Goal: Task Accomplishment & Management: Complete application form

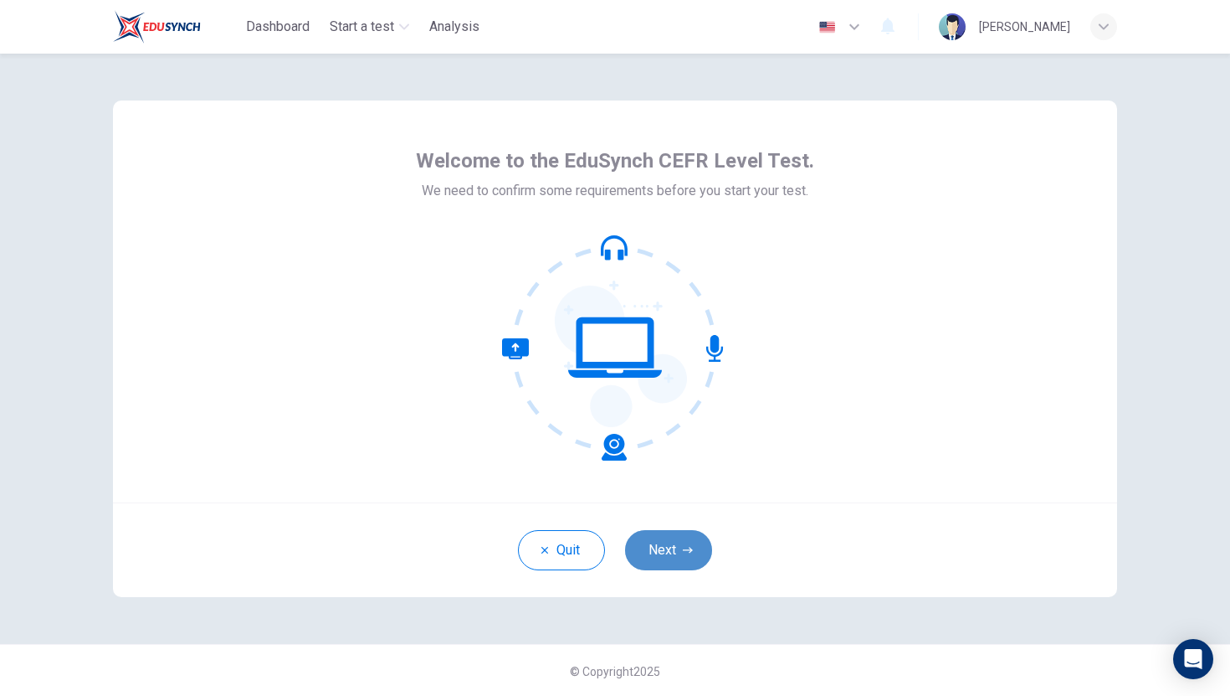
click at [661, 549] on button "Next" at bounding box center [668, 550] width 87 height 40
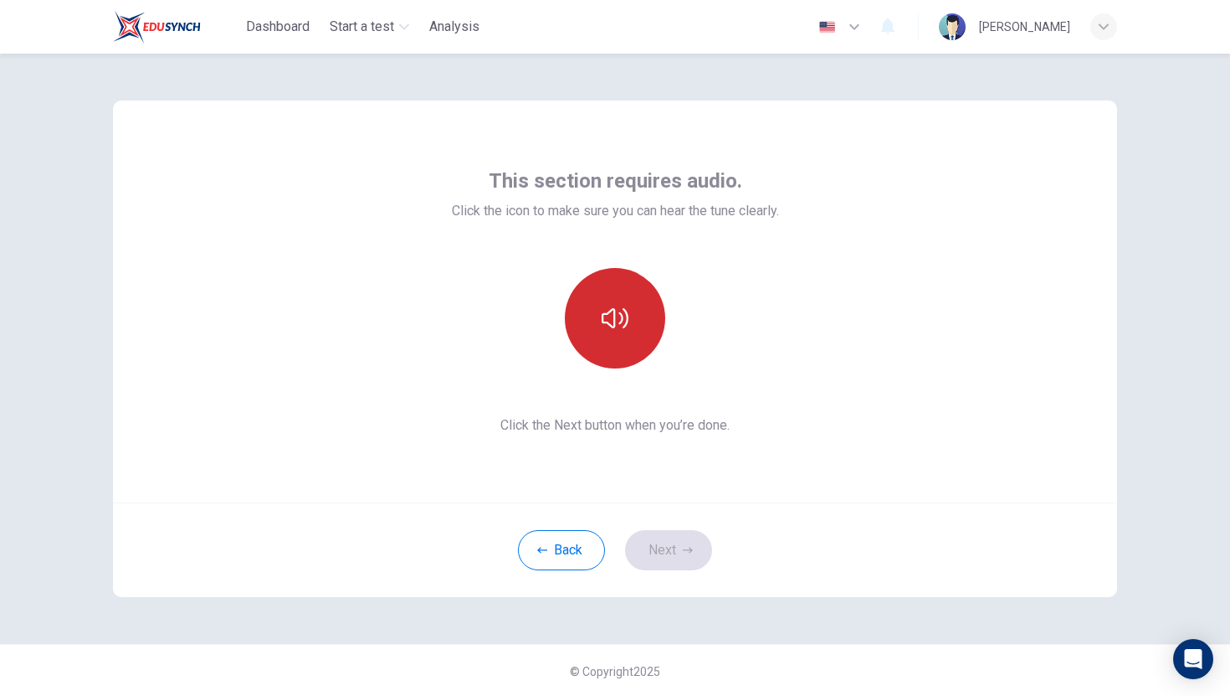
click at [627, 319] on icon "button" at bounding box center [615, 318] width 27 height 20
click at [659, 562] on button "Next" at bounding box center [668, 550] width 87 height 40
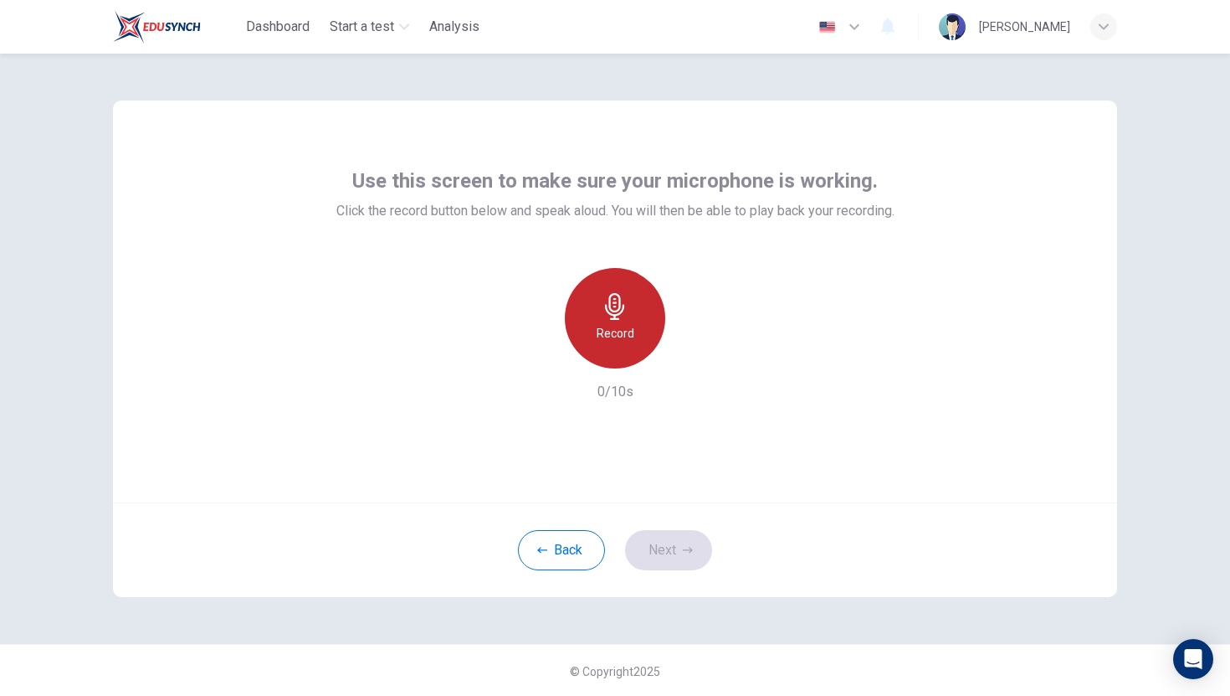
click at [603, 324] on h6 "Record" at bounding box center [616, 333] width 38 height 20
click at [619, 299] on icon "button" at bounding box center [615, 306] width 27 height 27
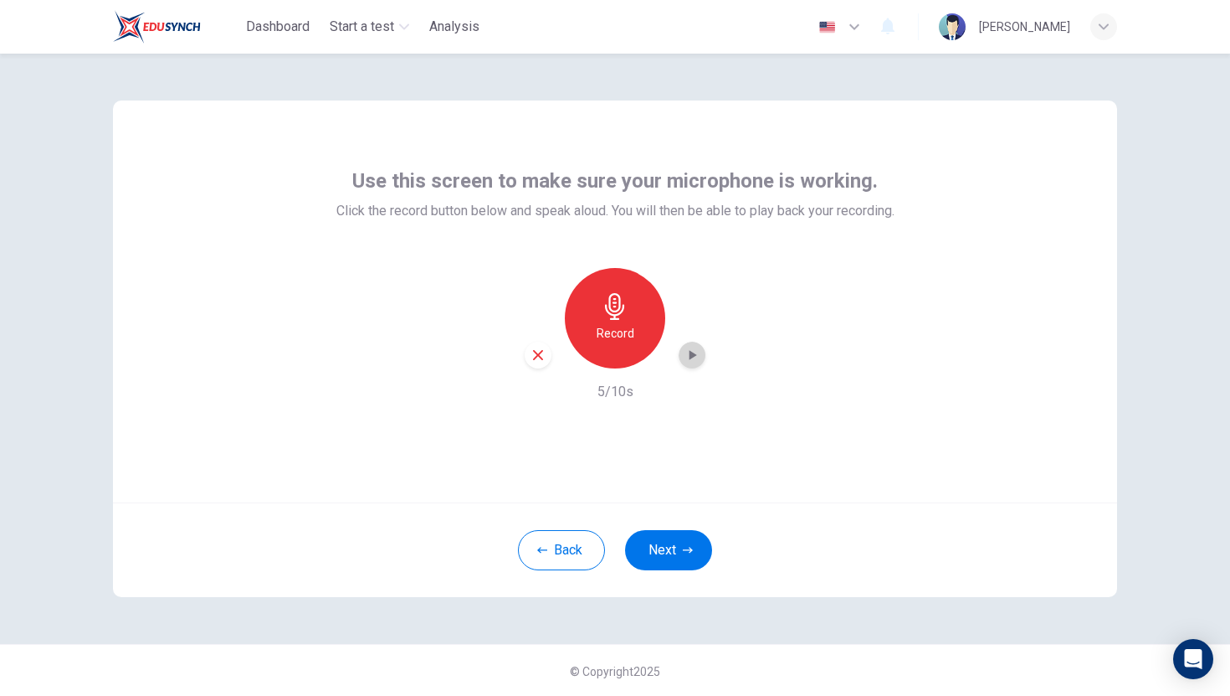
click at [685, 355] on icon "button" at bounding box center [692, 355] width 17 height 17
click at [674, 557] on button "Next" at bounding box center [668, 550] width 87 height 40
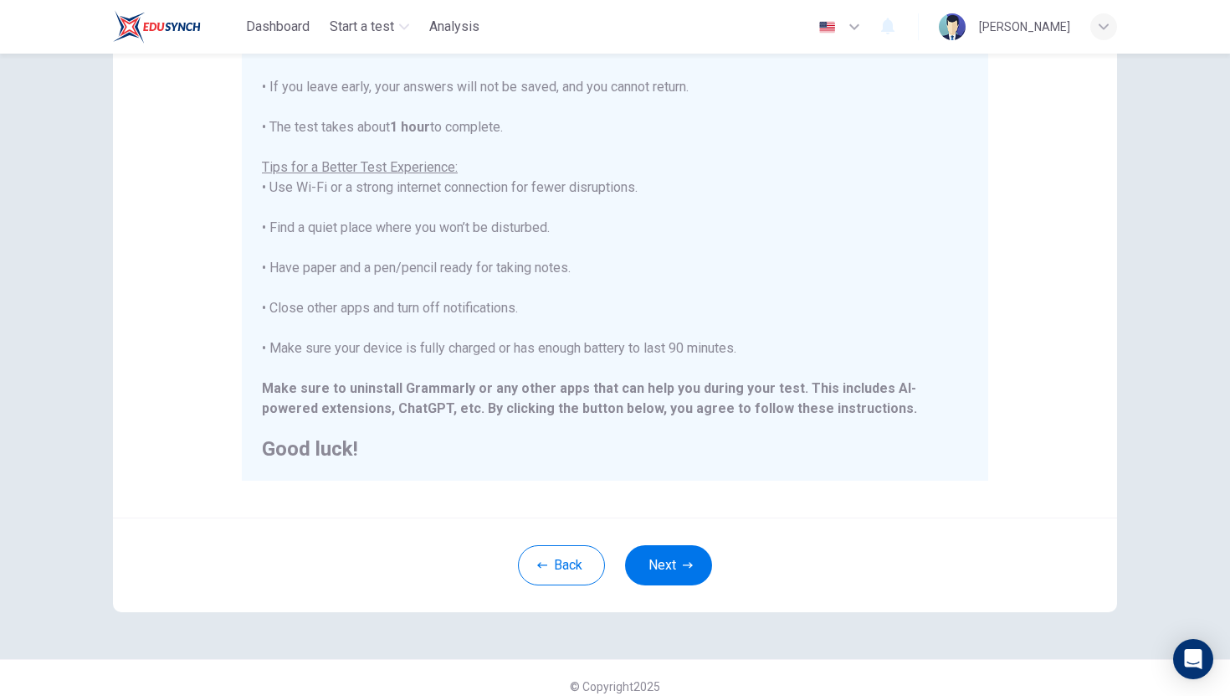
scroll to position [235, 0]
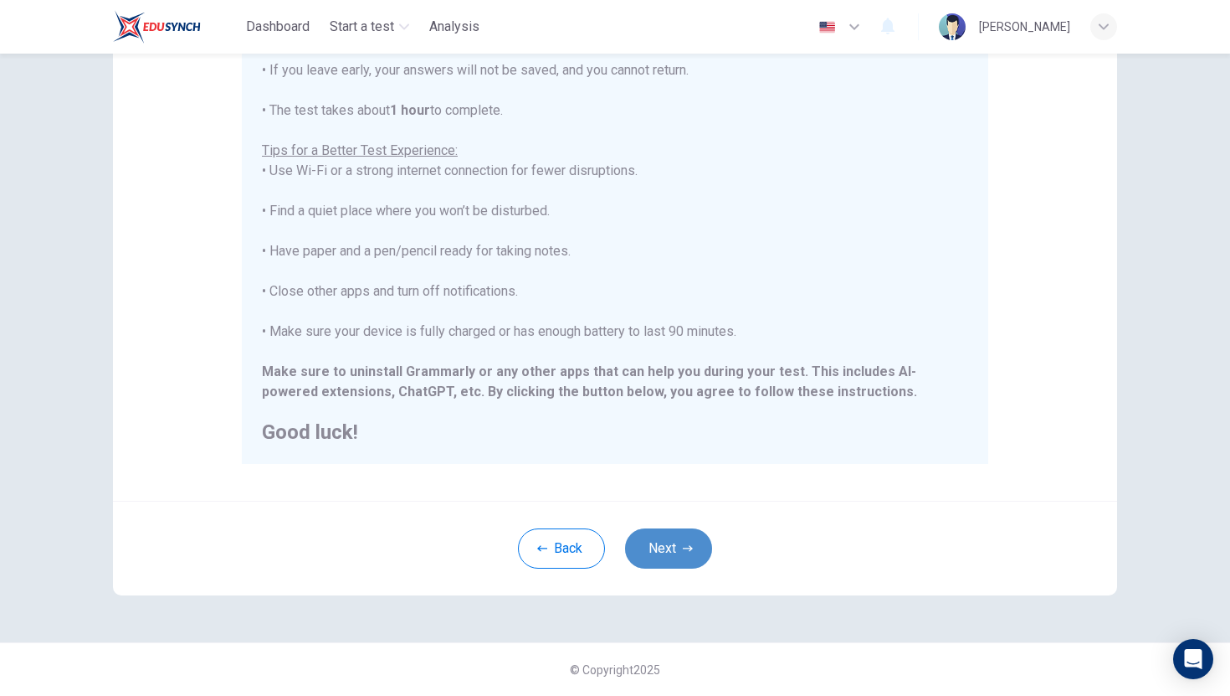
click at [659, 550] on button "Next" at bounding box center [668, 548] width 87 height 40
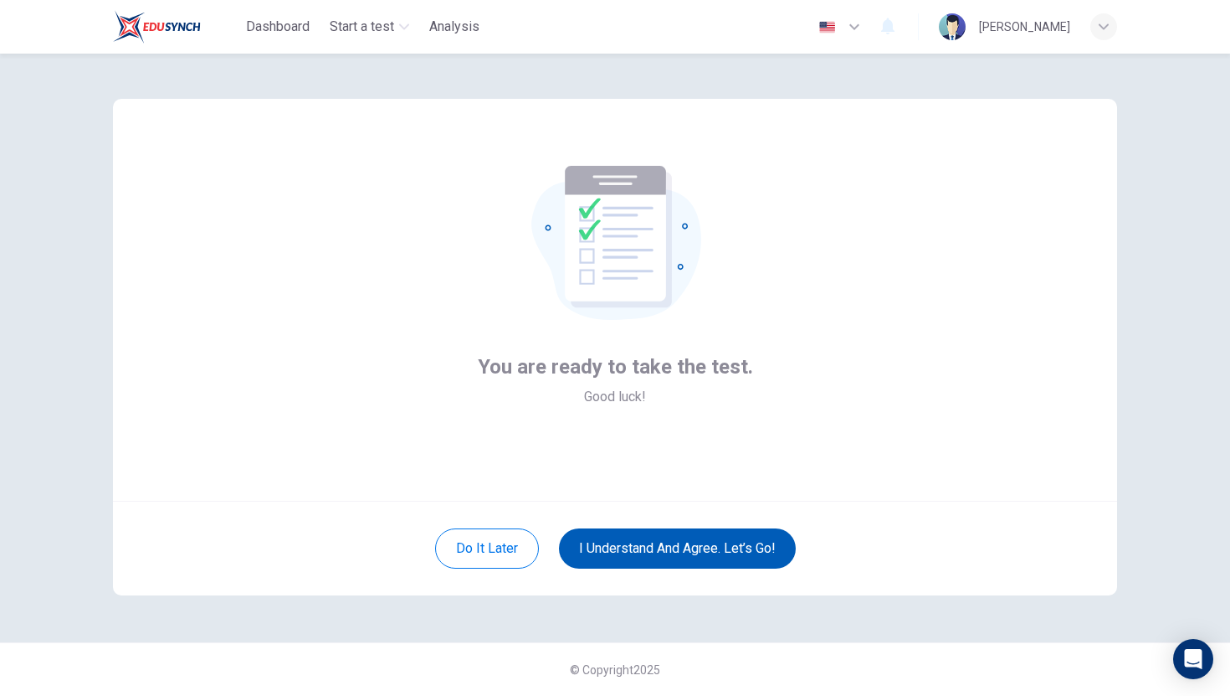
scroll to position [2, 0]
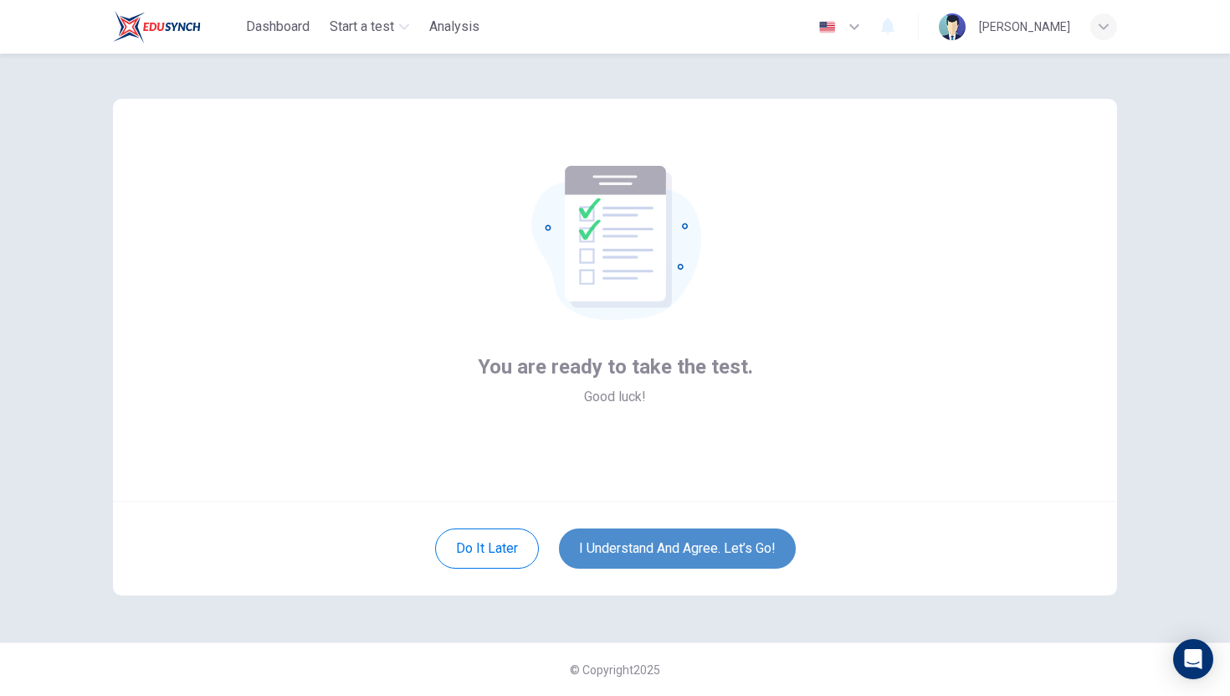
click at [643, 533] on button "I understand and agree. Let’s go!" at bounding box center [677, 548] width 237 height 40
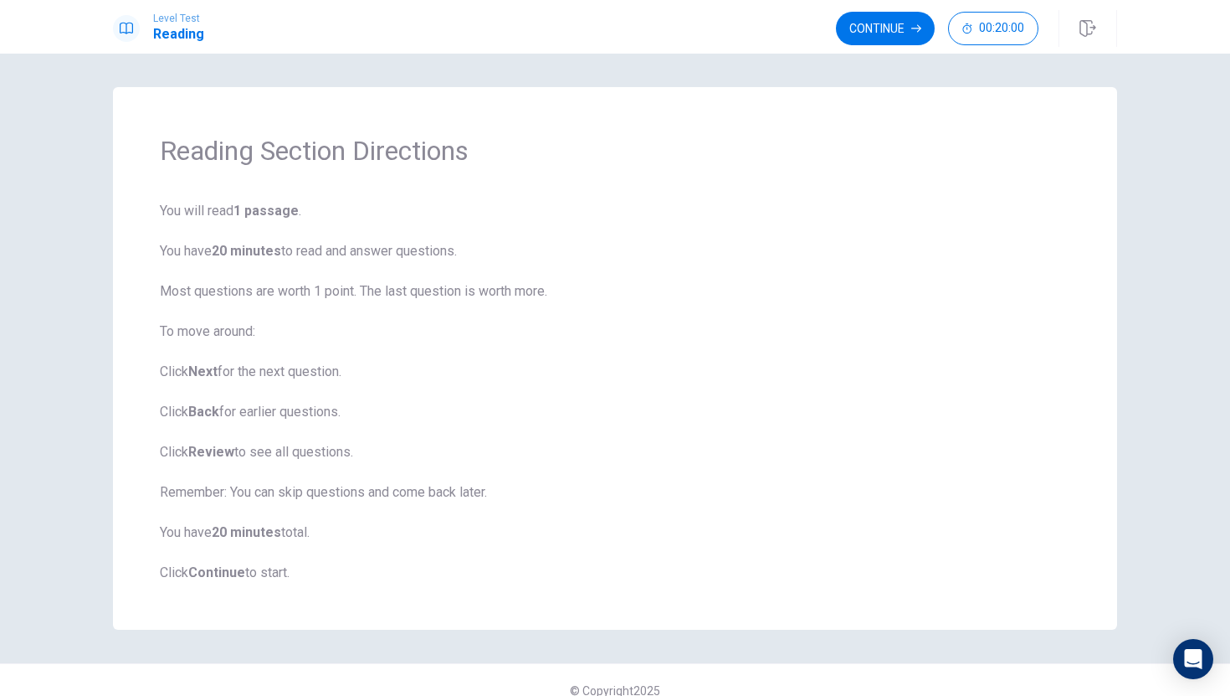
scroll to position [21, 0]
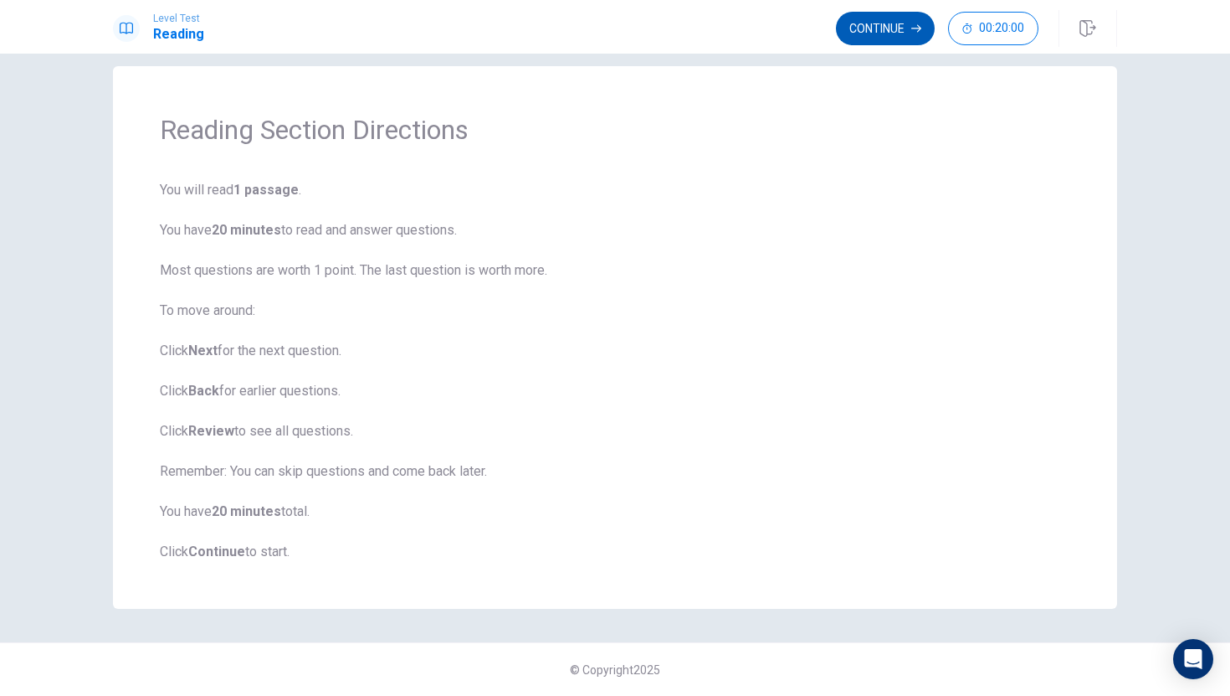
click at [904, 32] on button "Continue" at bounding box center [885, 28] width 99 height 33
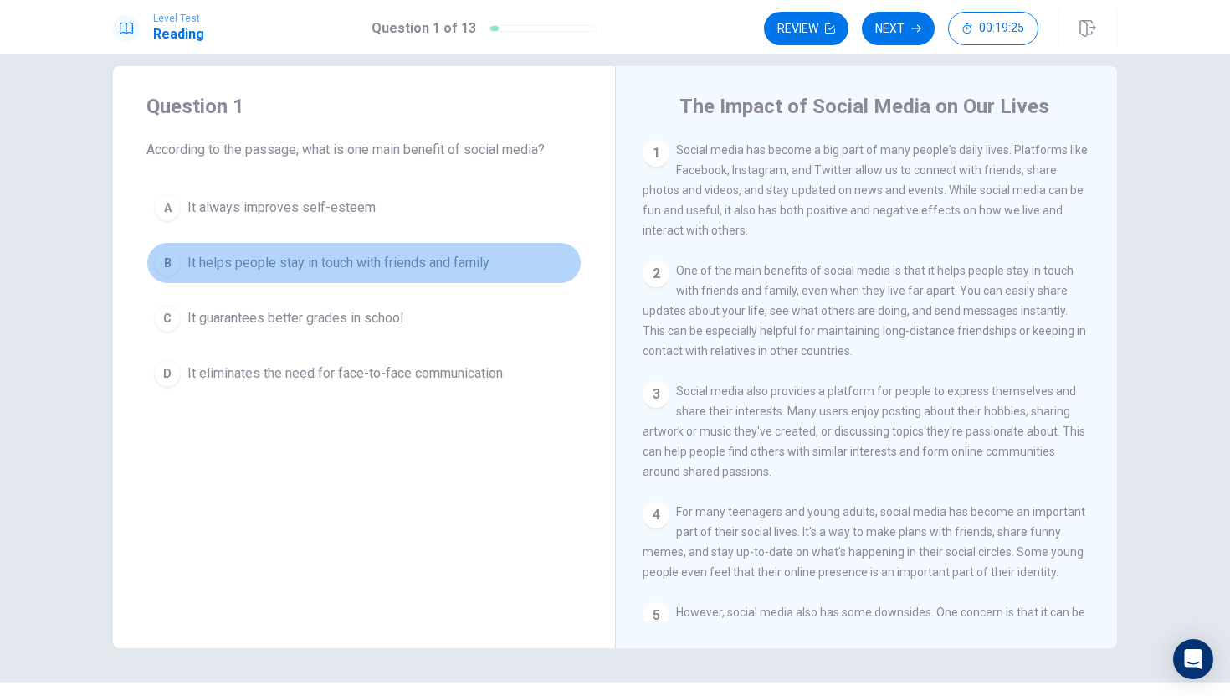
click at [161, 264] on div "B" at bounding box center [167, 262] width 27 height 27
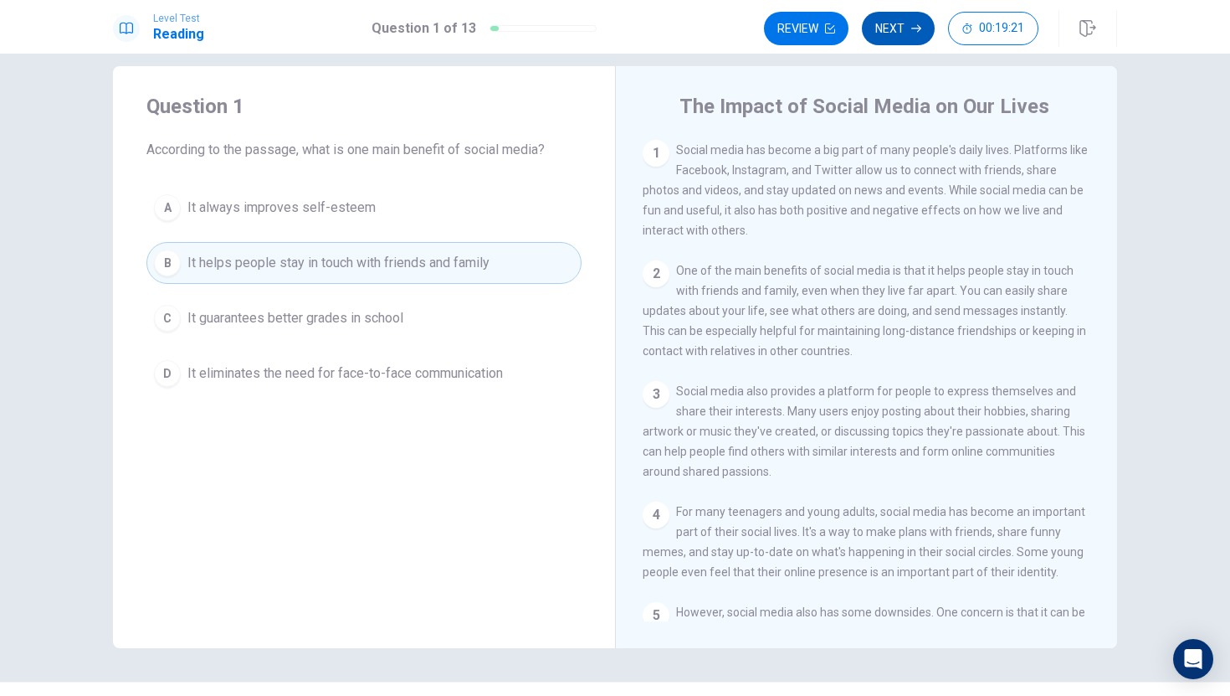
click at [891, 29] on button "Next" at bounding box center [898, 28] width 73 height 33
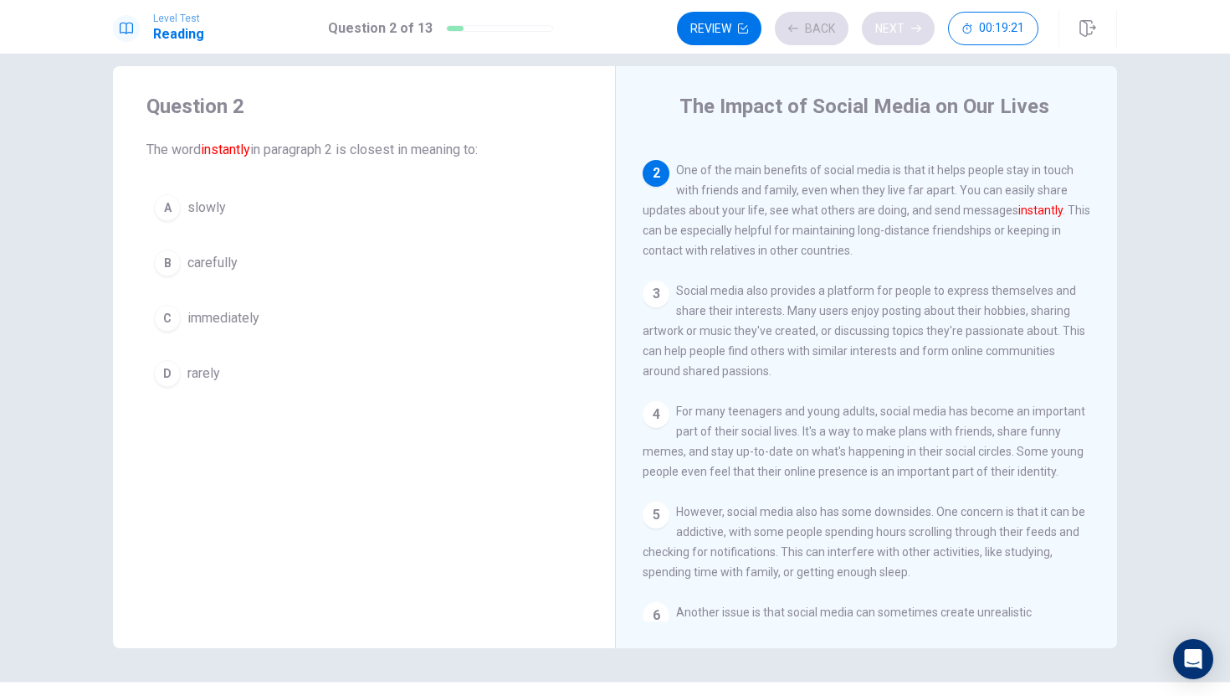
scroll to position [125, 0]
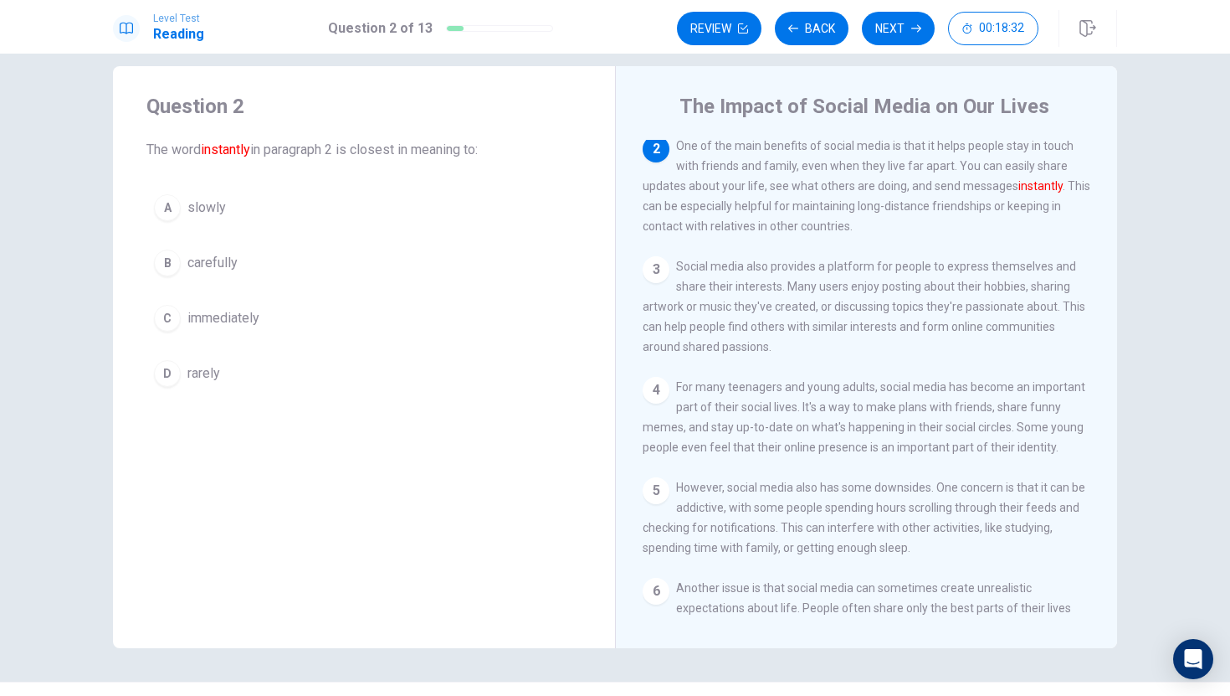
click at [168, 321] on div "C" at bounding box center [167, 318] width 27 height 27
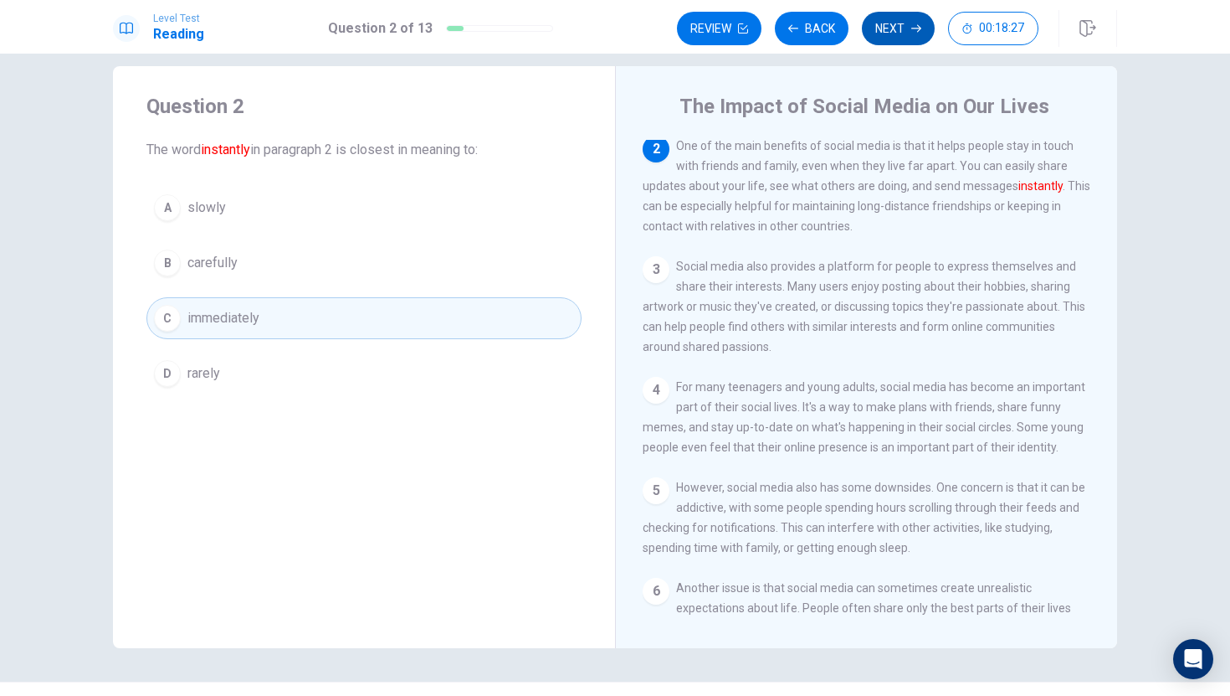
click at [894, 35] on button "Next" at bounding box center [898, 28] width 73 height 33
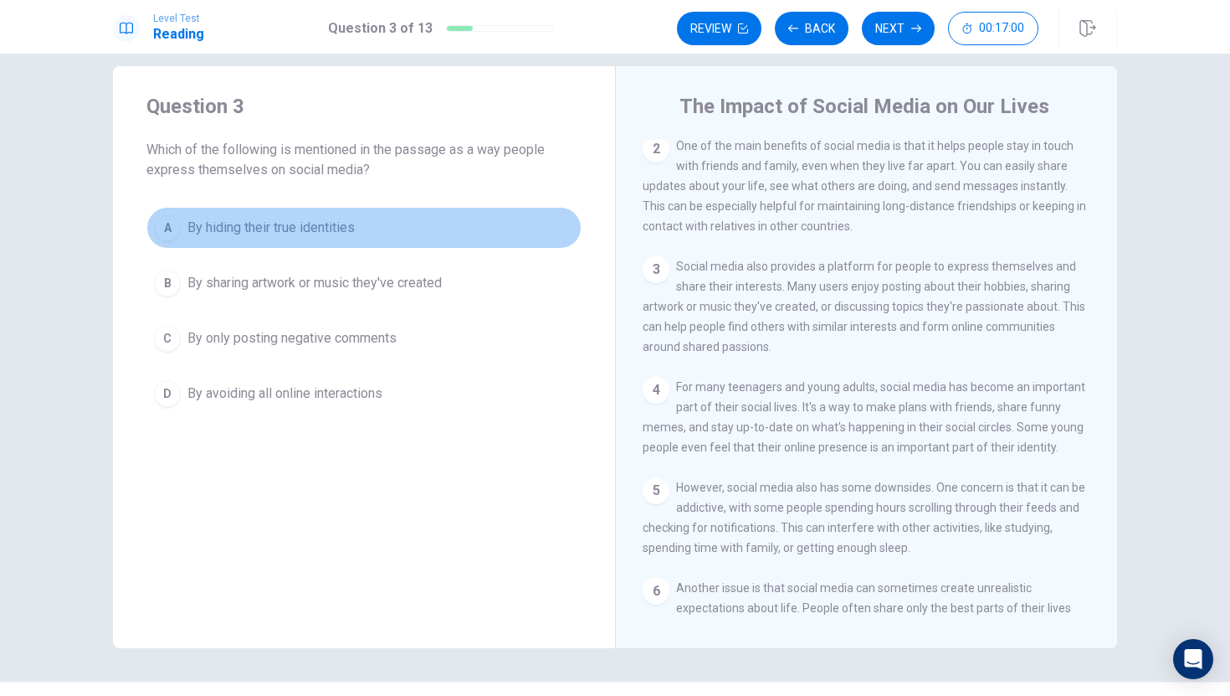
click at [173, 226] on div "A" at bounding box center [167, 227] width 27 height 27
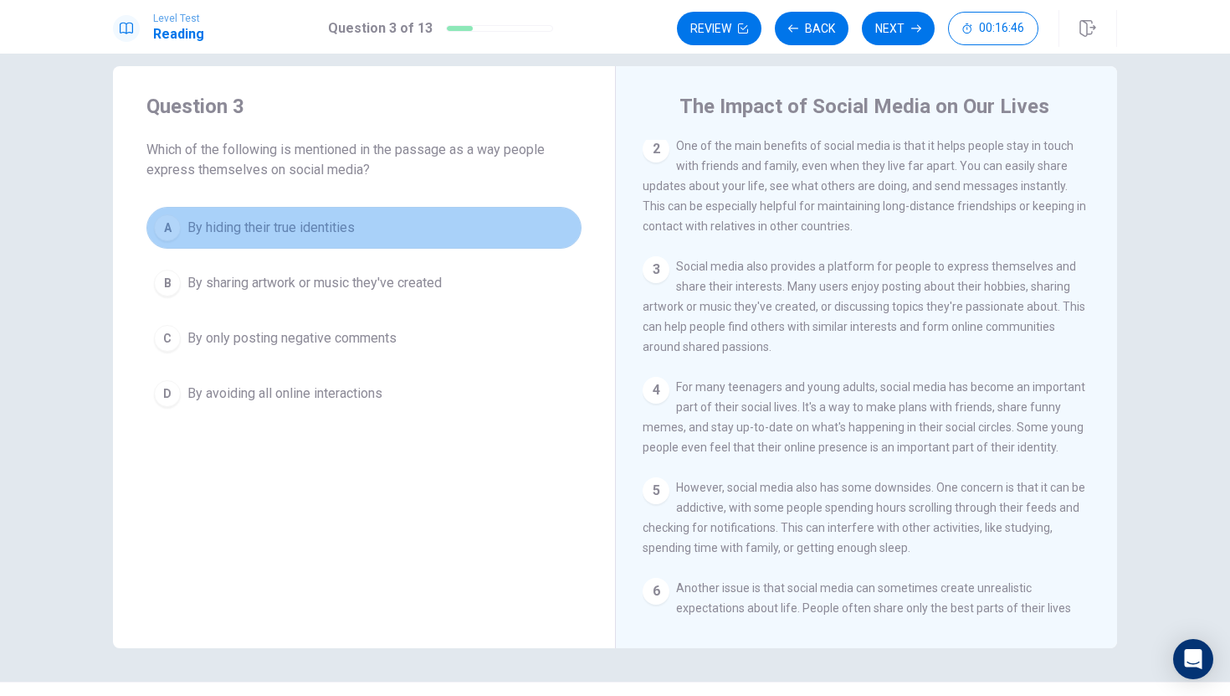
click at [159, 231] on div "A" at bounding box center [167, 227] width 27 height 27
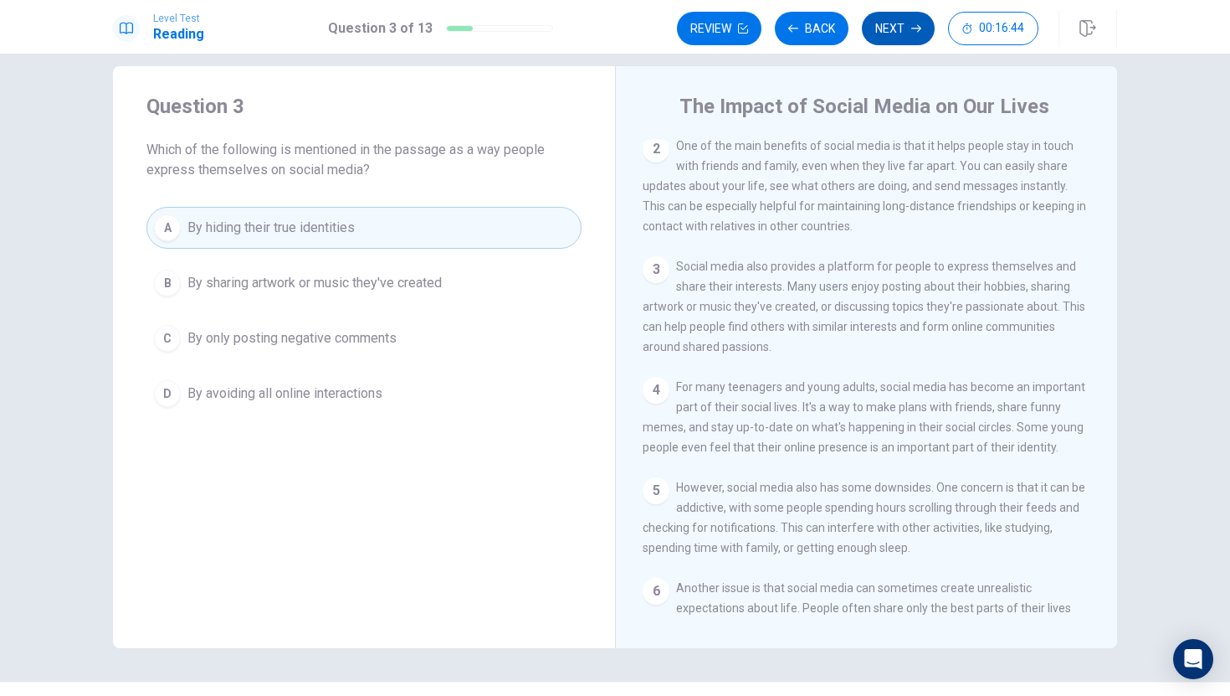
click at [886, 37] on button "Next" at bounding box center [898, 28] width 73 height 33
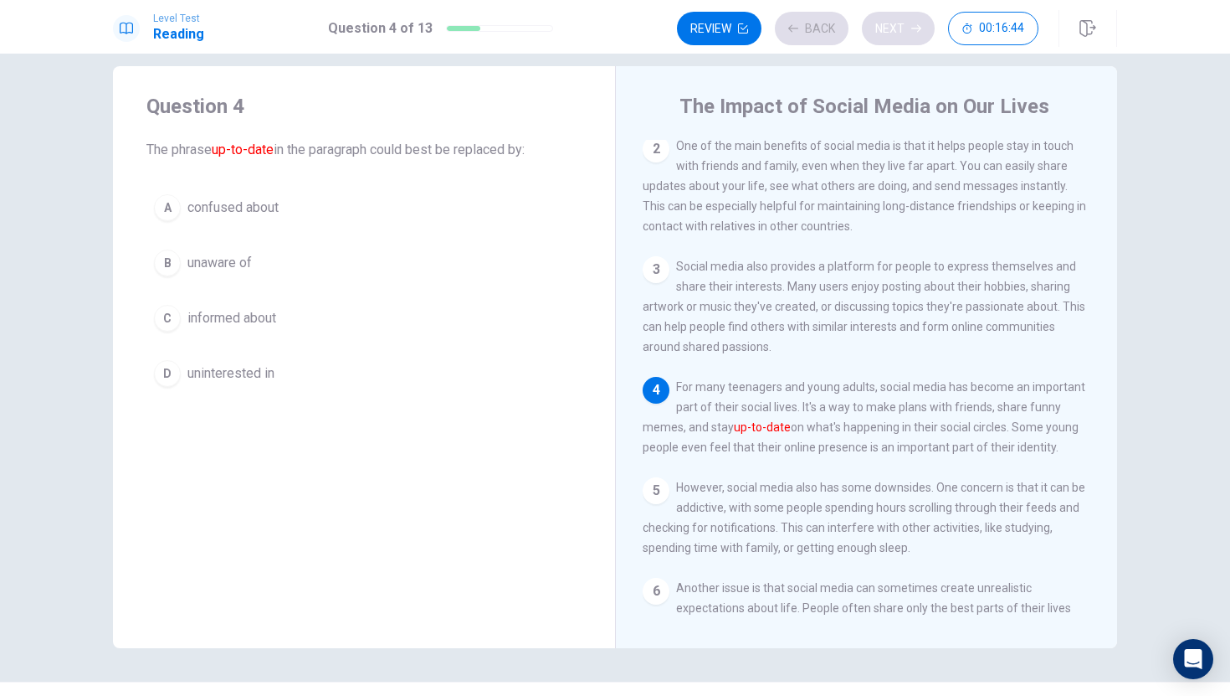
scroll to position [144, 0]
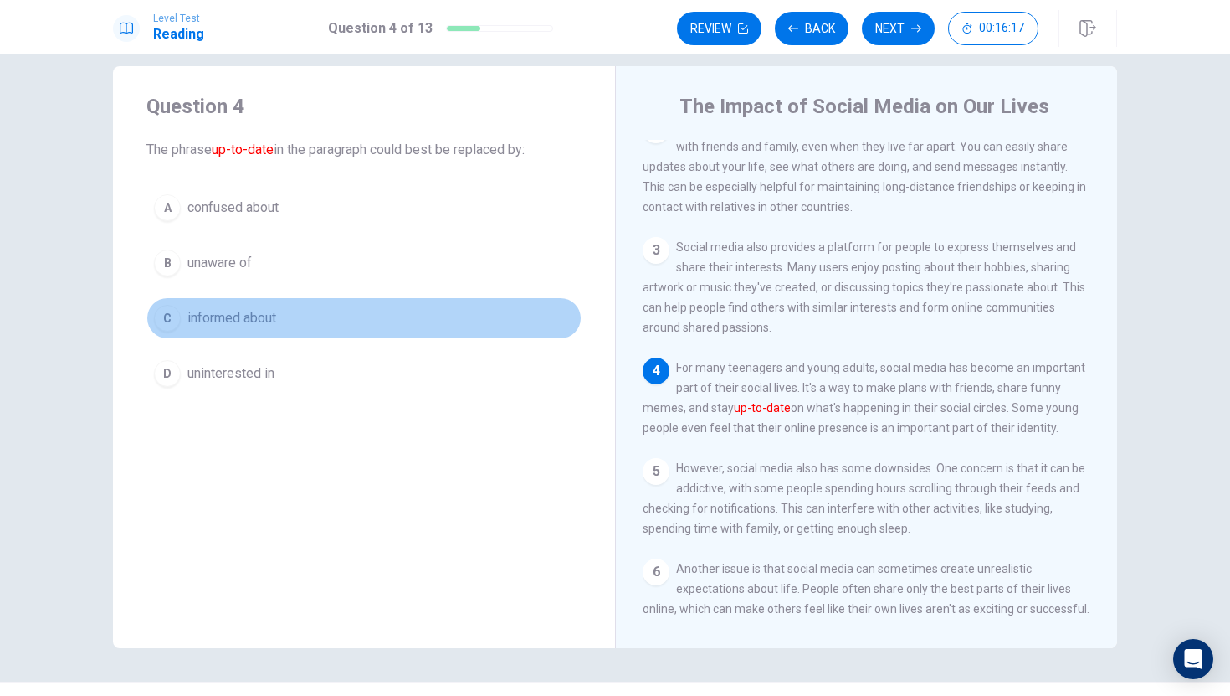
click at [169, 323] on div "C" at bounding box center [167, 318] width 27 height 27
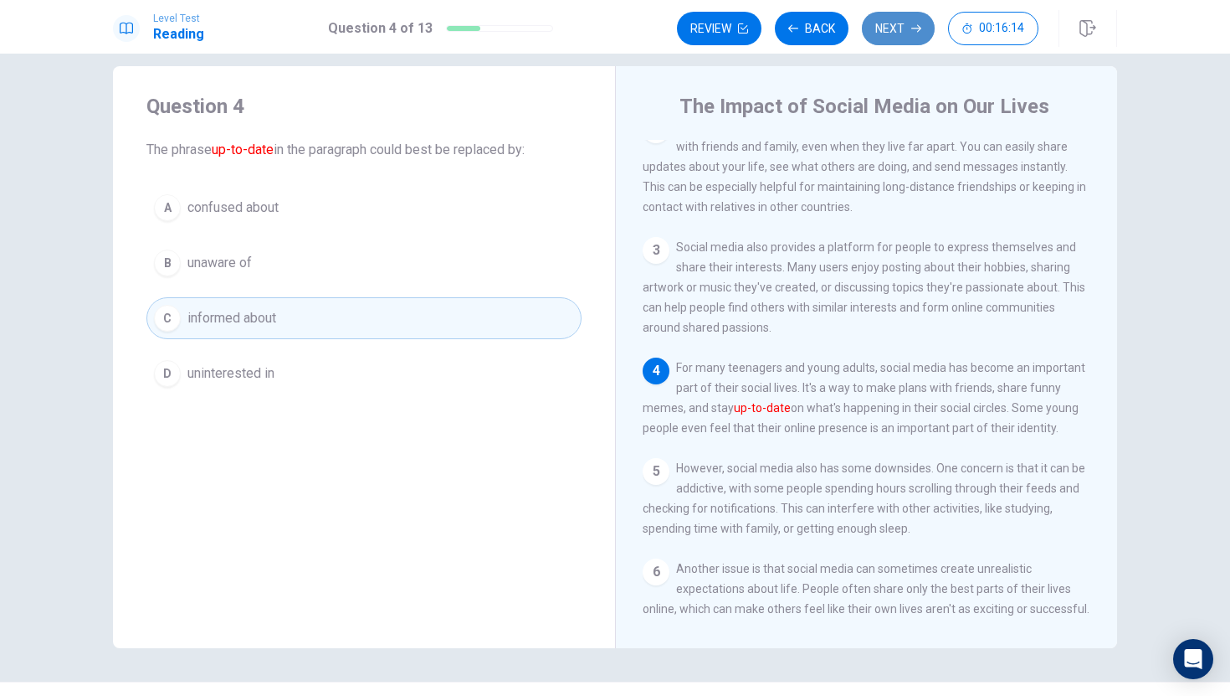
click at [900, 27] on button "Next" at bounding box center [898, 28] width 73 height 33
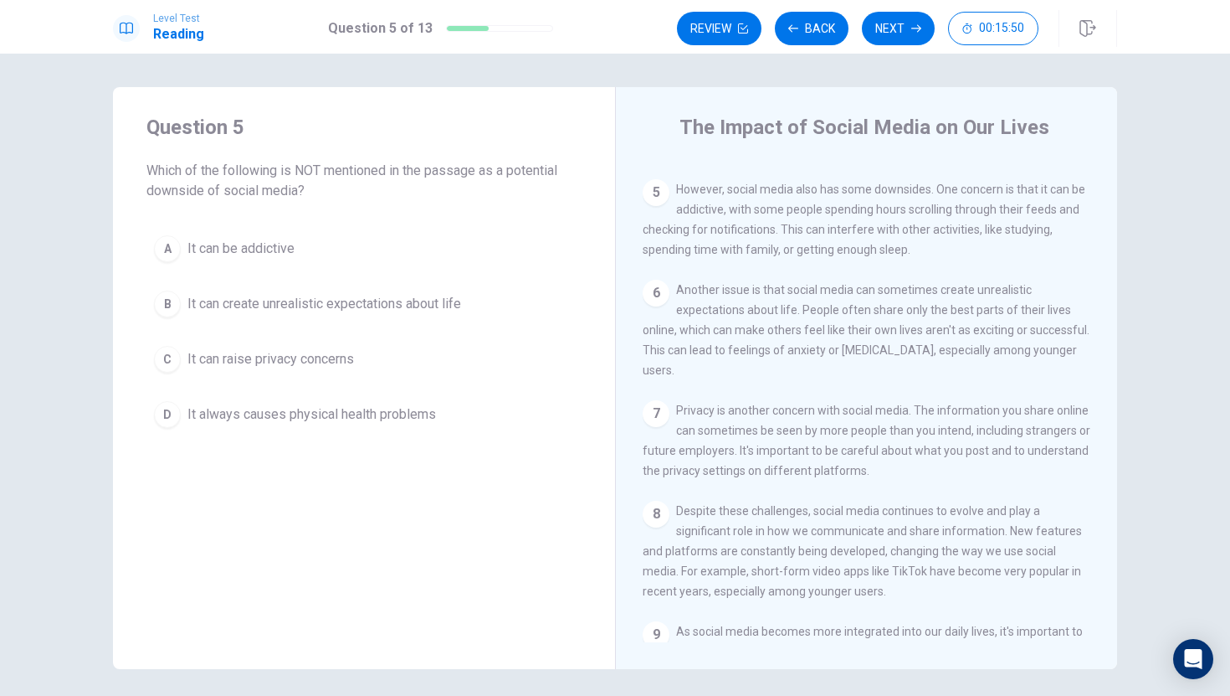
scroll to position [426, 0]
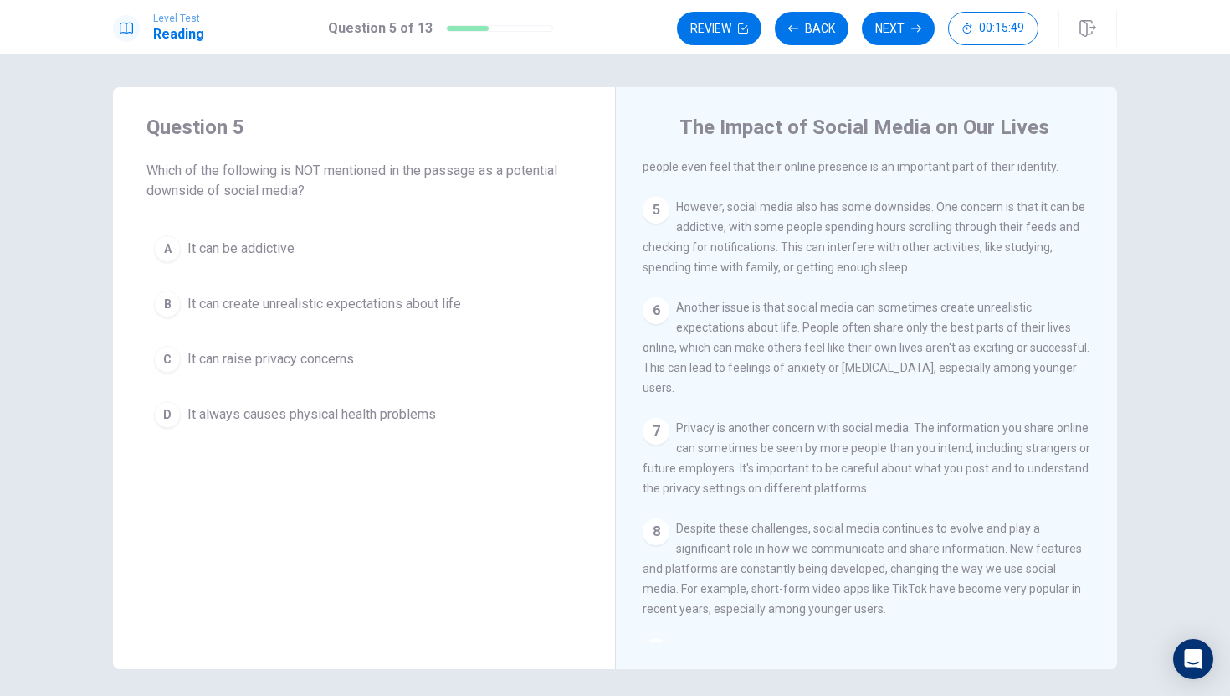
click at [656, 223] on div "5" at bounding box center [656, 210] width 27 height 27
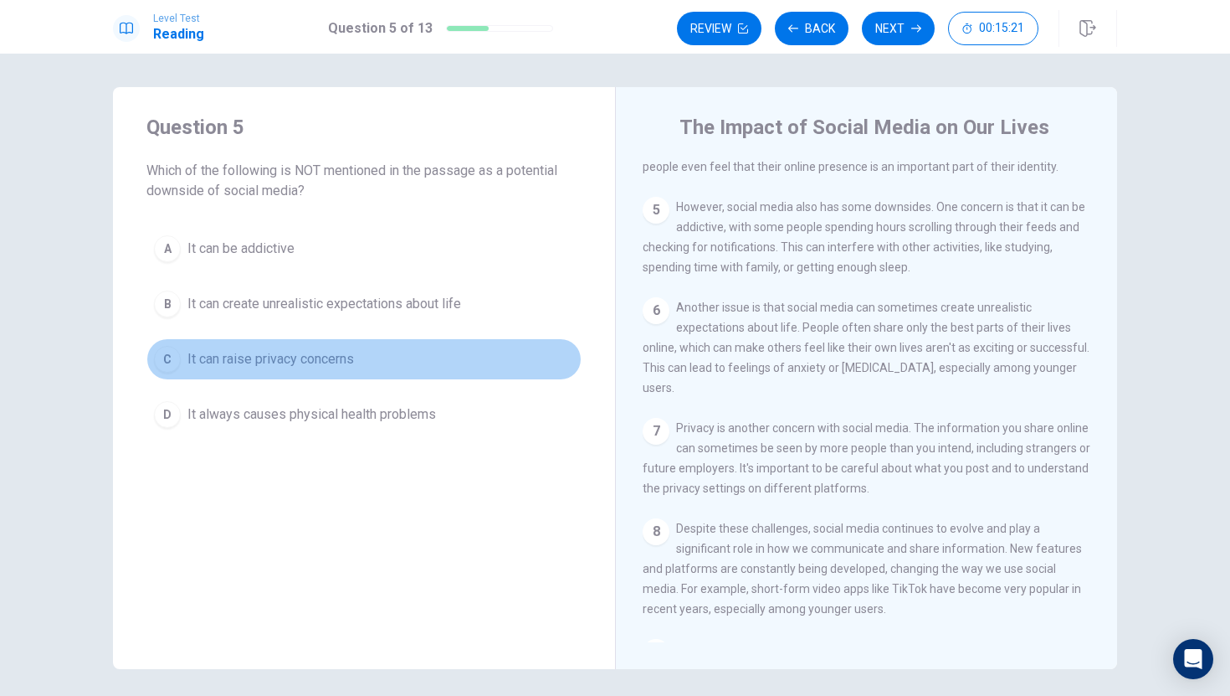
click at [187, 362] on span "It can raise privacy concerns" at bounding box center [270, 359] width 167 height 20
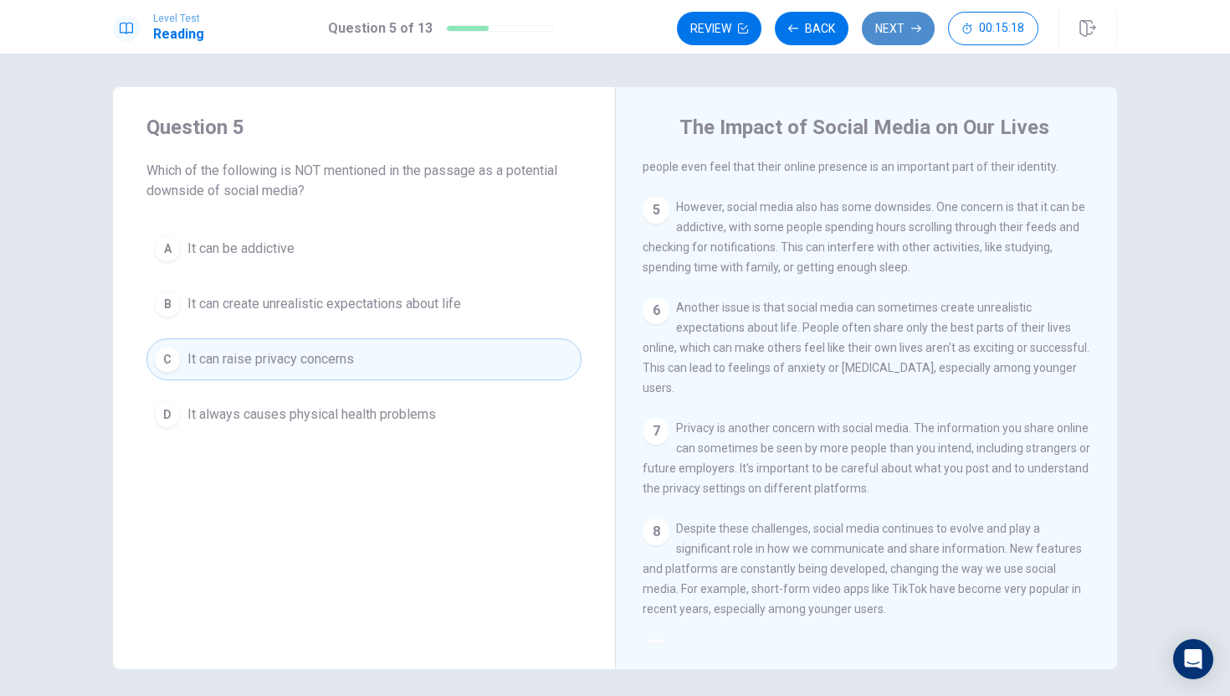
click at [897, 28] on button "Next" at bounding box center [898, 28] width 73 height 33
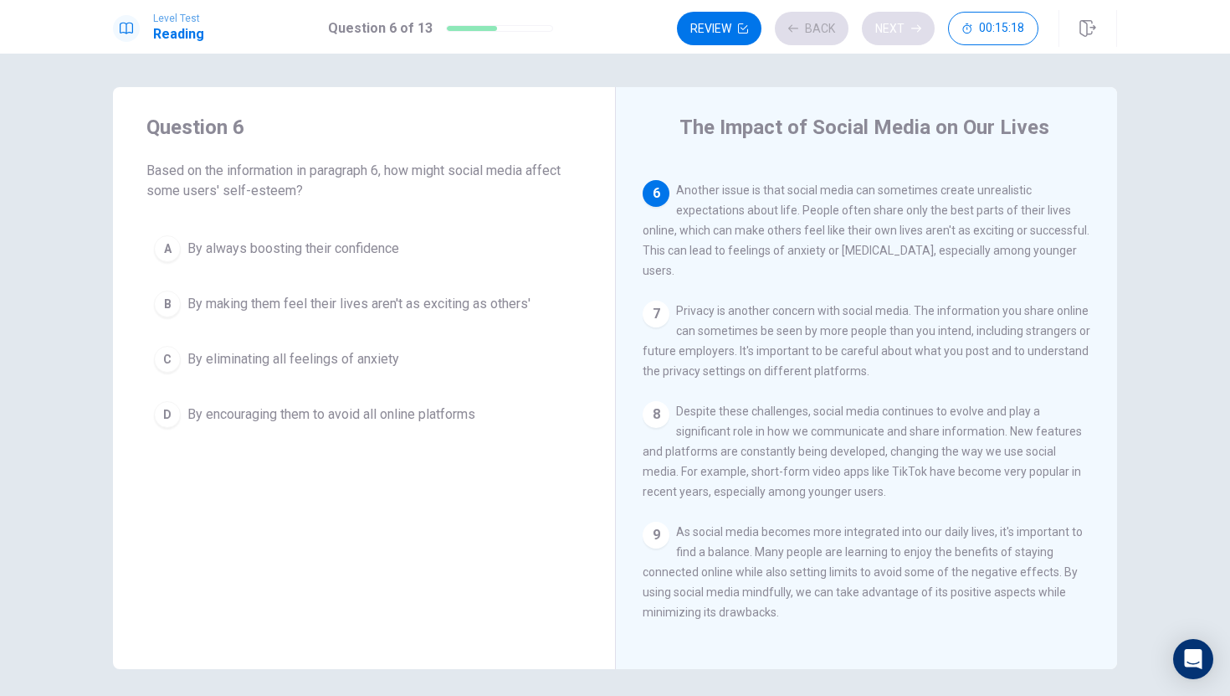
scroll to position [578, 0]
click at [182, 316] on button "B By making them feel their lives aren't as exciting as others'" at bounding box center [363, 304] width 435 height 42
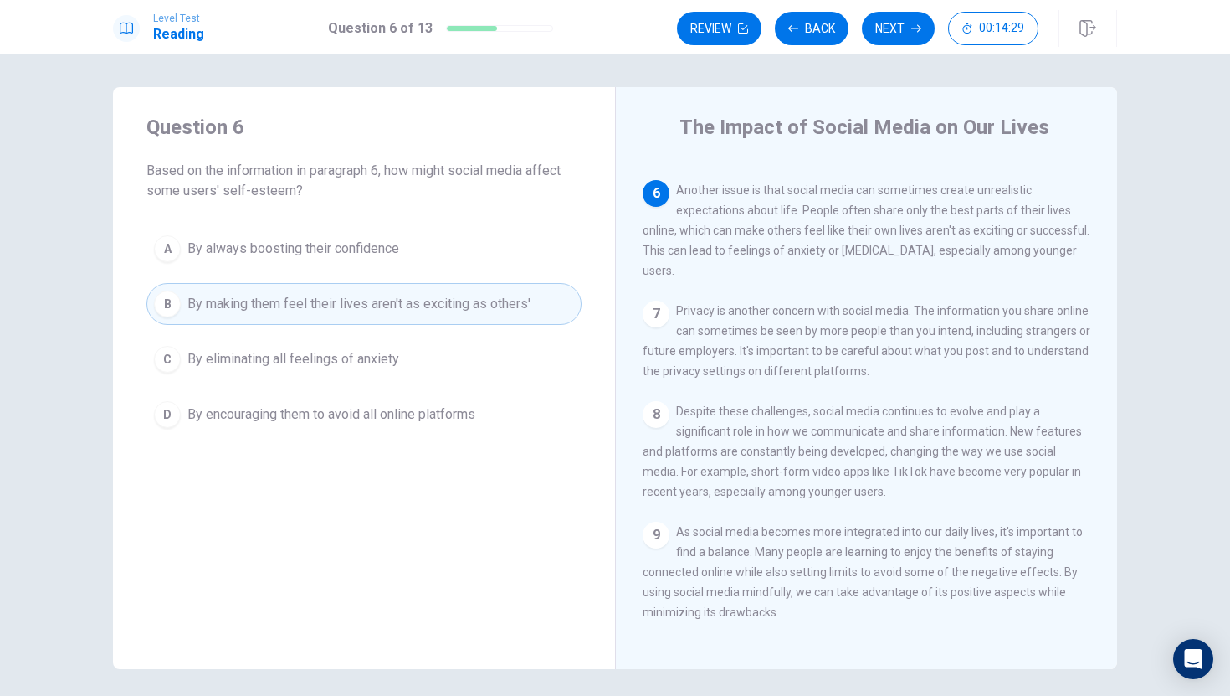
click at [245, 377] on button "C By eliminating all feelings of anxiety" at bounding box center [363, 359] width 435 height 42
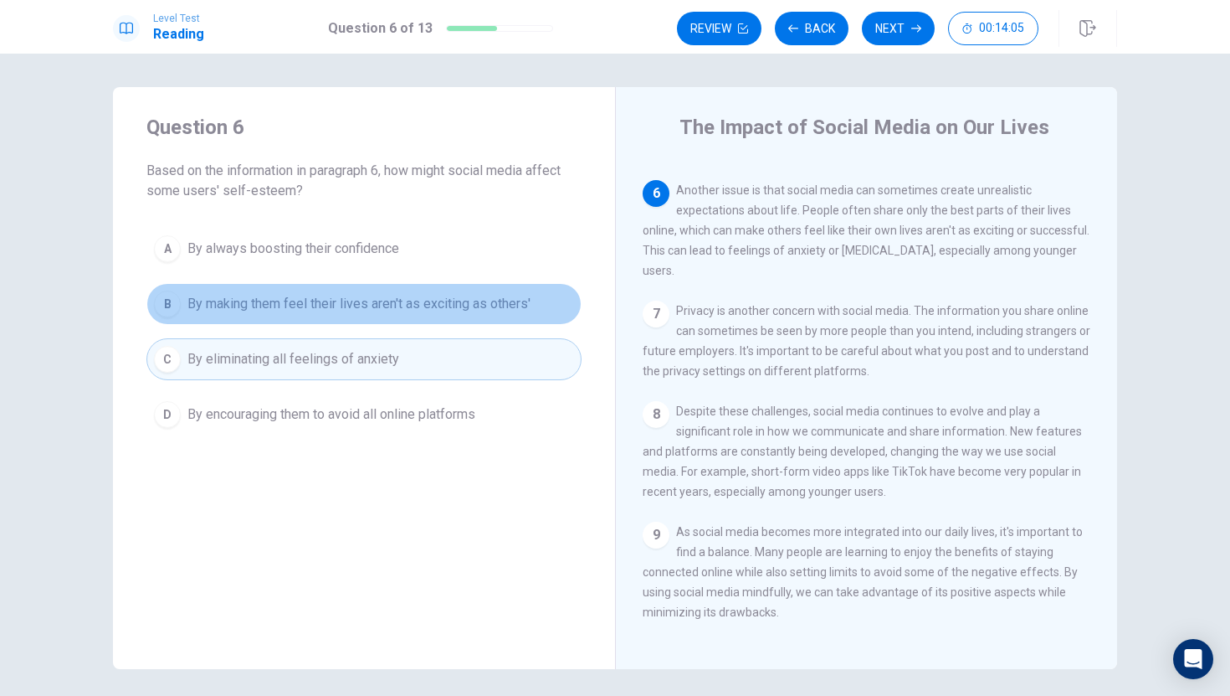
click at [221, 310] on span "By making them feel their lives aren't as exciting as others'" at bounding box center [358, 304] width 343 height 20
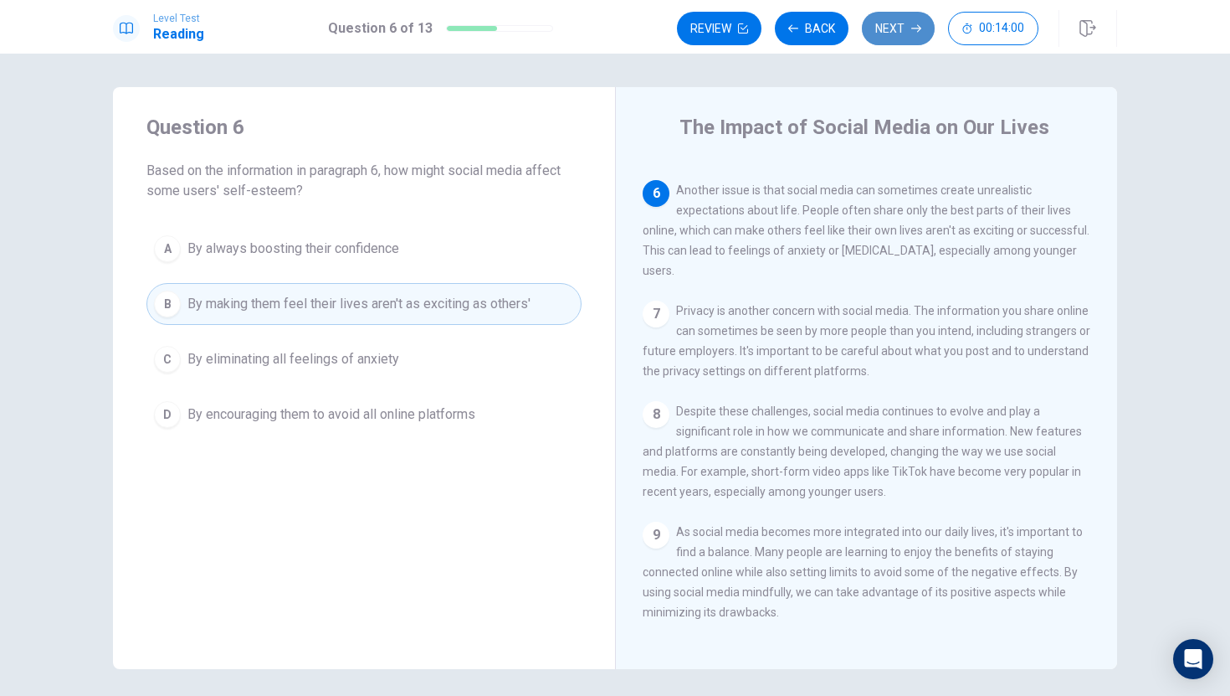
click at [914, 23] on icon "button" at bounding box center [916, 28] width 10 height 10
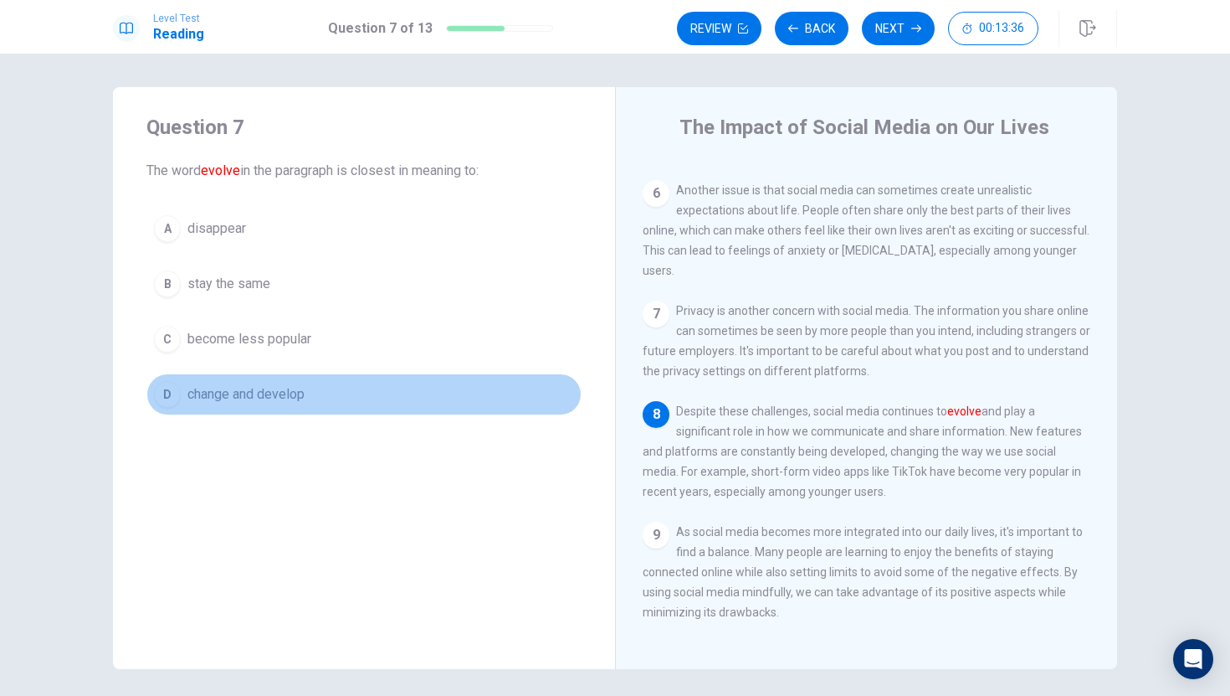
click at [161, 395] on div "D" at bounding box center [167, 394] width 27 height 27
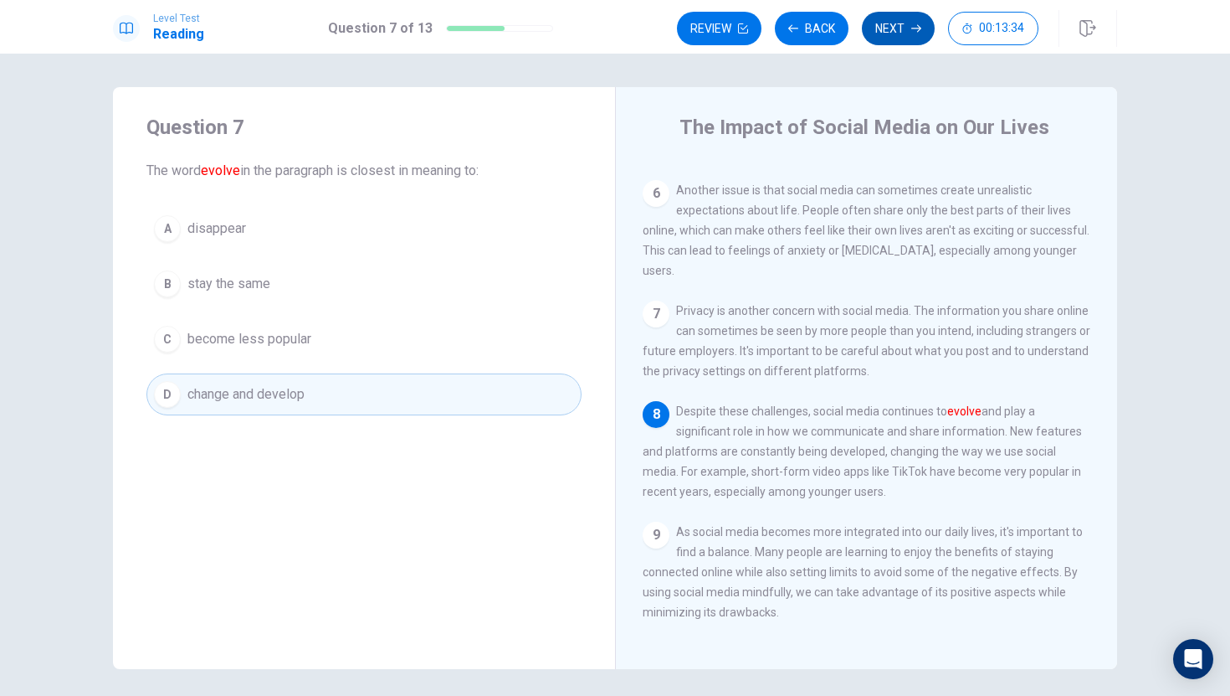
click at [906, 34] on button "Next" at bounding box center [898, 28] width 73 height 33
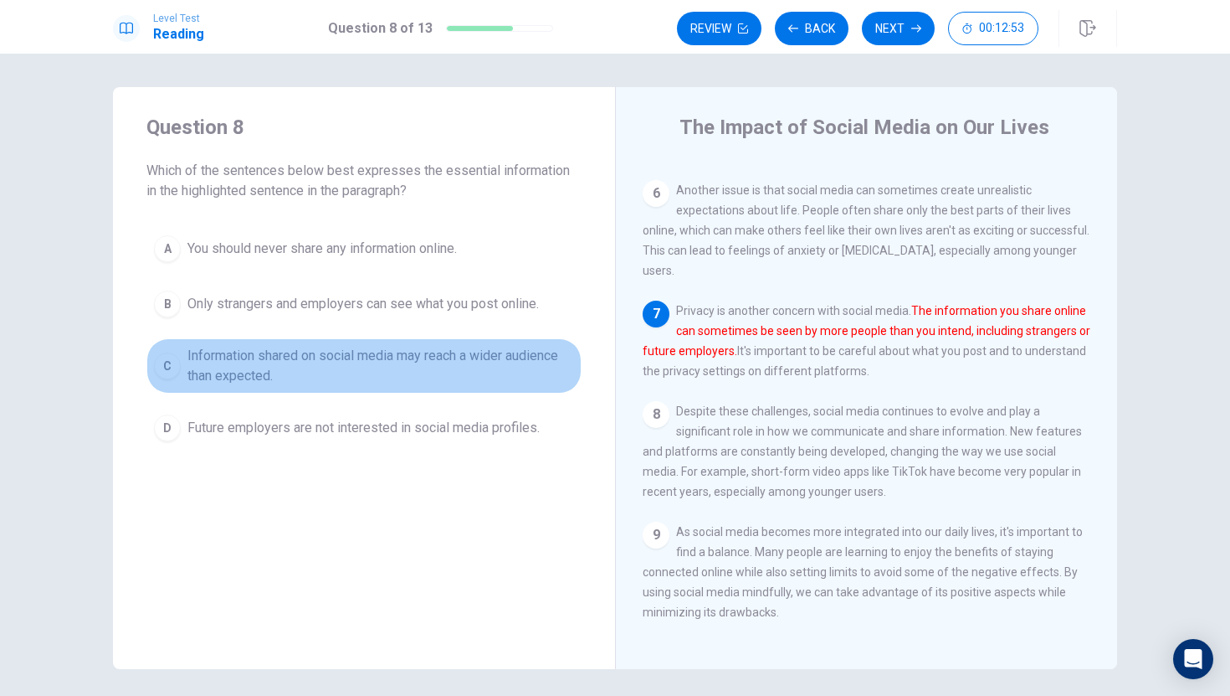
click at [157, 380] on button "C Information shared on social media may reach a wider audience than expected." at bounding box center [363, 365] width 435 height 55
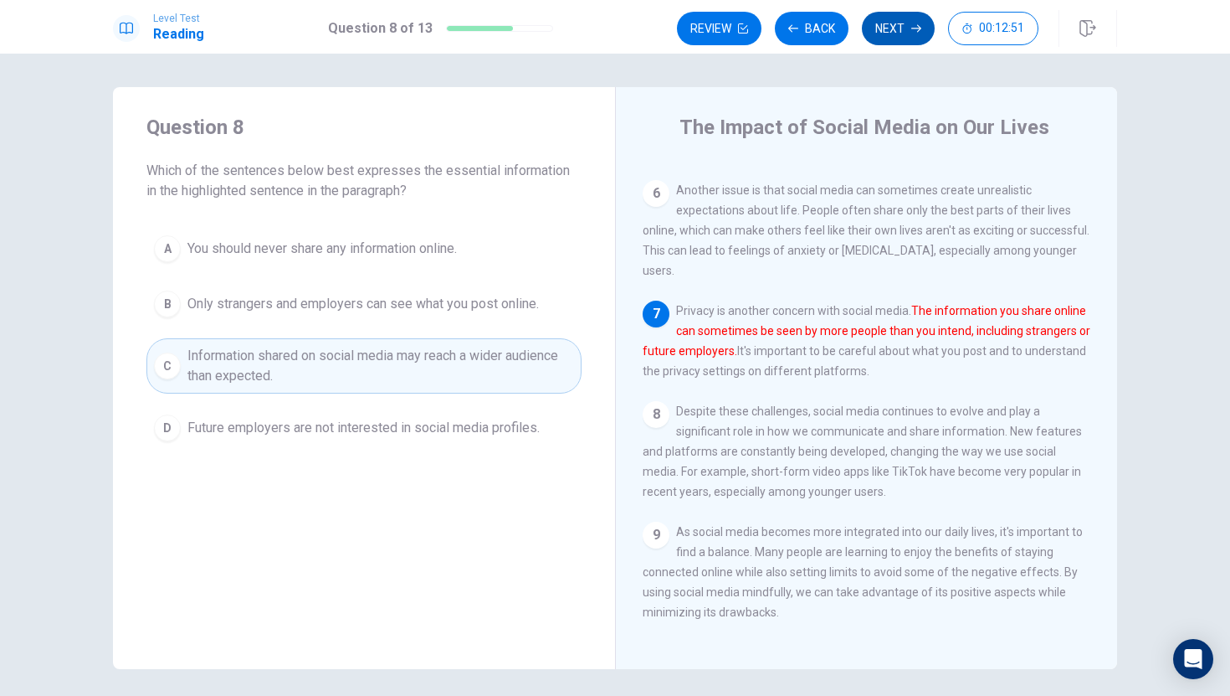
click at [914, 39] on button "Next" at bounding box center [898, 28] width 73 height 33
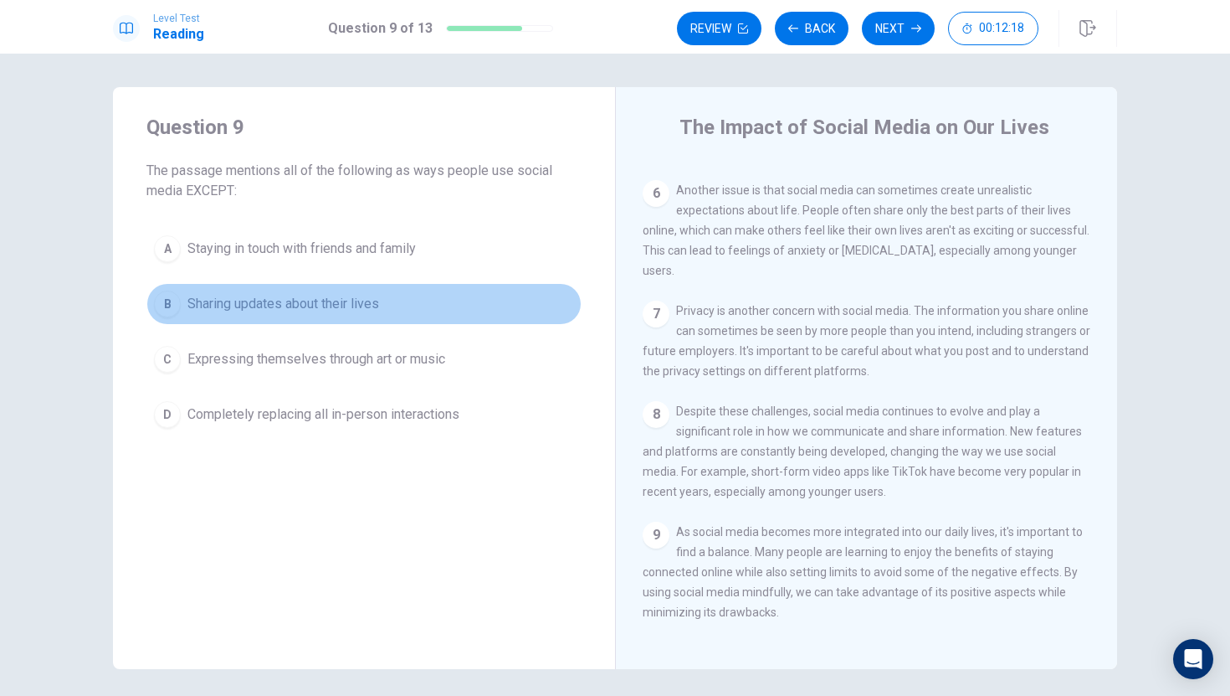
click at [197, 316] on button "B Sharing updates about their lives" at bounding box center [363, 304] width 435 height 42
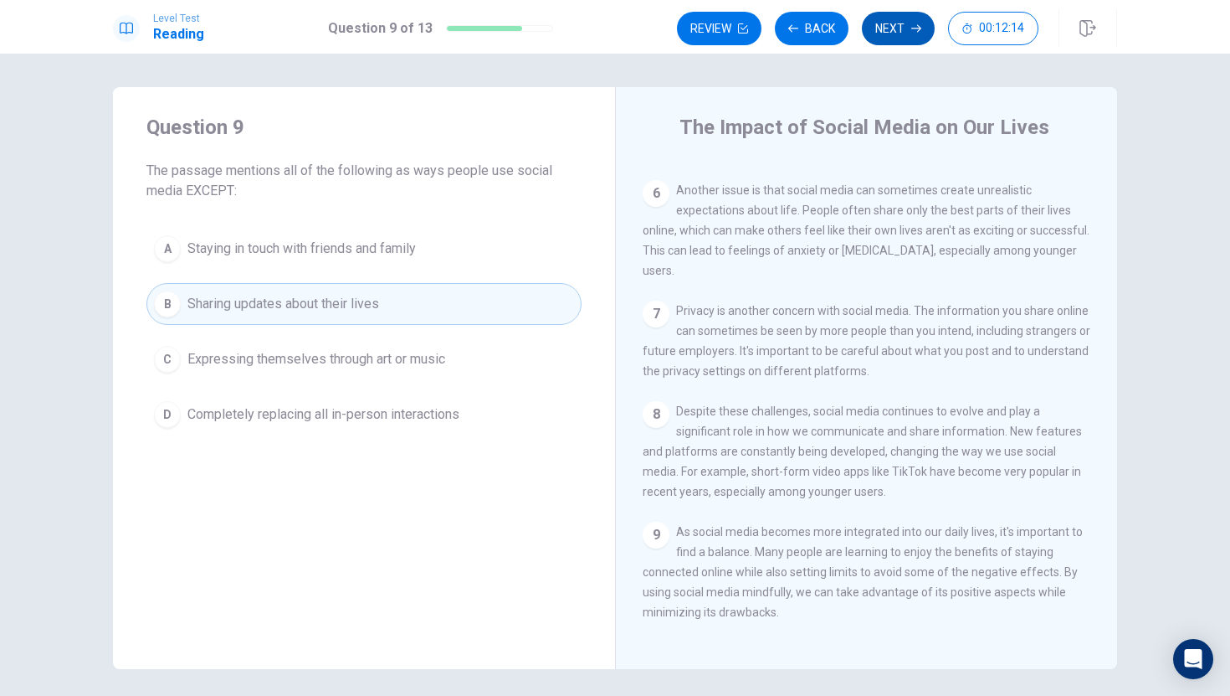
click at [911, 22] on button "Next" at bounding box center [898, 28] width 73 height 33
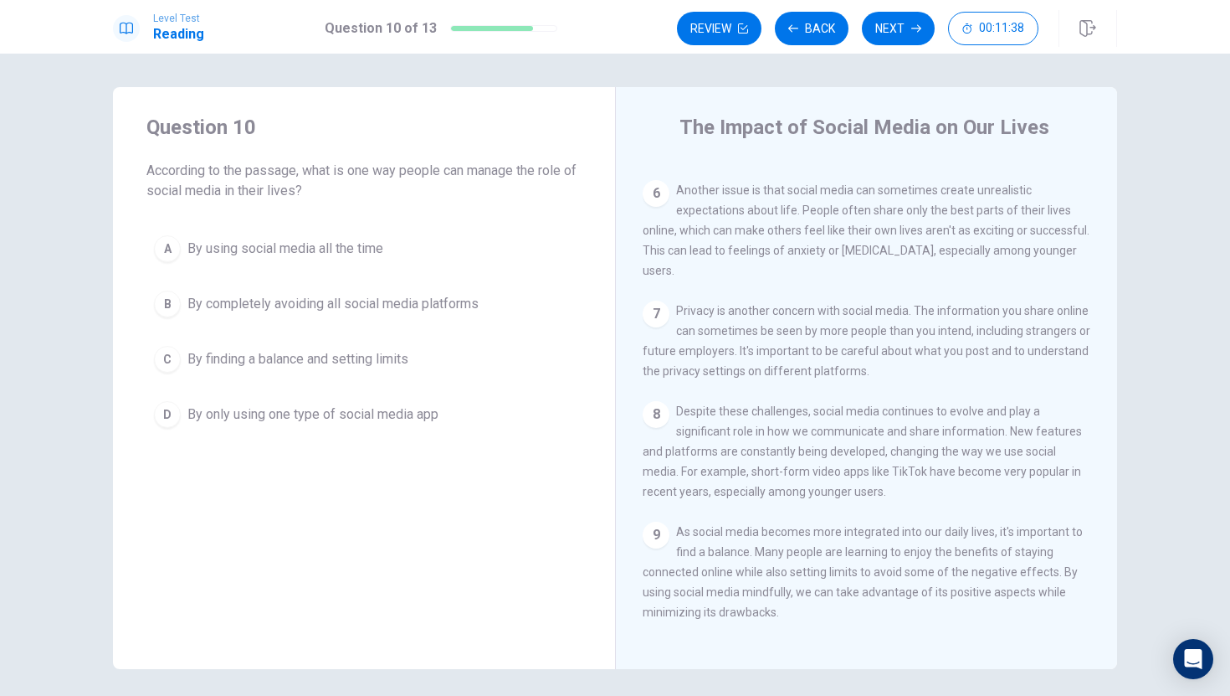
click at [211, 301] on span "By completely avoiding all social media platforms" at bounding box center [332, 304] width 291 height 20
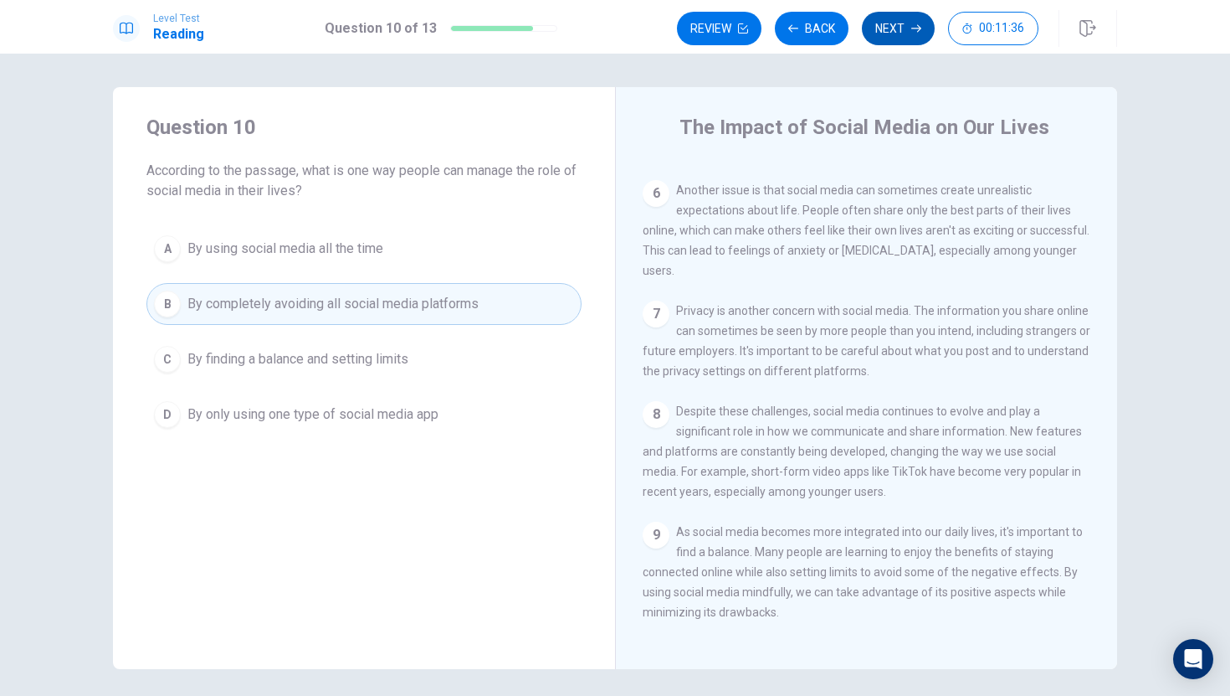
click at [899, 21] on button "Next" at bounding box center [898, 28] width 73 height 33
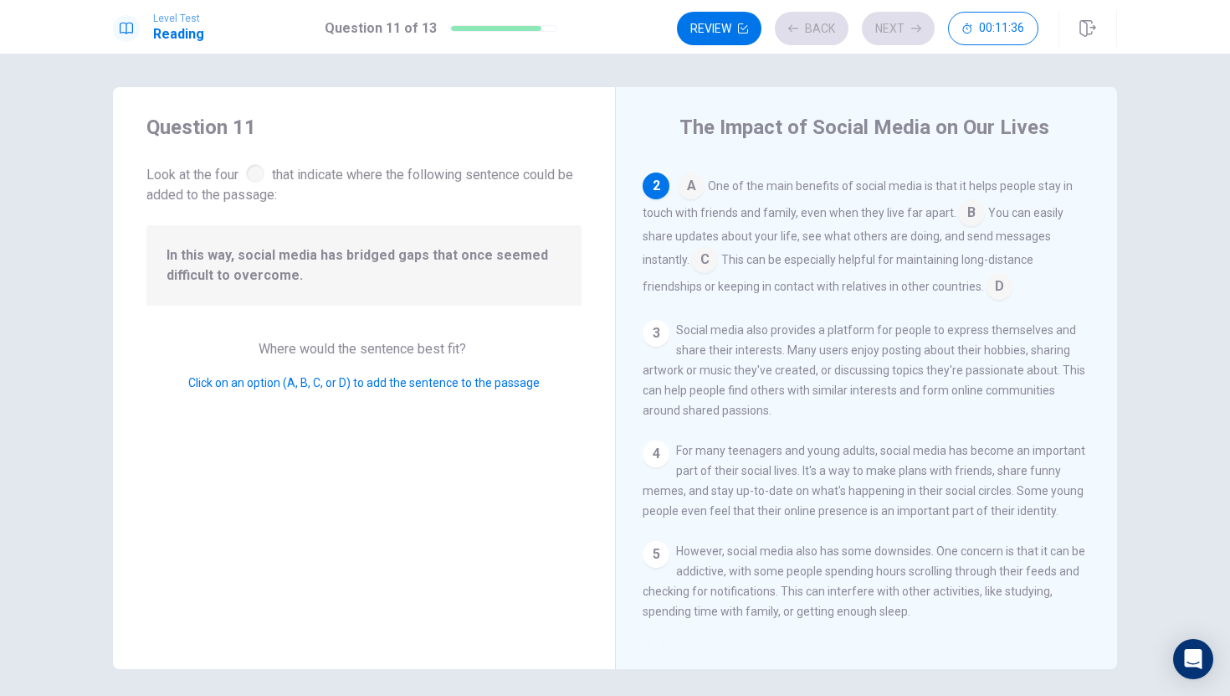
scroll to position [125, 0]
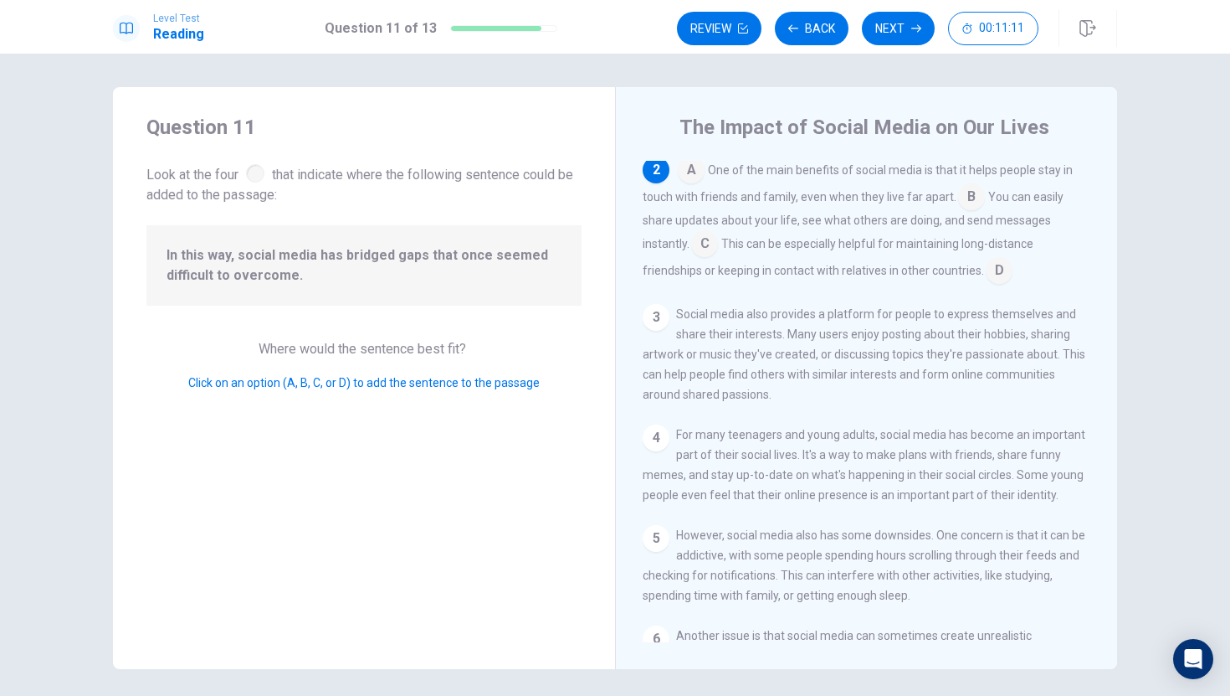
click at [704, 247] on input at bounding box center [704, 245] width 27 height 27
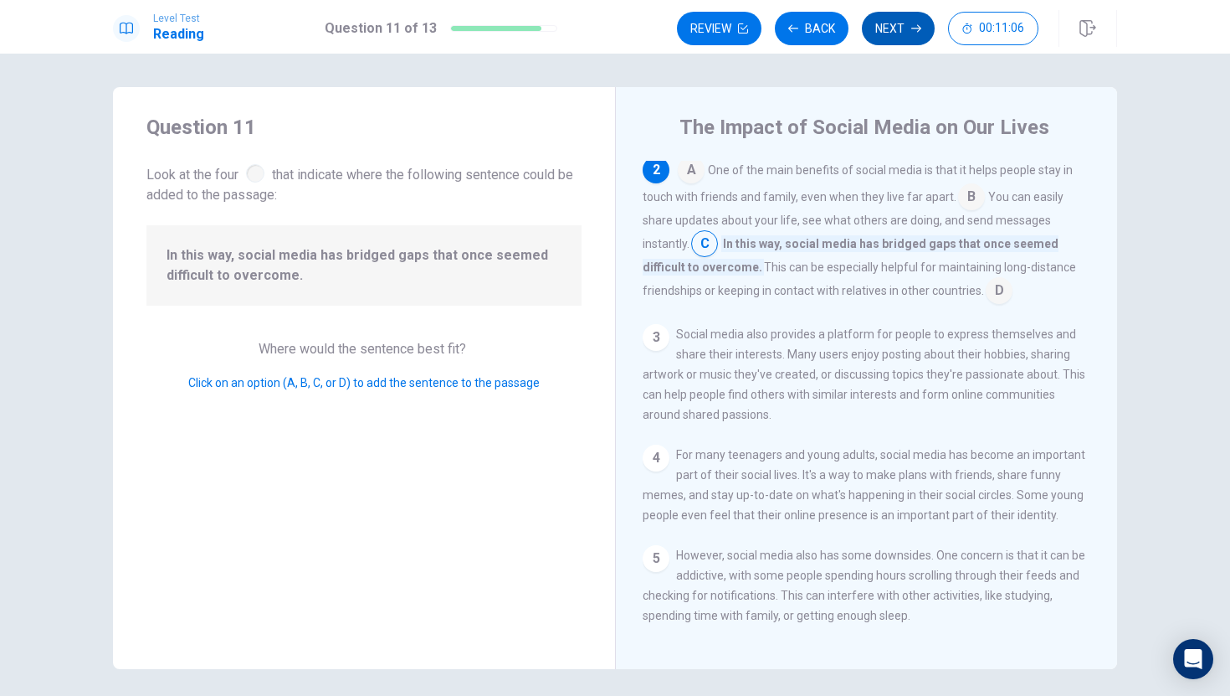
click at [894, 28] on button "Next" at bounding box center [898, 28] width 73 height 33
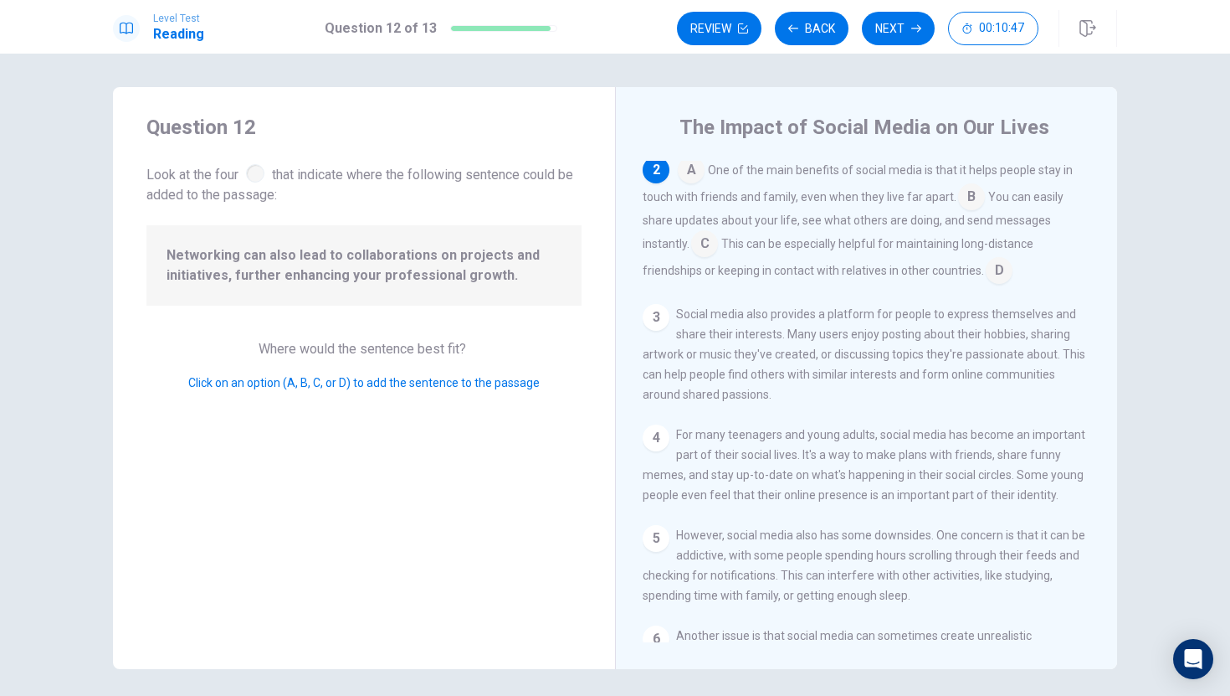
click at [969, 205] on input at bounding box center [971, 198] width 27 height 27
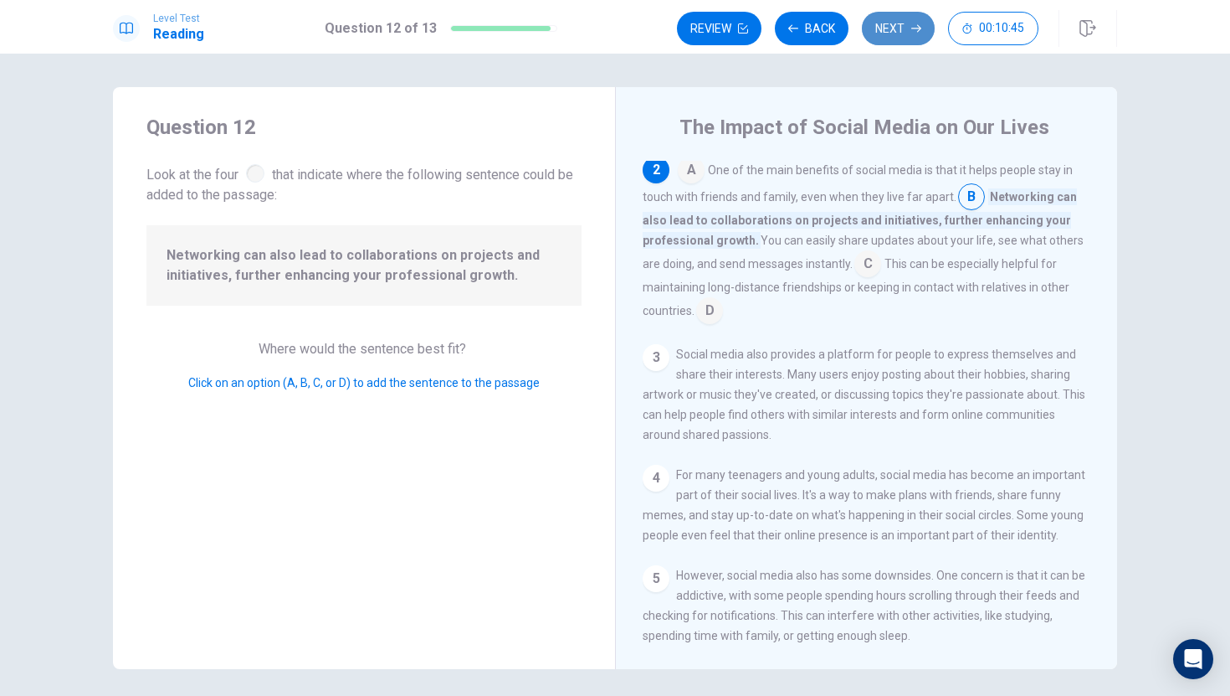
click at [886, 26] on button "Next" at bounding box center [898, 28] width 73 height 33
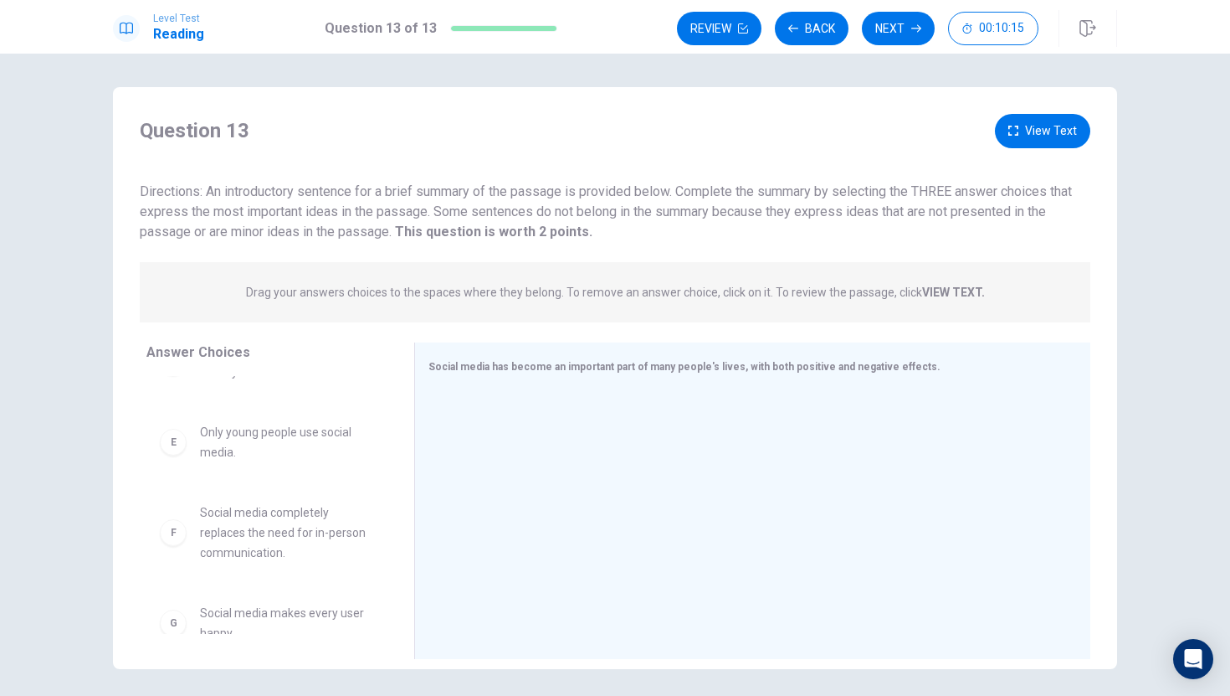
scroll to position [352, 0]
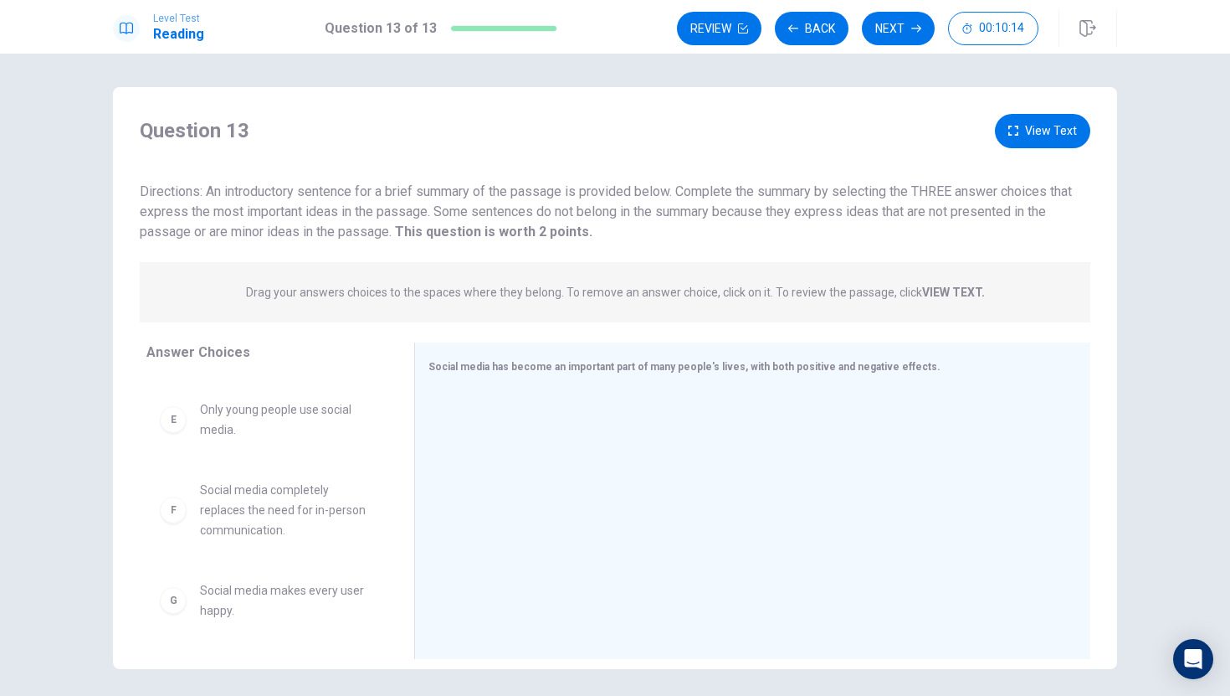
click at [187, 594] on div "G Social media makes every user happy." at bounding box center [267, 600] width 214 height 40
click at [177, 606] on div "G" at bounding box center [173, 600] width 27 height 27
drag, startPoint x: 180, startPoint y: 611, endPoint x: 167, endPoint y: 609, distance: 12.7
click at [172, 606] on div "G" at bounding box center [173, 600] width 27 height 27
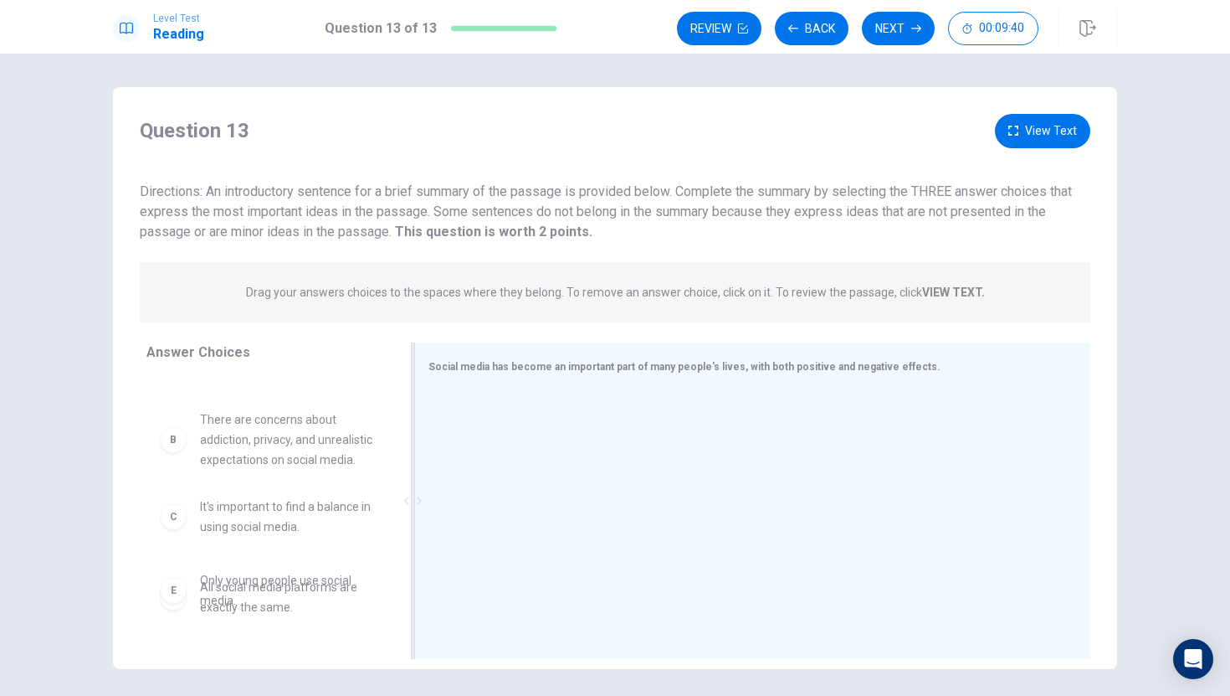
scroll to position [79, 0]
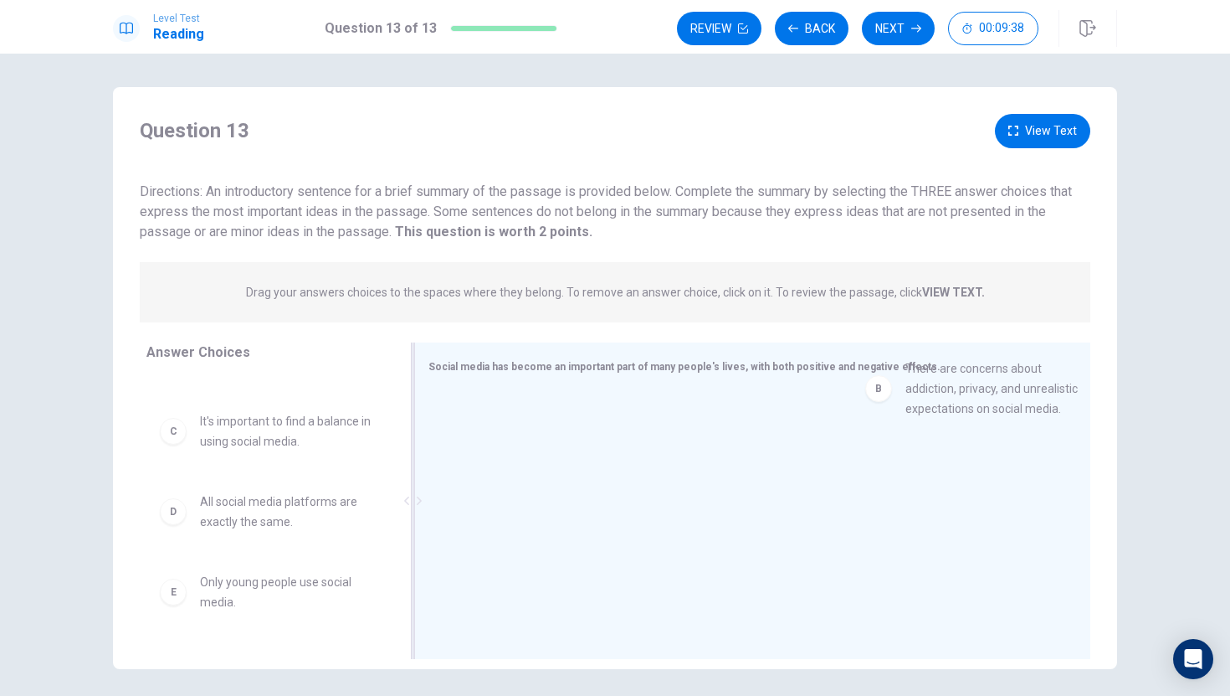
drag, startPoint x: 207, startPoint y: 441, endPoint x: 921, endPoint y: 389, distance: 715.8
drag, startPoint x: 190, startPoint y: 458, endPoint x: 902, endPoint y: 389, distance: 715.6
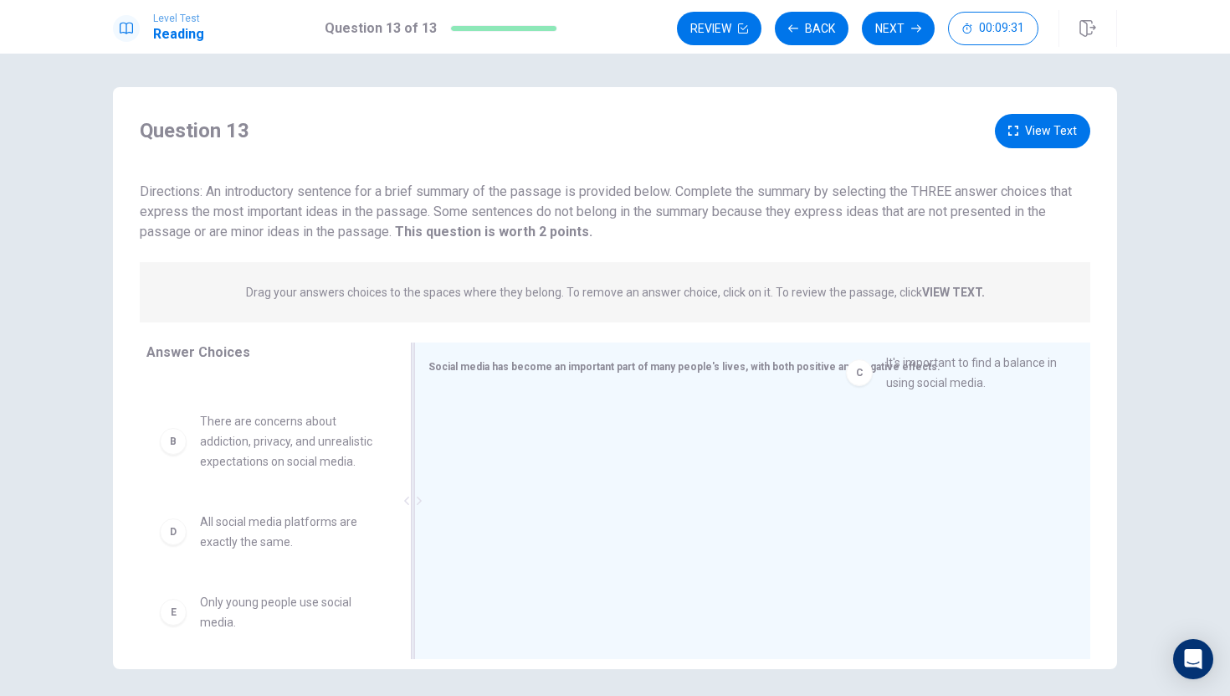
drag, startPoint x: 211, startPoint y: 526, endPoint x: 904, endPoint y: 383, distance: 707.5
click at [223, 465] on span "There are concerns about addiction, privacy, and unrealistic expectations on so…" at bounding box center [287, 441] width 174 height 60
click at [189, 449] on div "B There are concerns about addiction, privacy, and unrealistic expectations on …" at bounding box center [267, 441] width 214 height 60
click at [419, 501] on icon at bounding box center [419, 500] width 5 height 8
drag, startPoint x: 419, startPoint y: 501, endPoint x: 291, endPoint y: 579, distance: 149.9
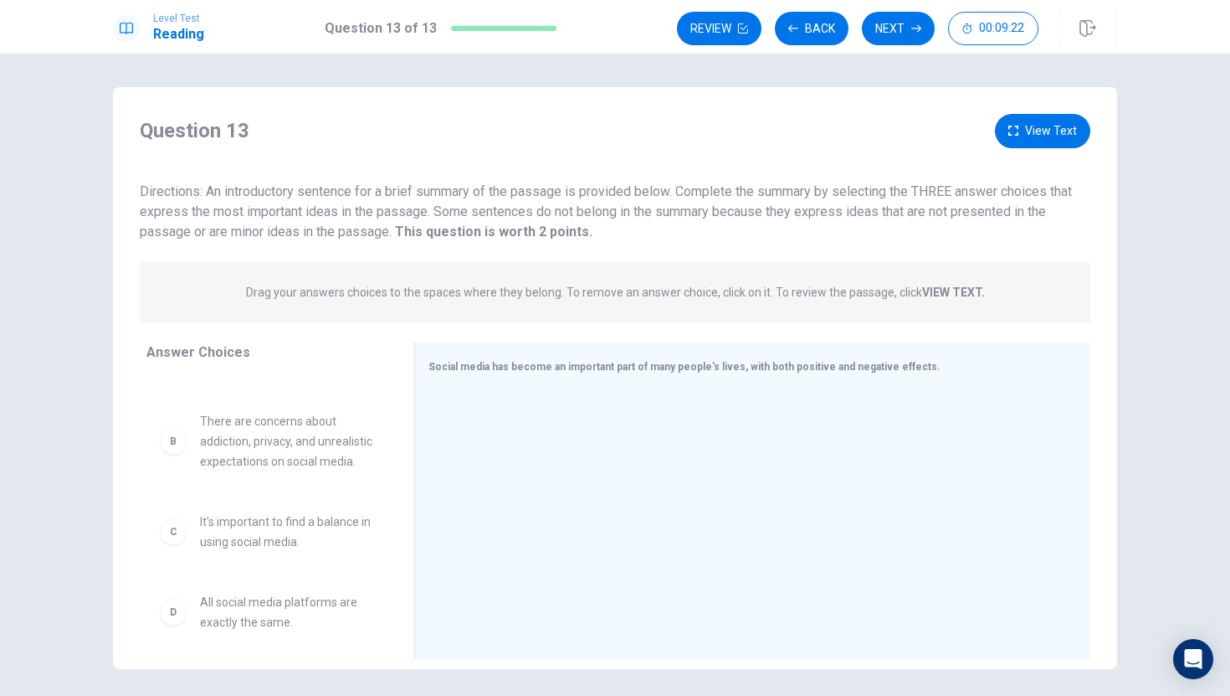
click at [291, 579] on div "Answer Choices A Social media helps people stay connected and express themselve…" at bounding box center [615, 504] width 1004 height 325
click at [186, 436] on div "B There are concerns about addiction, privacy, and unrealistic expectations on …" at bounding box center [267, 441] width 214 height 60
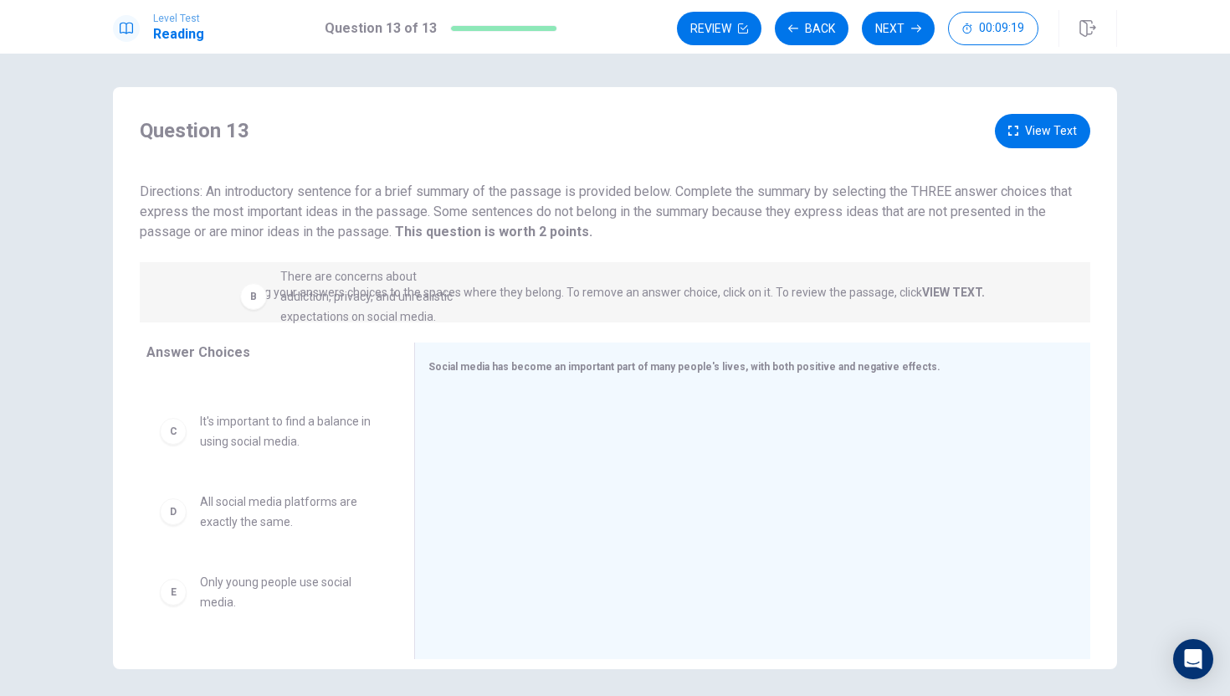
scroll to position [17, 0]
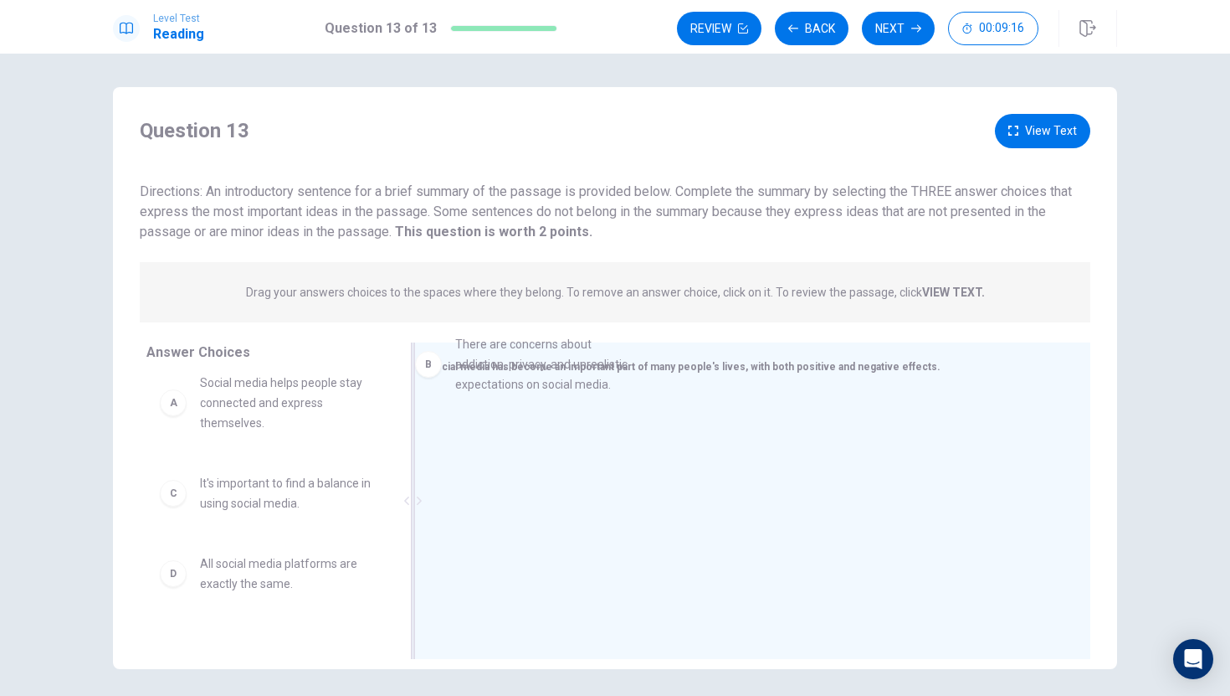
drag, startPoint x: 199, startPoint y: 472, endPoint x: 456, endPoint y: 388, distance: 270.2
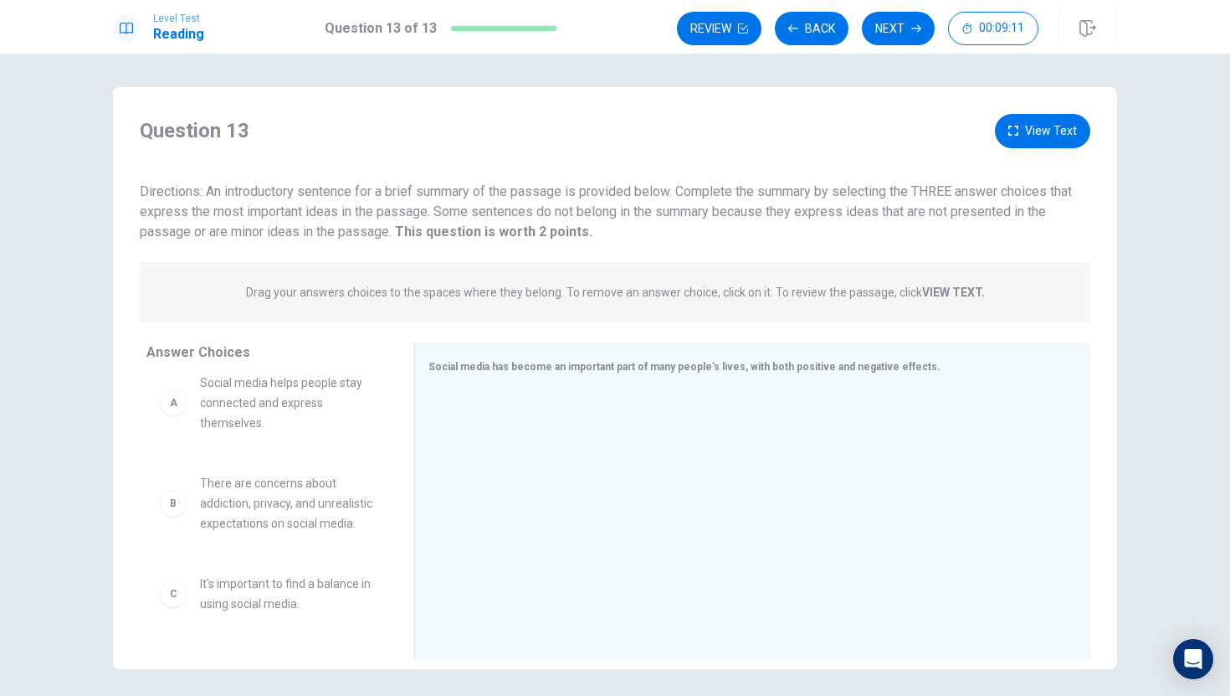
click at [290, 391] on span "Social media helps people stay connected and express themselves." at bounding box center [287, 402] width 174 height 60
click at [168, 407] on div "A" at bounding box center [173, 402] width 27 height 27
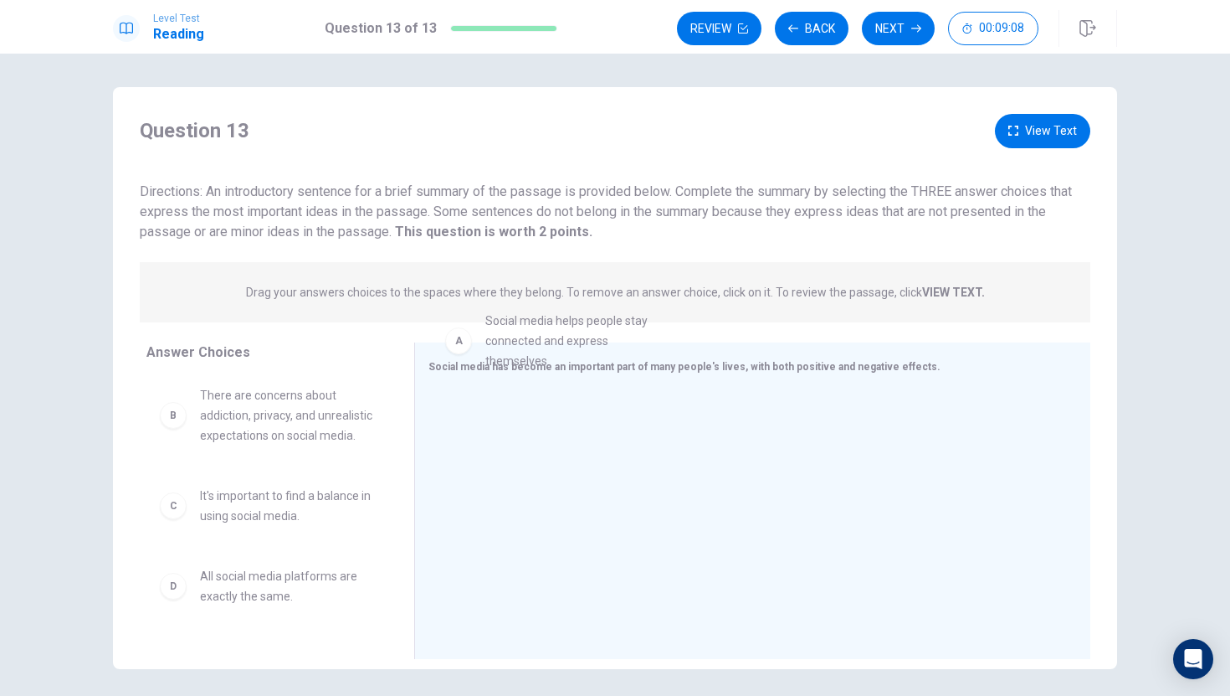
scroll to position [1, 0]
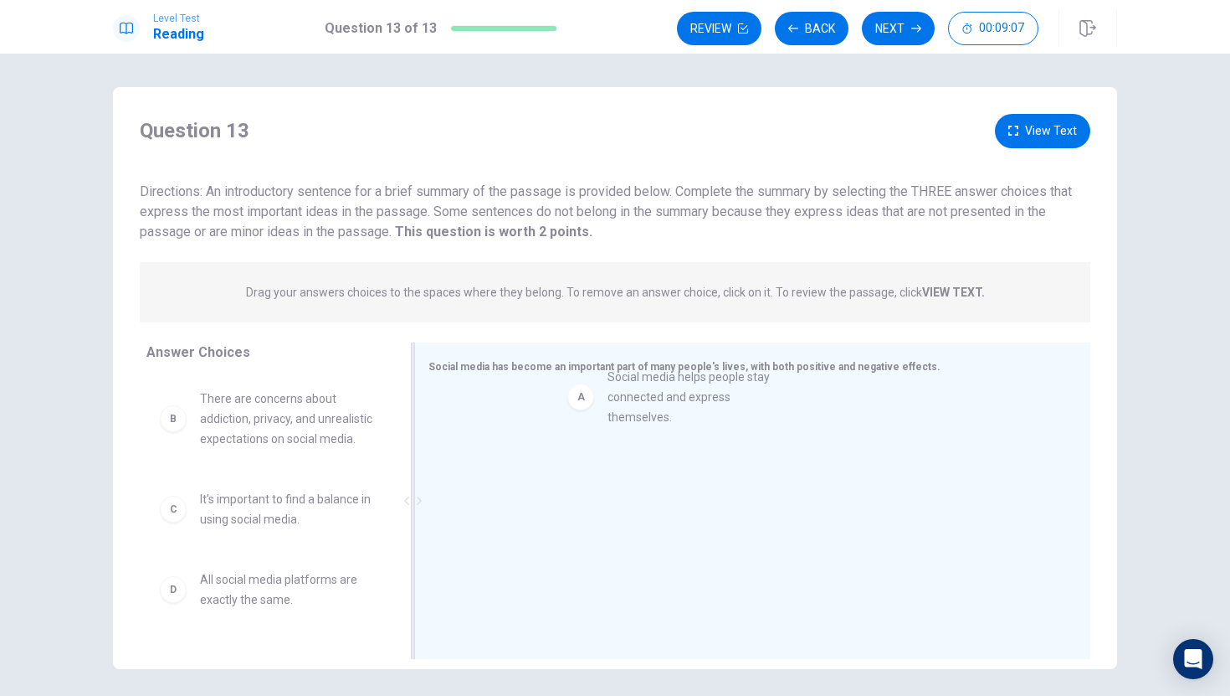
drag, startPoint x: 195, startPoint y: 406, endPoint x: 614, endPoint y: 399, distance: 419.4
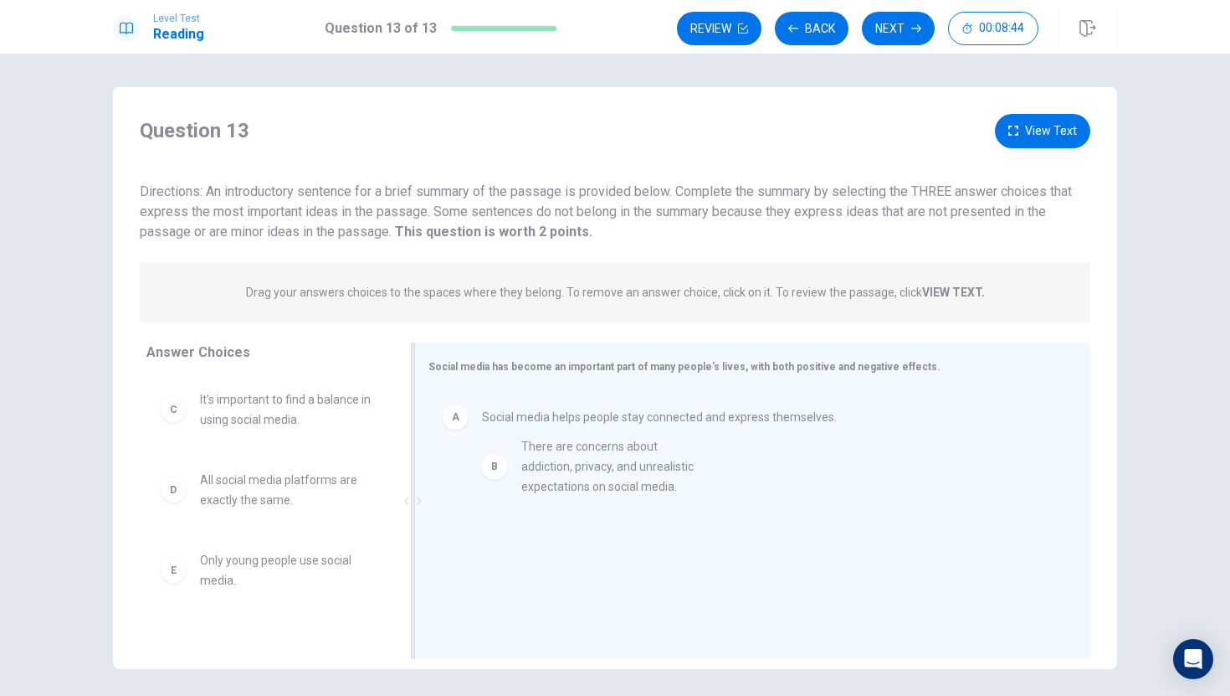
drag, startPoint x: 220, startPoint y: 412, endPoint x: 551, endPoint y: 456, distance: 333.6
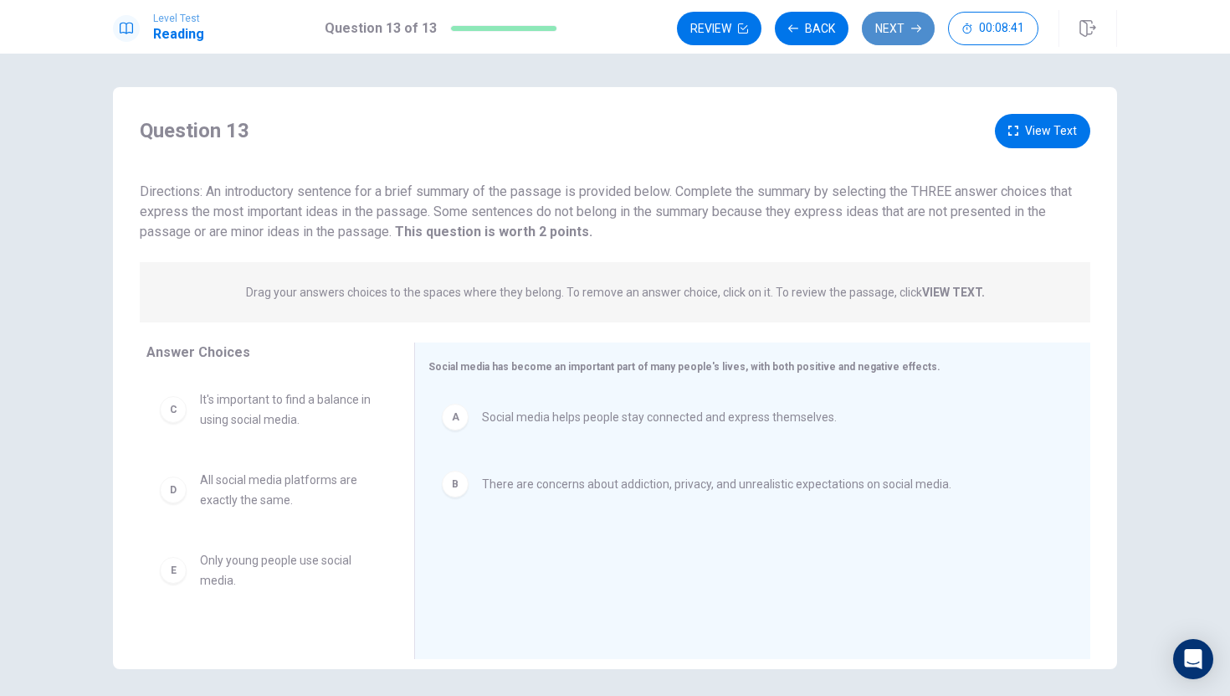
click at [884, 39] on button "Next" at bounding box center [898, 28] width 73 height 33
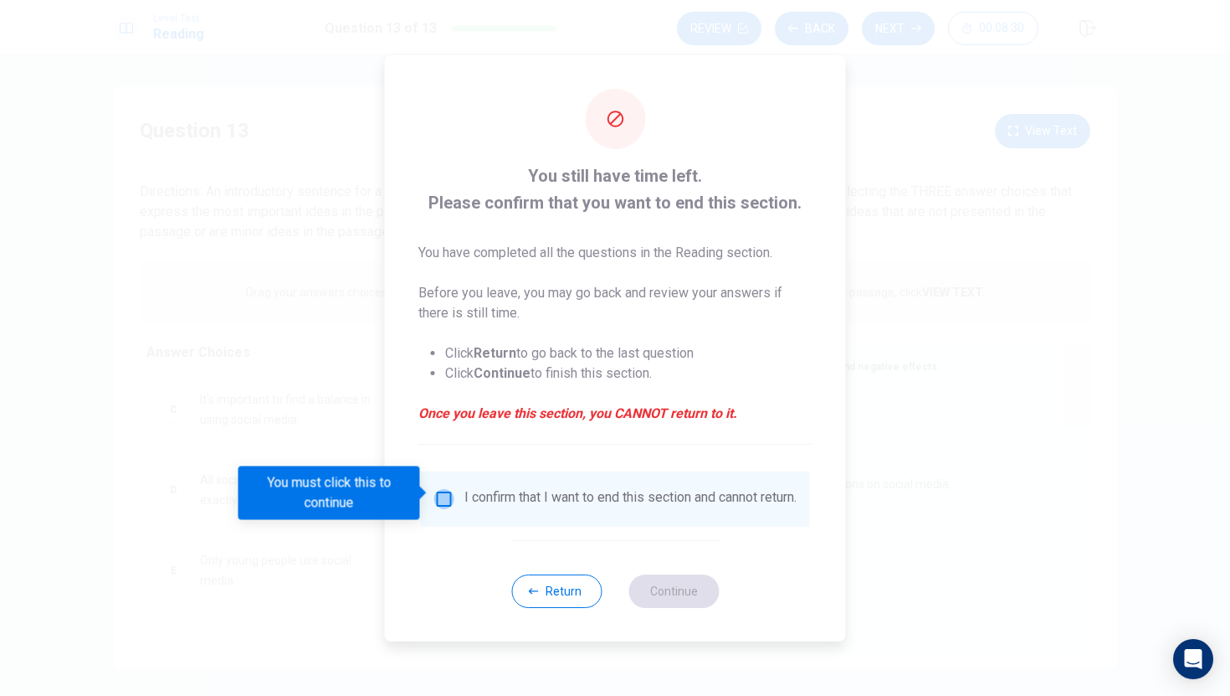
click at [437, 495] on input "You must click this to continue" at bounding box center [444, 499] width 20 height 20
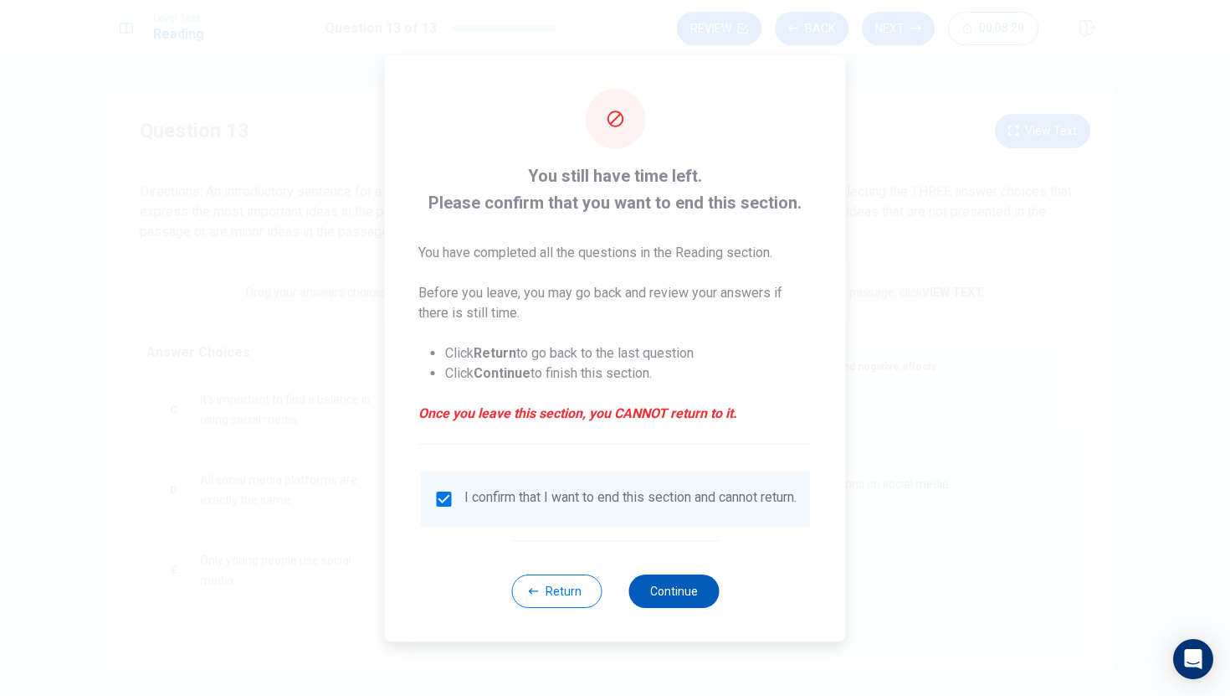
click at [670, 600] on button "Continue" at bounding box center [674, 590] width 90 height 33
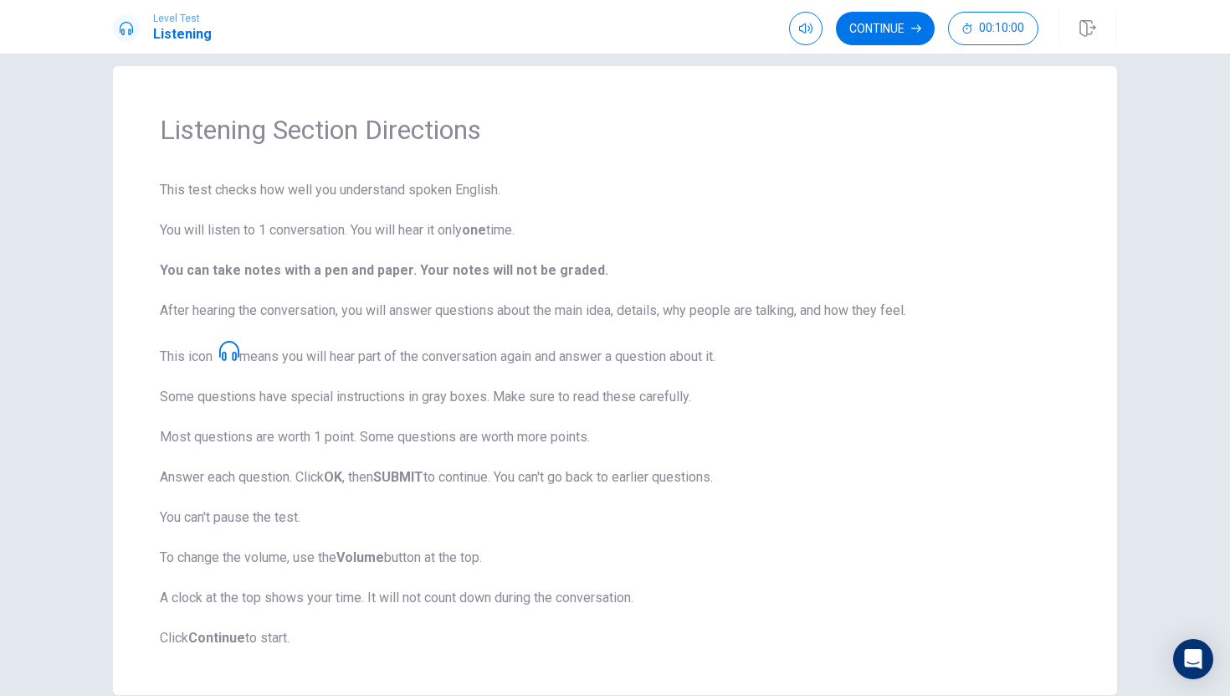
scroll to position [16, 0]
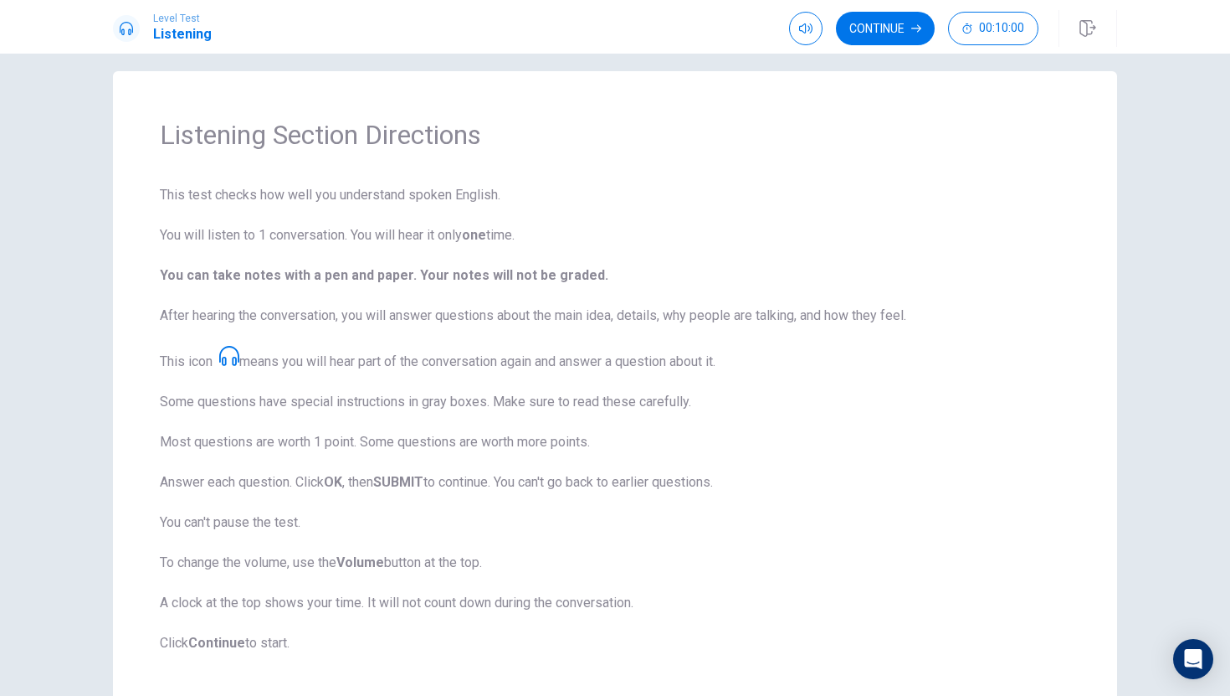
click at [233, 365] on span at bounding box center [226, 361] width 27 height 16
click at [231, 356] on icon at bounding box center [229, 356] width 20 height 20
click at [804, 23] on icon "button" at bounding box center [805, 28] width 13 height 13
click at [810, 59] on span at bounding box center [805, 60] width 62 height 23
type input "0.4"
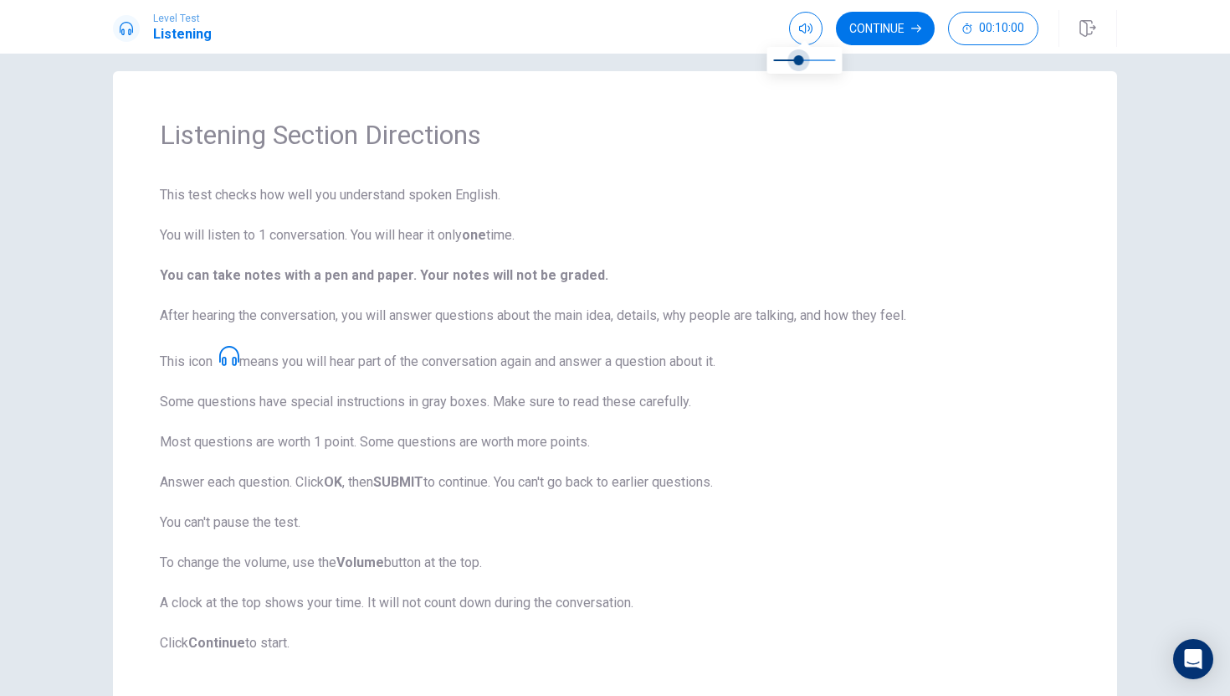
click at [800, 59] on span at bounding box center [798, 60] width 10 height 10
click at [880, 33] on button "Continue" at bounding box center [885, 28] width 99 height 33
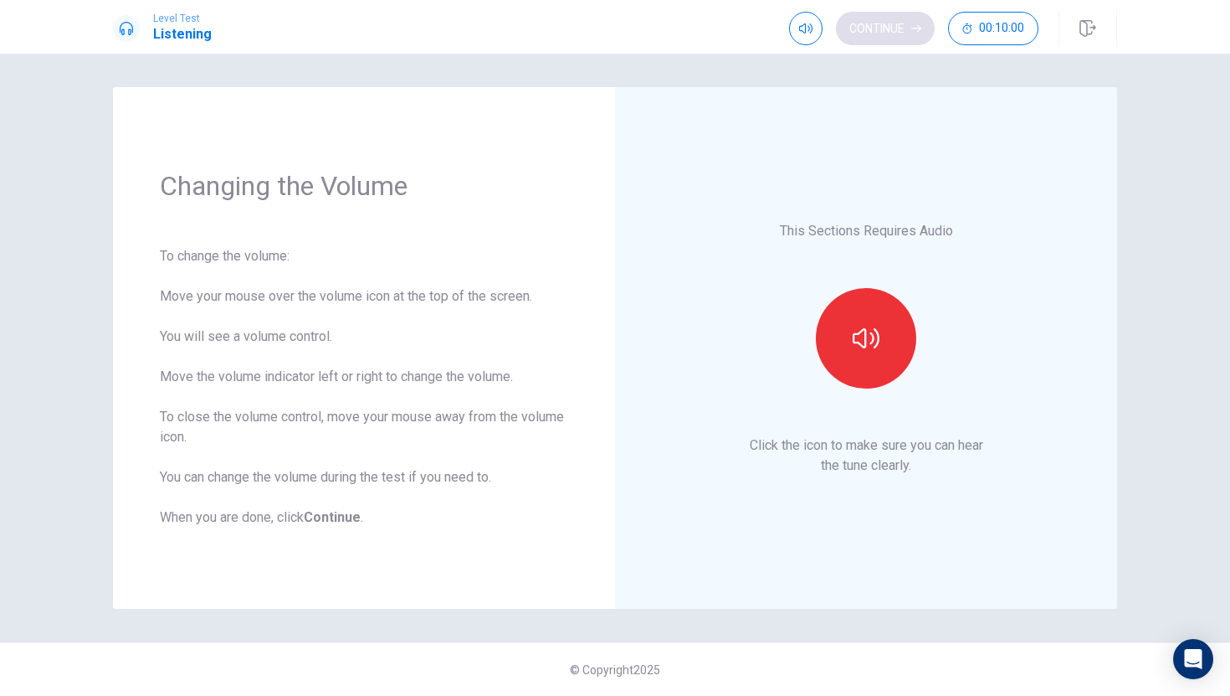
scroll to position [0, 0]
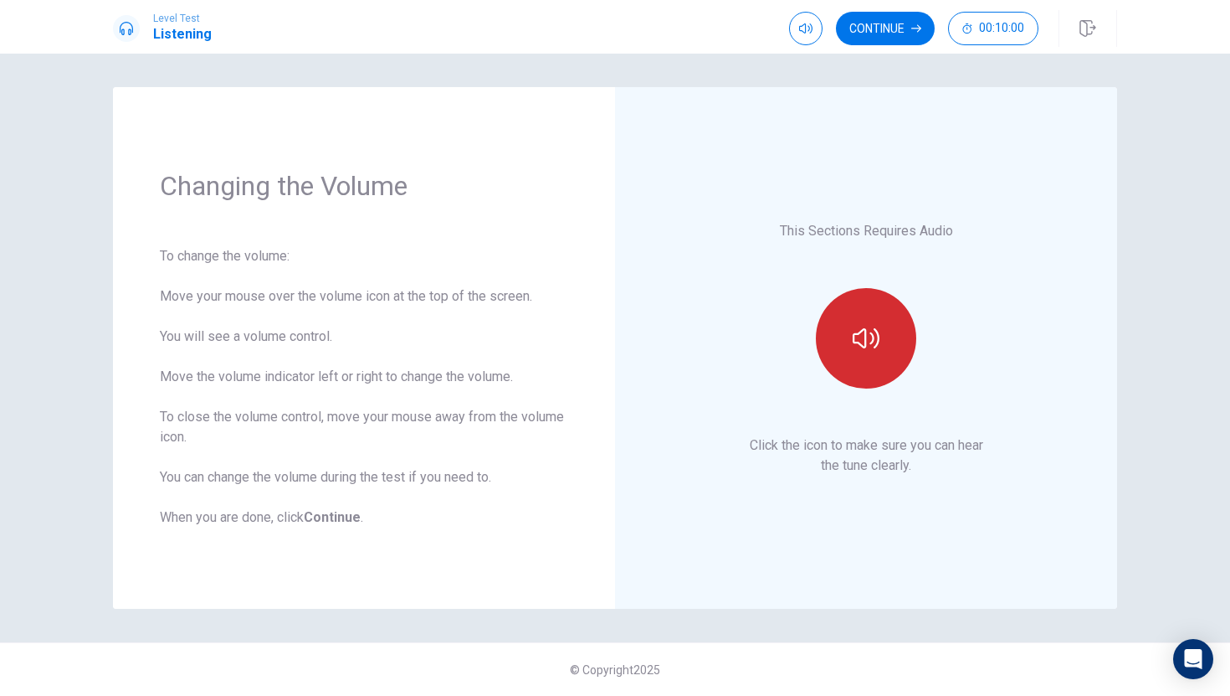
click at [854, 305] on button "button" at bounding box center [866, 338] width 100 height 100
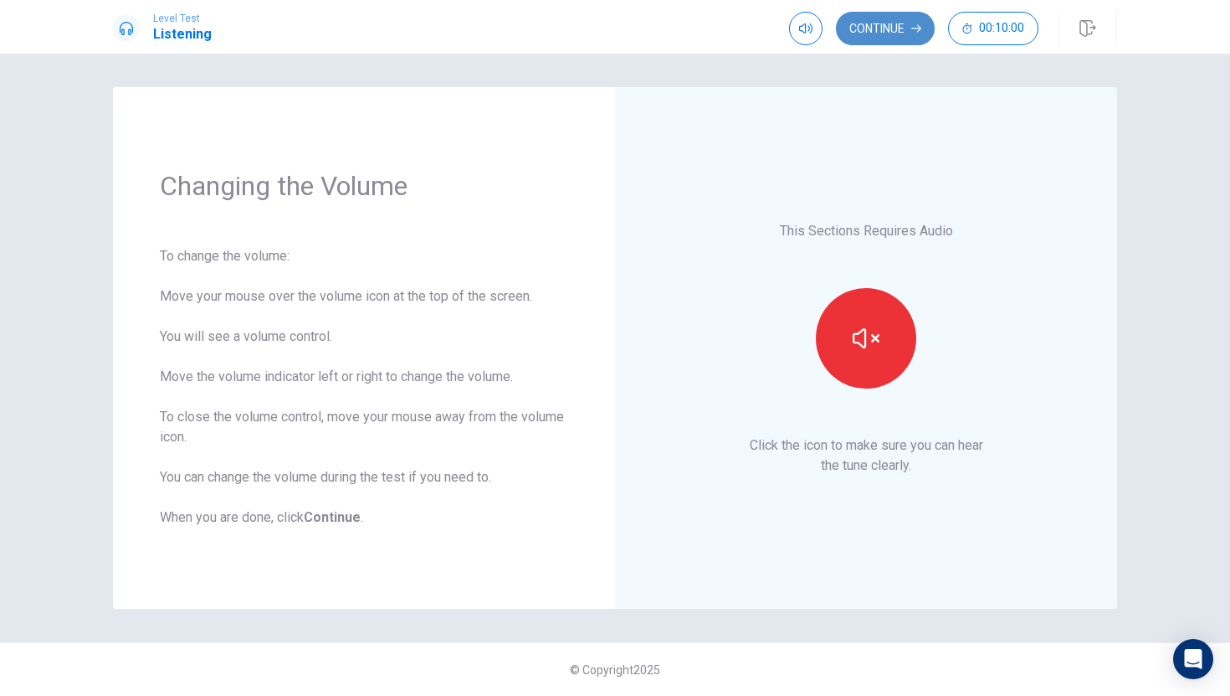
click at [852, 26] on button "Continue" at bounding box center [885, 28] width 99 height 33
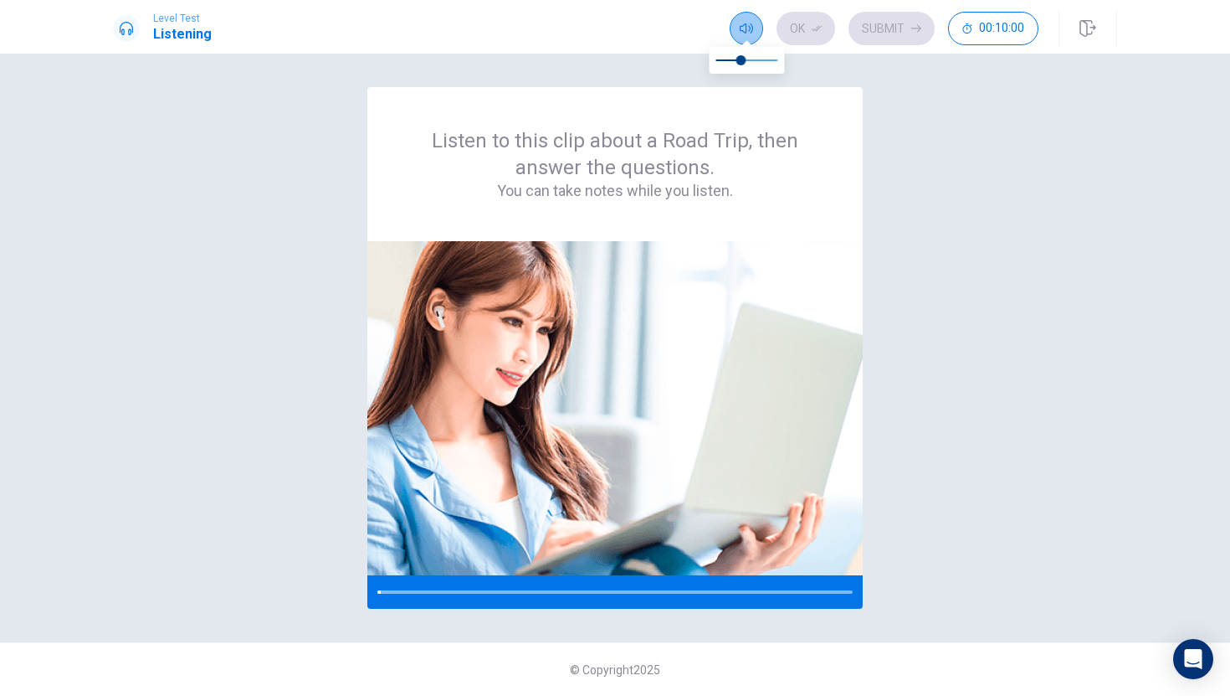
click at [737, 24] on button "button" at bounding box center [746, 28] width 33 height 33
click at [752, 55] on span at bounding box center [753, 60] width 10 height 10
type input "1"
drag, startPoint x: 762, startPoint y: 55, endPoint x: 777, endPoint y: 57, distance: 15.2
click at [777, 57] on span at bounding box center [778, 60] width 10 height 10
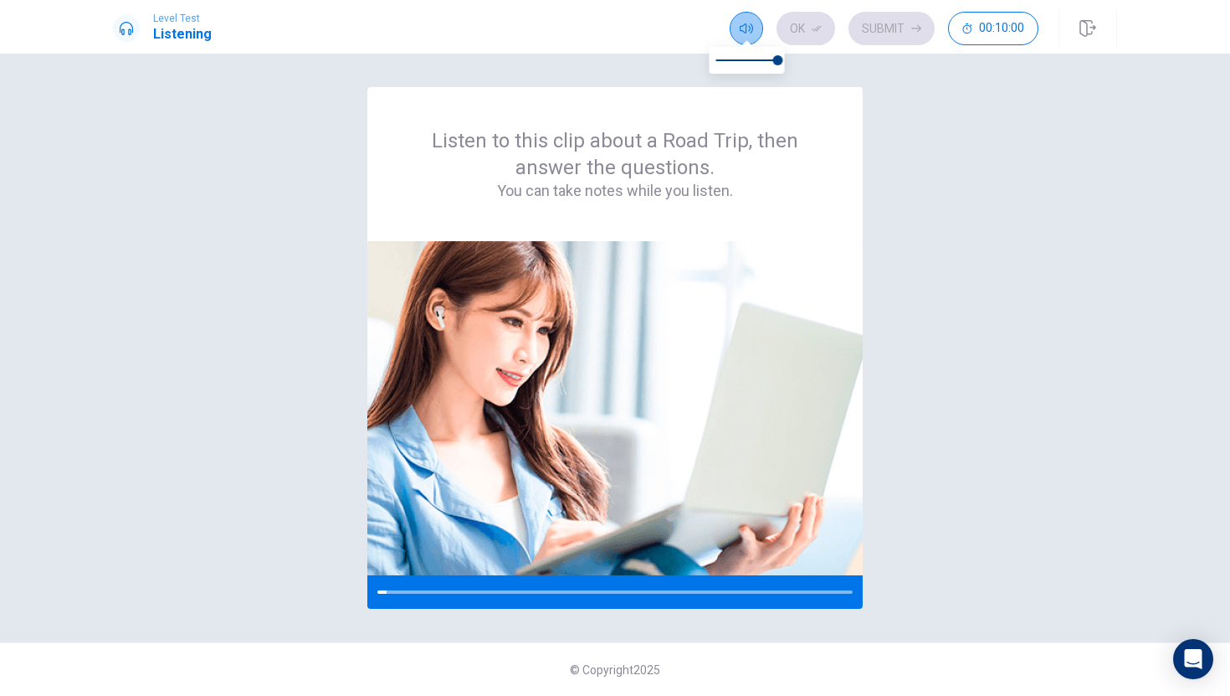
click at [756, 35] on button "button" at bounding box center [746, 28] width 33 height 33
click at [573, 459] on img at bounding box center [614, 408] width 495 height 334
click at [754, 29] on button "button" at bounding box center [746, 28] width 33 height 33
click at [579, 592] on div at bounding box center [481, 591] width 208 height 3
click at [744, 27] on icon "button" at bounding box center [746, 28] width 13 height 13
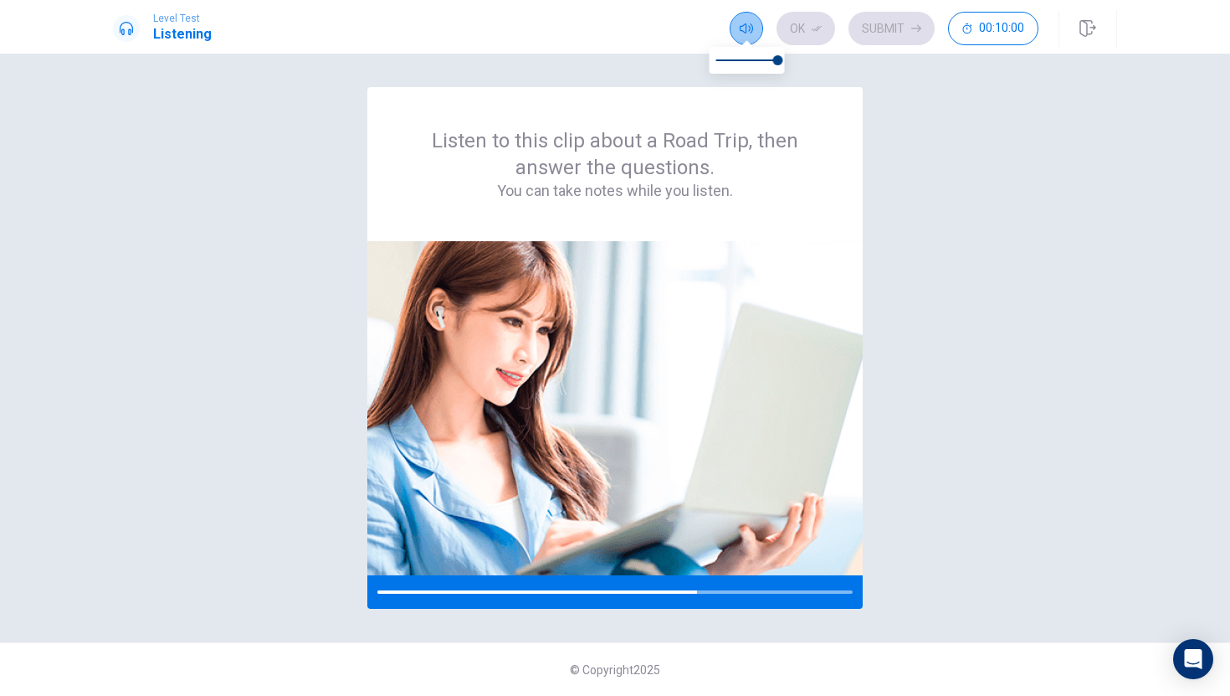
click at [742, 30] on icon "button" at bounding box center [746, 28] width 13 height 10
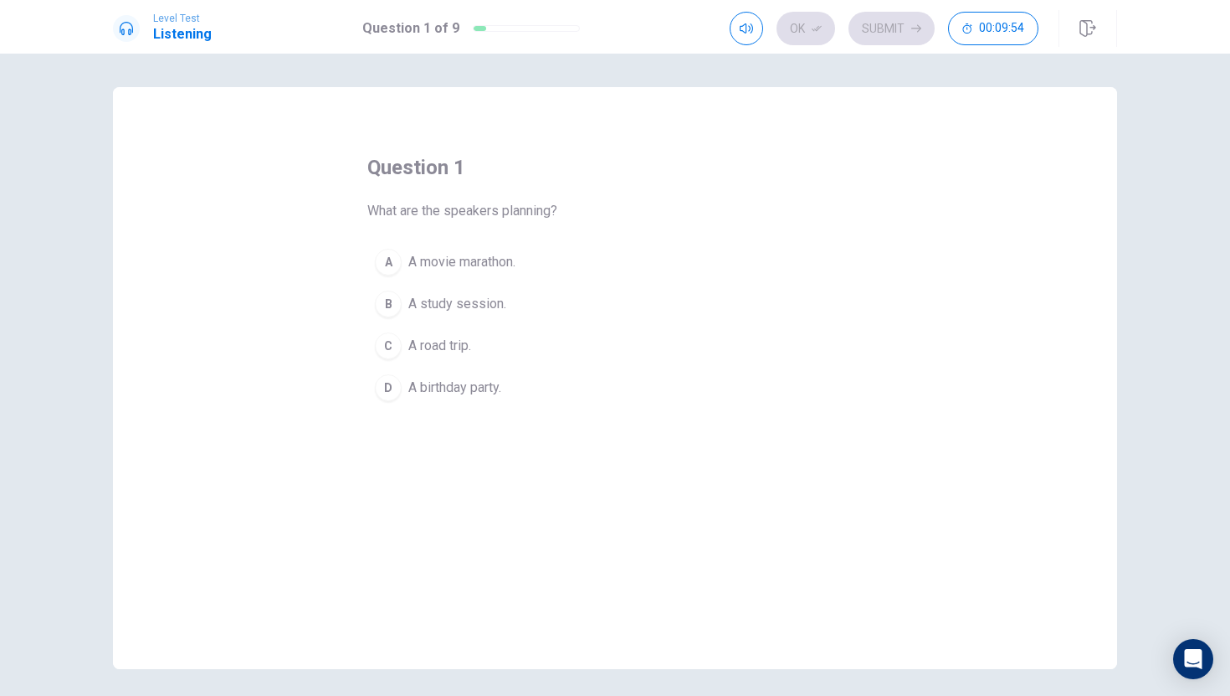
click at [393, 348] on div "C" at bounding box center [388, 345] width 27 height 27
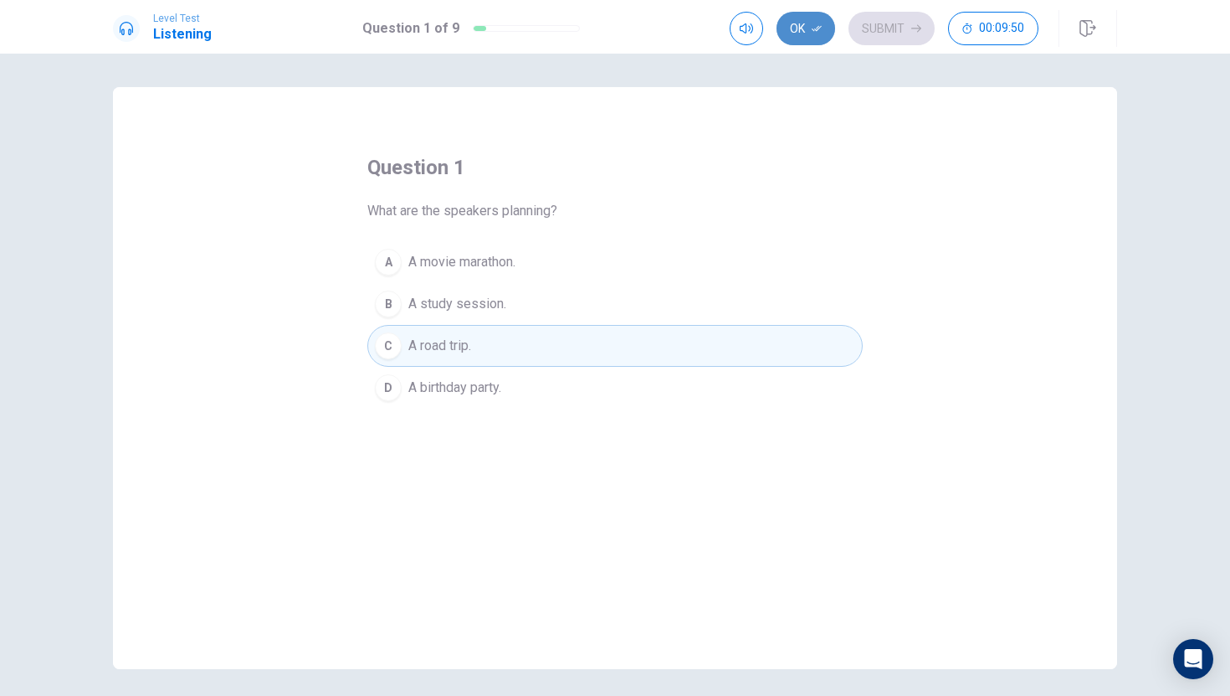
click at [800, 19] on button "Ok" at bounding box center [806, 28] width 59 height 33
click at [887, 33] on button "Submit" at bounding box center [892, 28] width 86 height 33
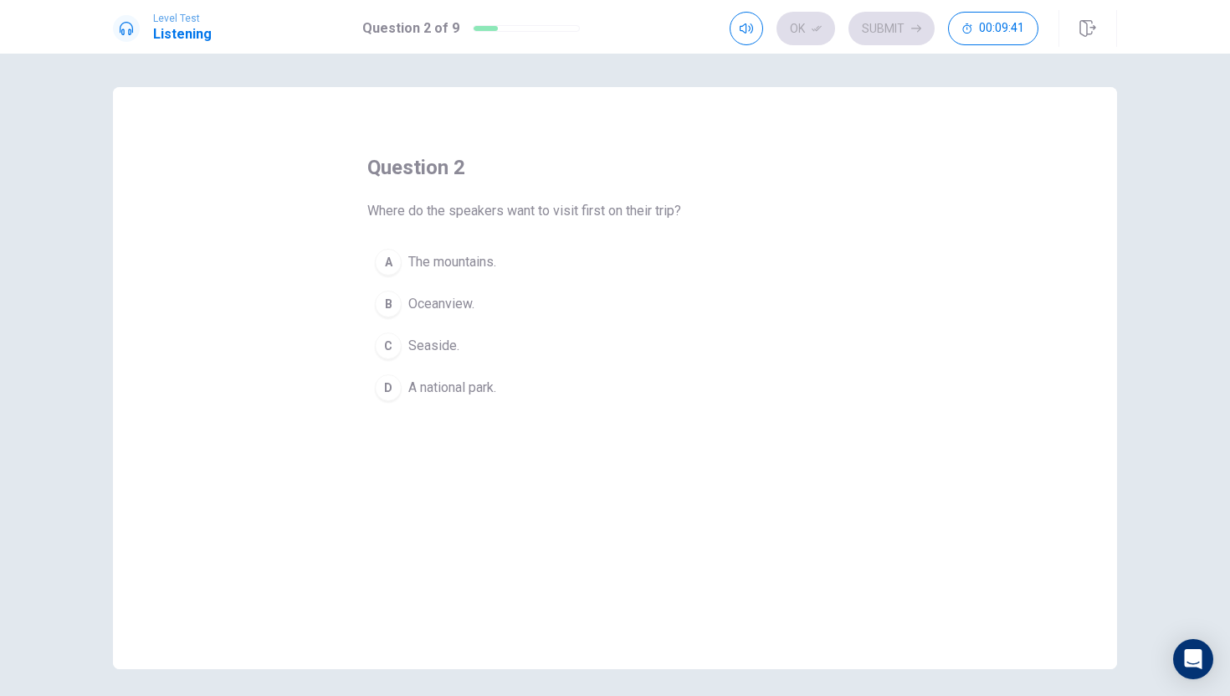
click at [455, 348] on span "Seaside." at bounding box center [433, 346] width 51 height 20
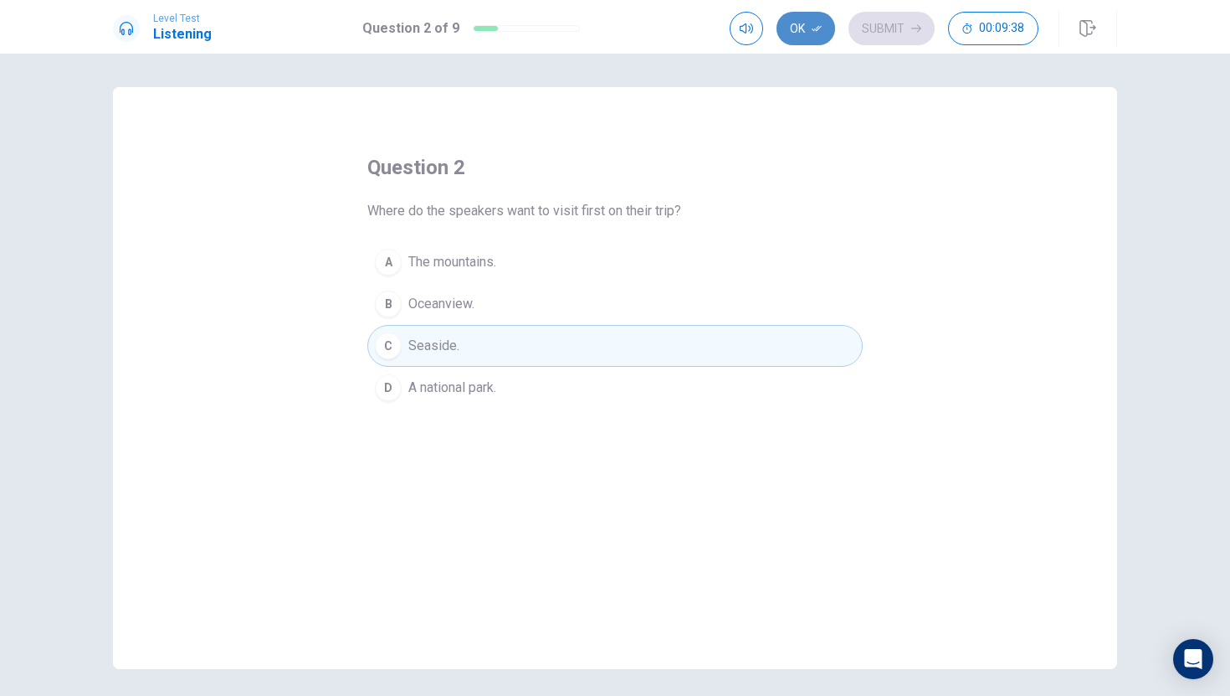
click at [821, 21] on button "Ok" at bounding box center [806, 28] width 59 height 33
click at [492, 339] on button "C Seaside." at bounding box center [614, 346] width 495 height 42
click at [804, 30] on button "Ok" at bounding box center [806, 28] width 59 height 33
click at [878, 28] on button "Submit" at bounding box center [892, 28] width 86 height 33
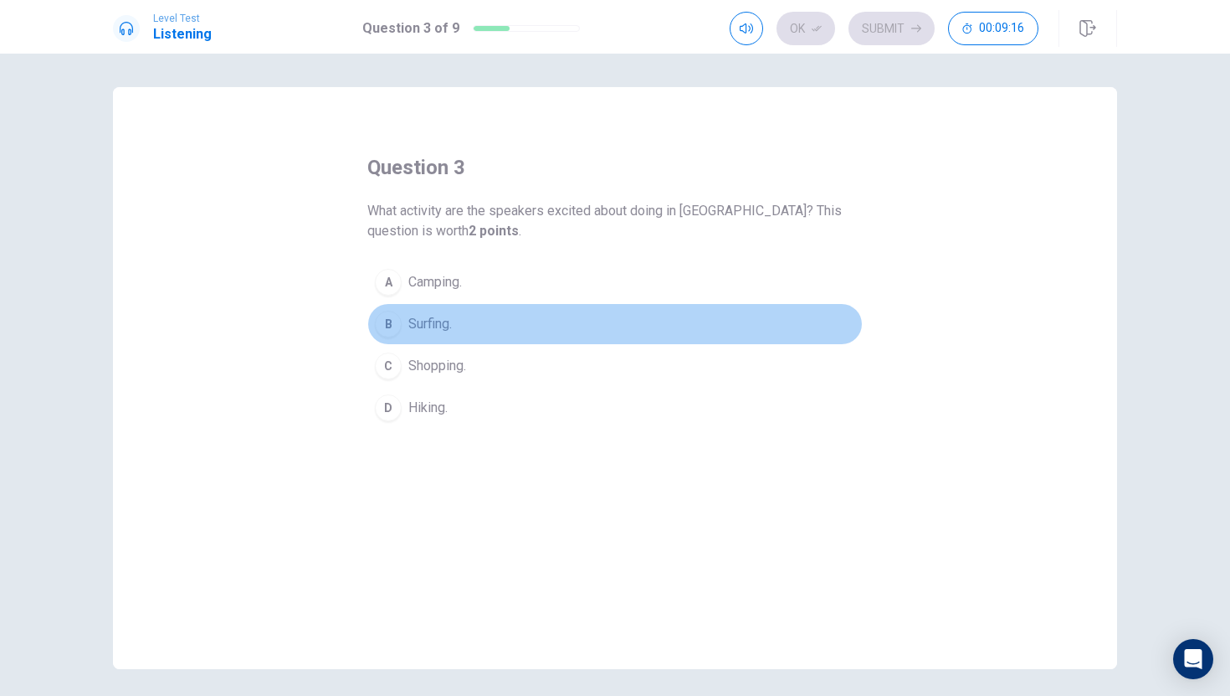
click at [385, 323] on div "B" at bounding box center [388, 324] width 27 height 27
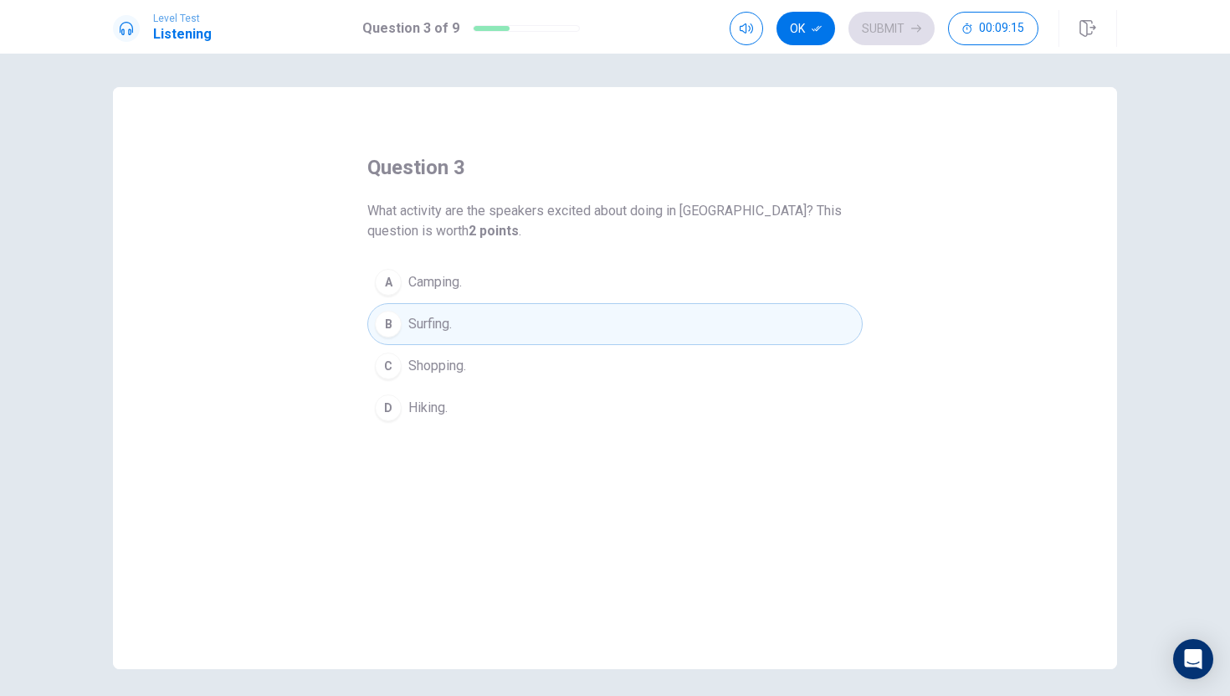
click at [385, 408] on div "D" at bounding box center [388, 407] width 27 height 27
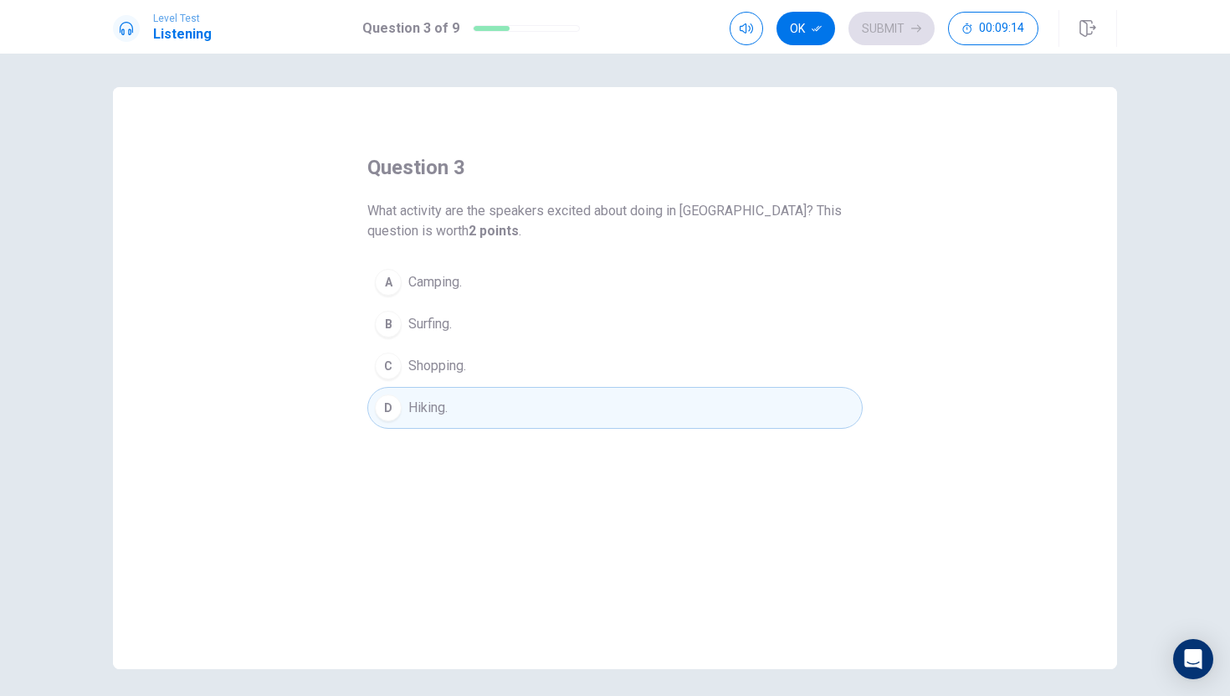
click at [398, 326] on div "B" at bounding box center [388, 324] width 27 height 27
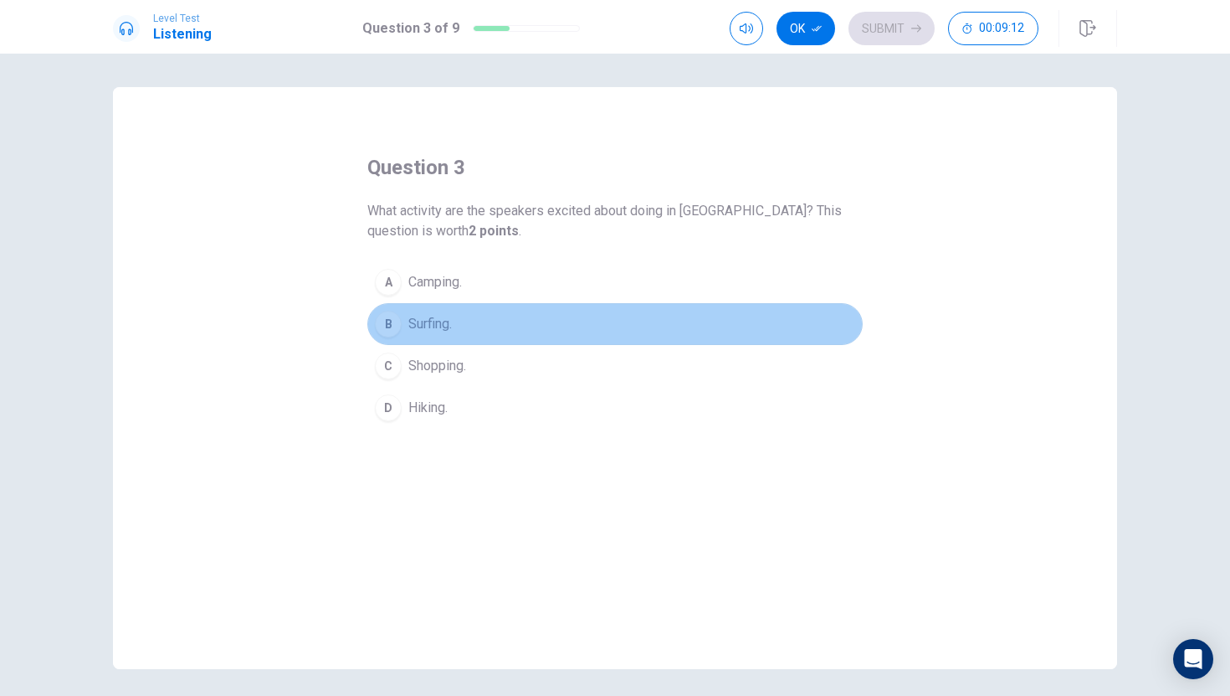
click at [393, 327] on div "B" at bounding box center [388, 324] width 27 height 27
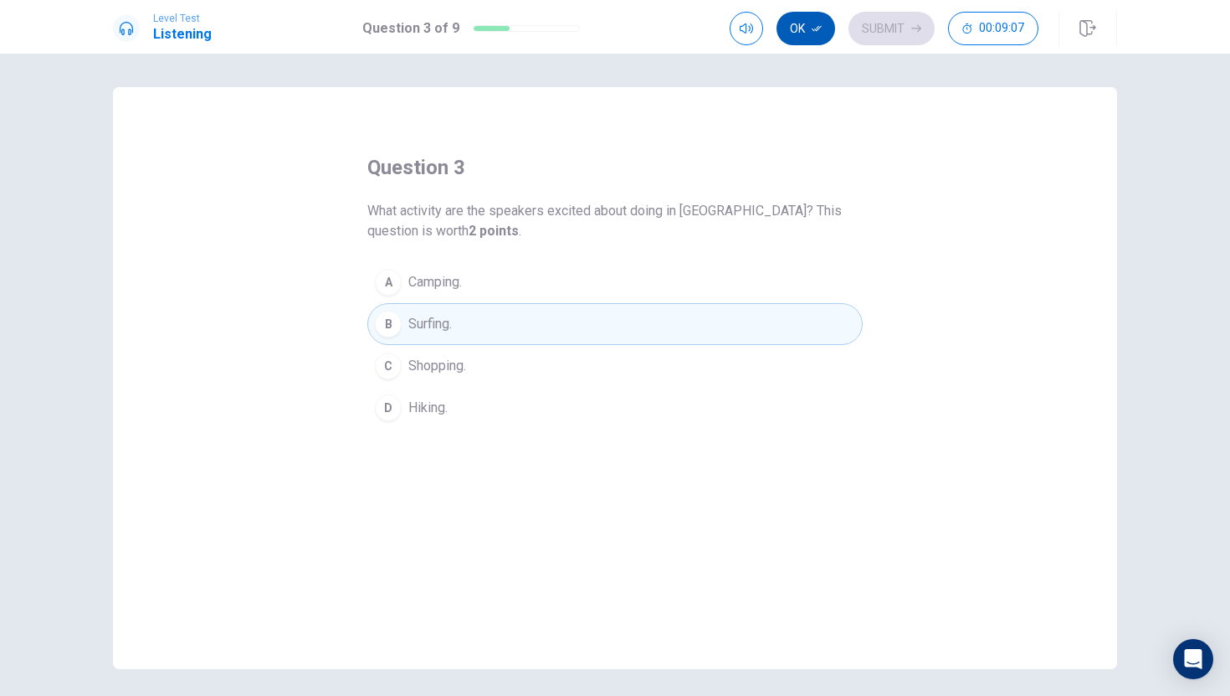
click at [811, 36] on button "Ok" at bounding box center [806, 28] width 59 height 33
click at [452, 405] on button "D Hiking." at bounding box center [614, 408] width 495 height 42
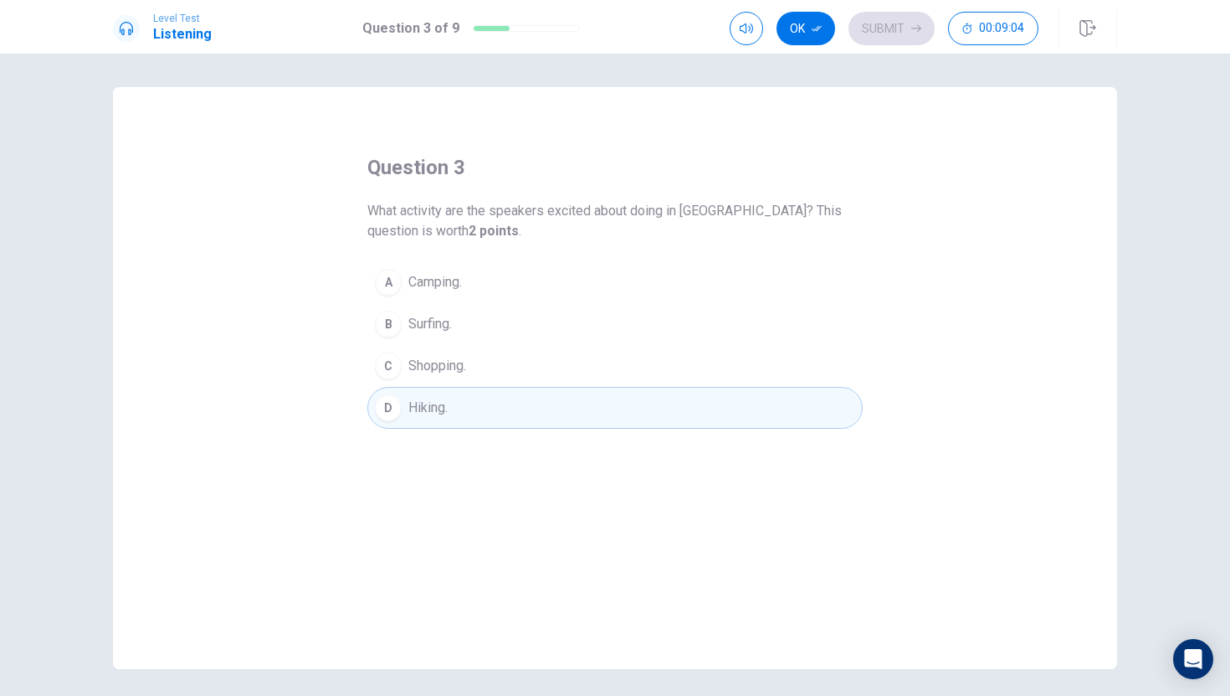
click at [449, 331] on span "Surfing." at bounding box center [430, 324] width 44 height 20
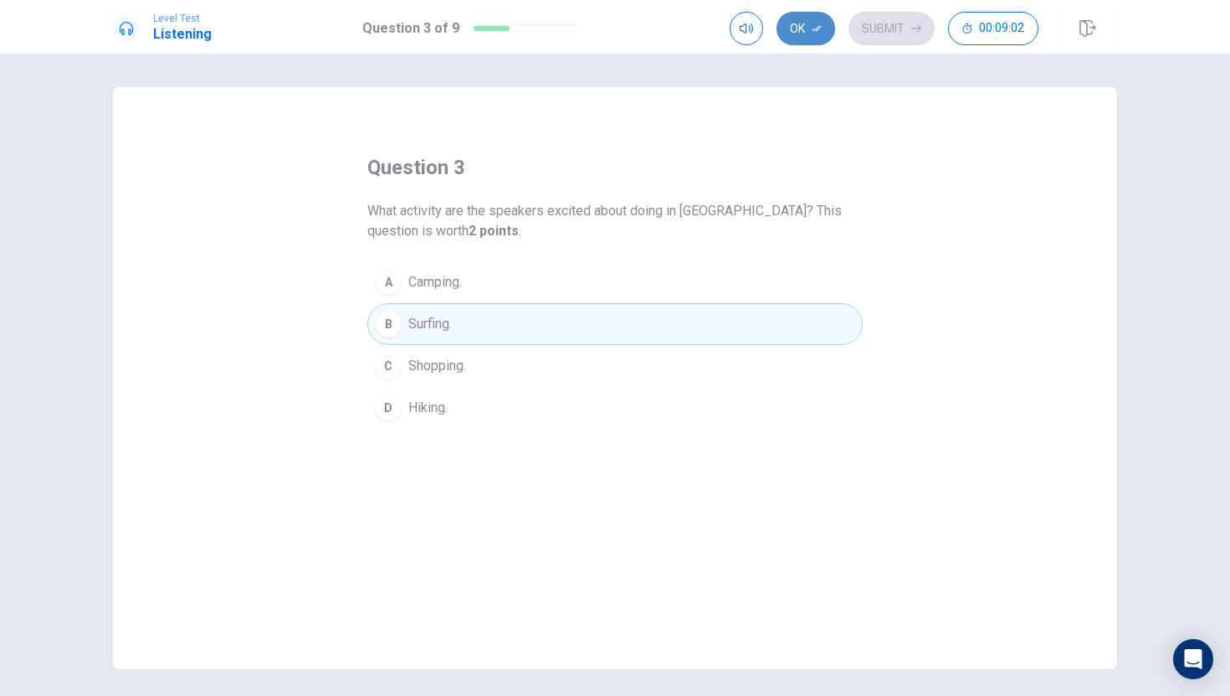
click at [804, 33] on button "Ok" at bounding box center [806, 28] width 59 height 33
click at [904, 33] on button "Submit" at bounding box center [892, 28] width 86 height 33
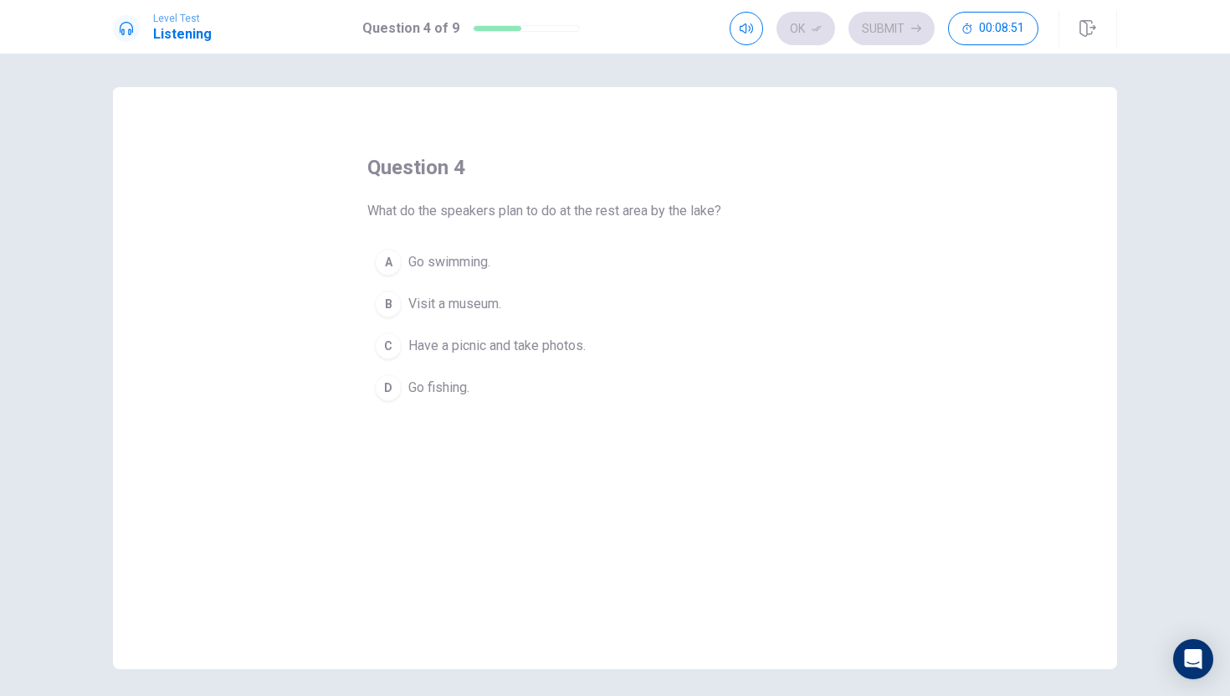
click at [368, 248] on div "A Go swimming. B Visit a museum. C Have a picnic and take photos. D Go fishing." at bounding box center [614, 324] width 495 height 167
click at [382, 261] on div "A" at bounding box center [388, 262] width 27 height 27
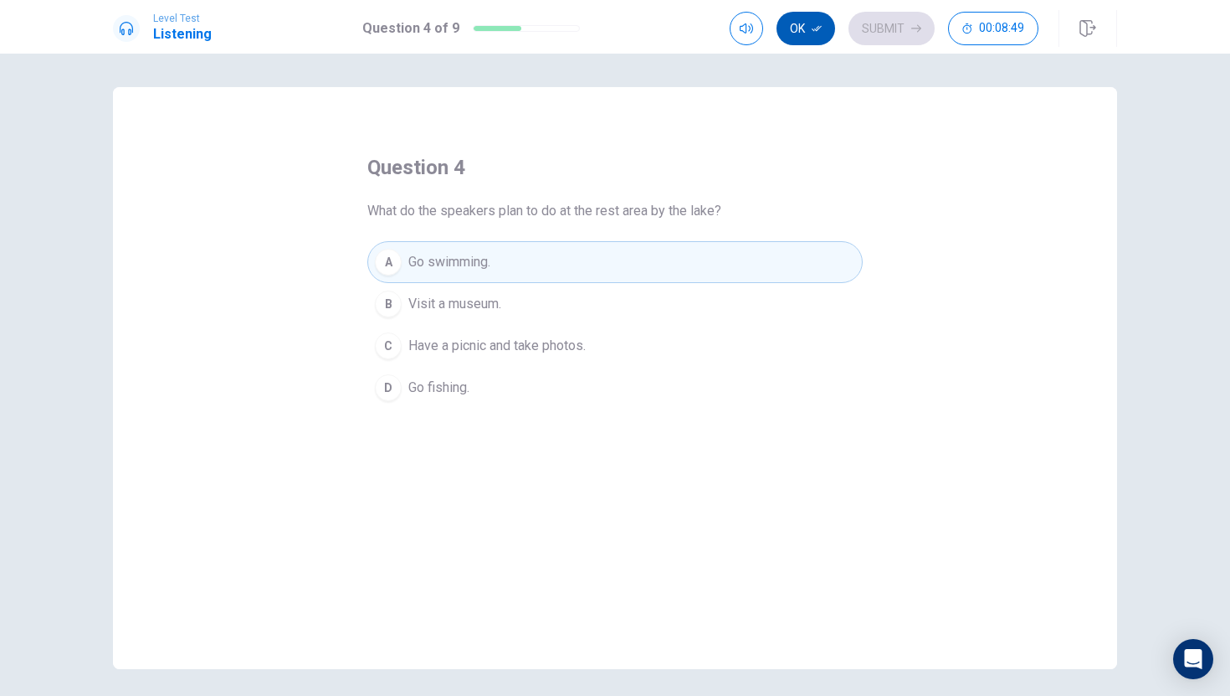
click at [802, 24] on button "Ok" at bounding box center [806, 28] width 59 height 33
click at [944, 44] on div "Ok Submit 00:08:48" at bounding box center [884, 28] width 309 height 33
click at [912, 32] on icon "button" at bounding box center [916, 28] width 10 height 10
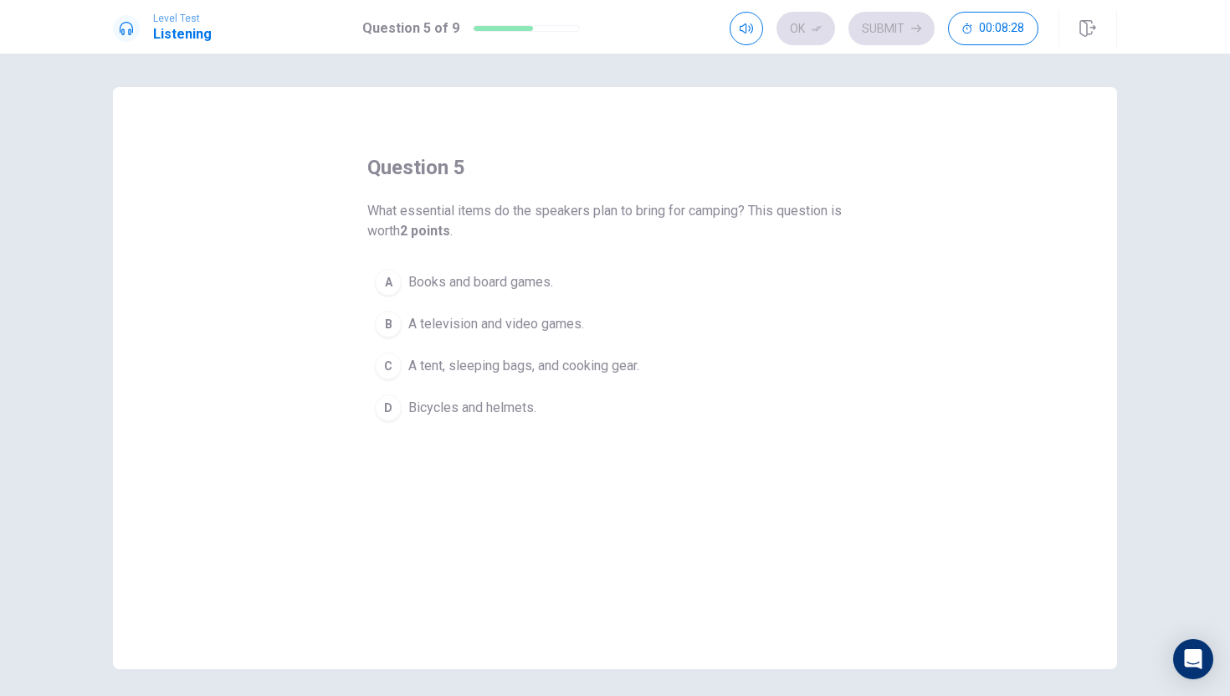
click at [388, 377] on div "C" at bounding box center [388, 365] width 27 height 27
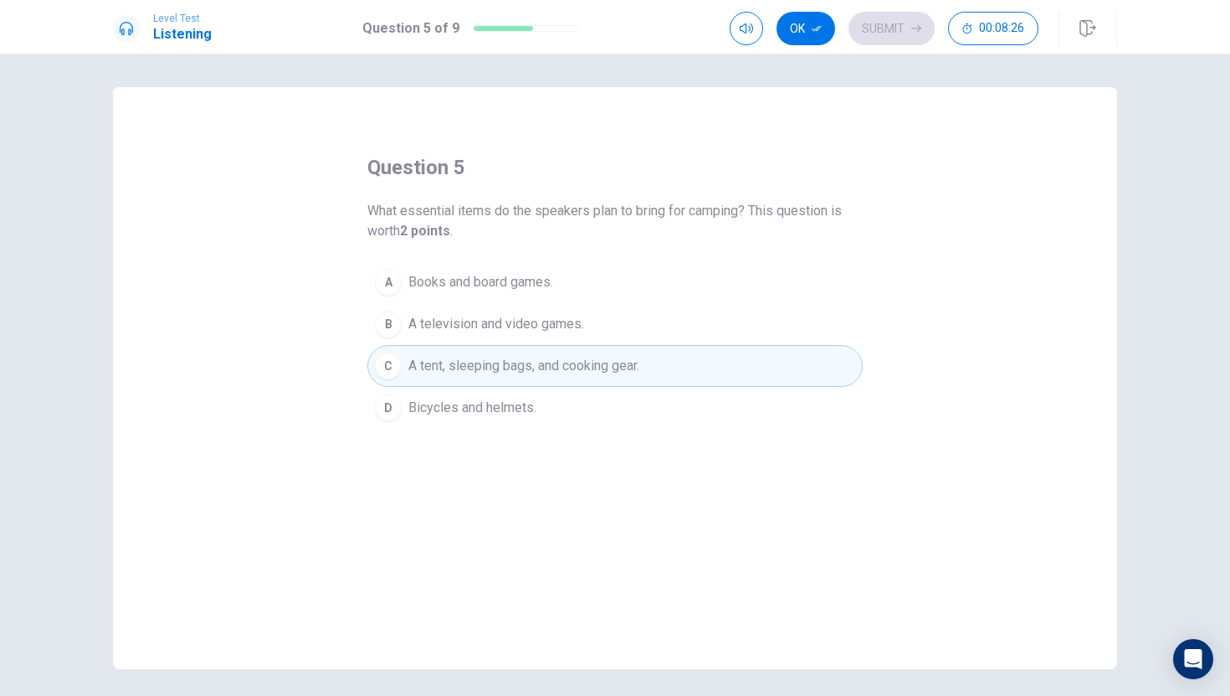
click at [807, 33] on button "Ok" at bounding box center [806, 28] width 59 height 33
click at [875, 35] on button "Submit" at bounding box center [892, 28] width 86 height 33
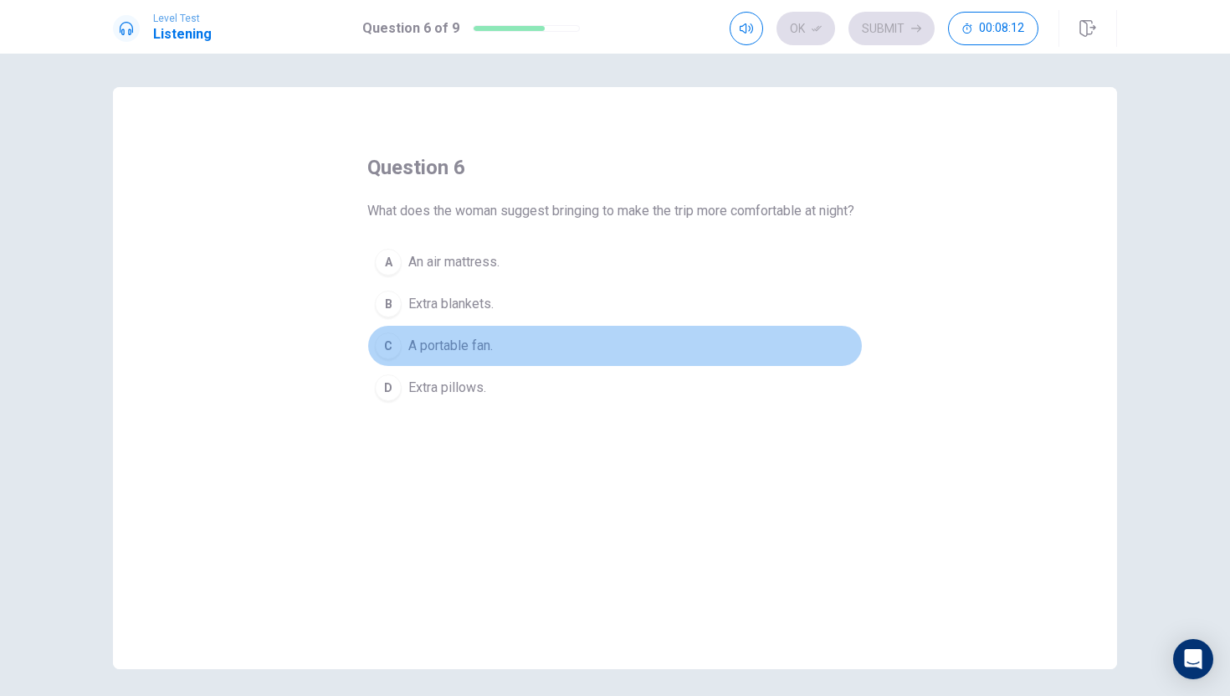
click at [402, 367] on button "C A portable fan." at bounding box center [614, 346] width 495 height 42
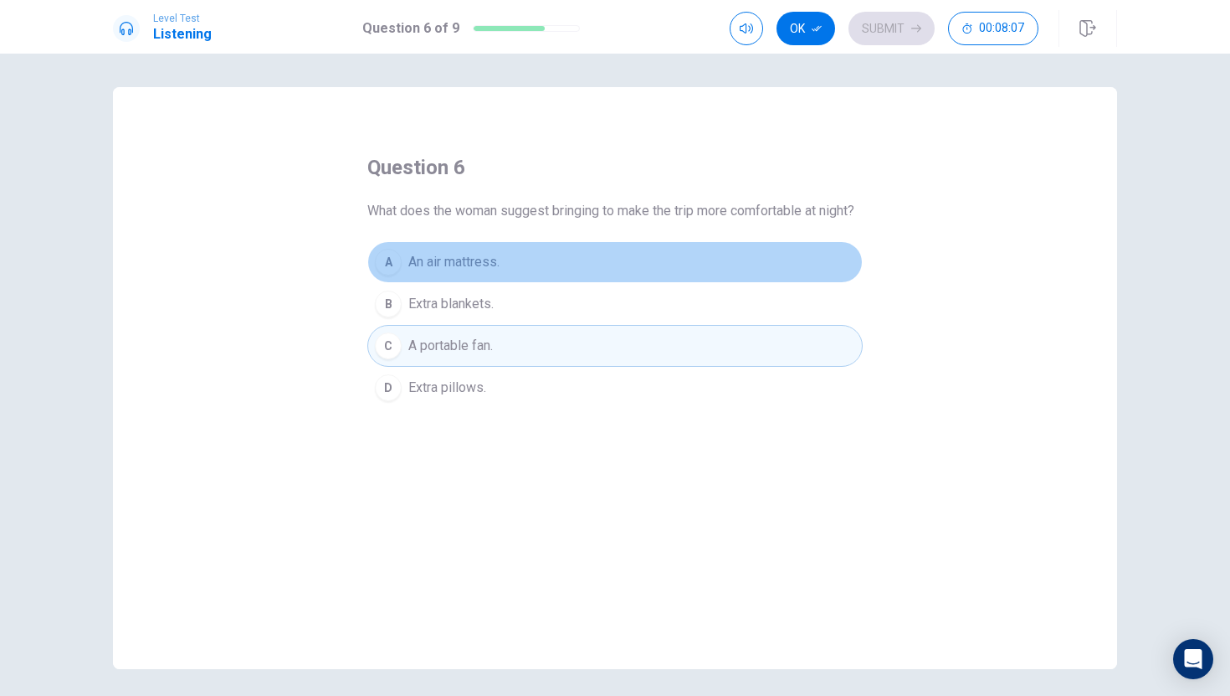
click at [649, 283] on button "A An air mattress." at bounding box center [614, 262] width 495 height 42
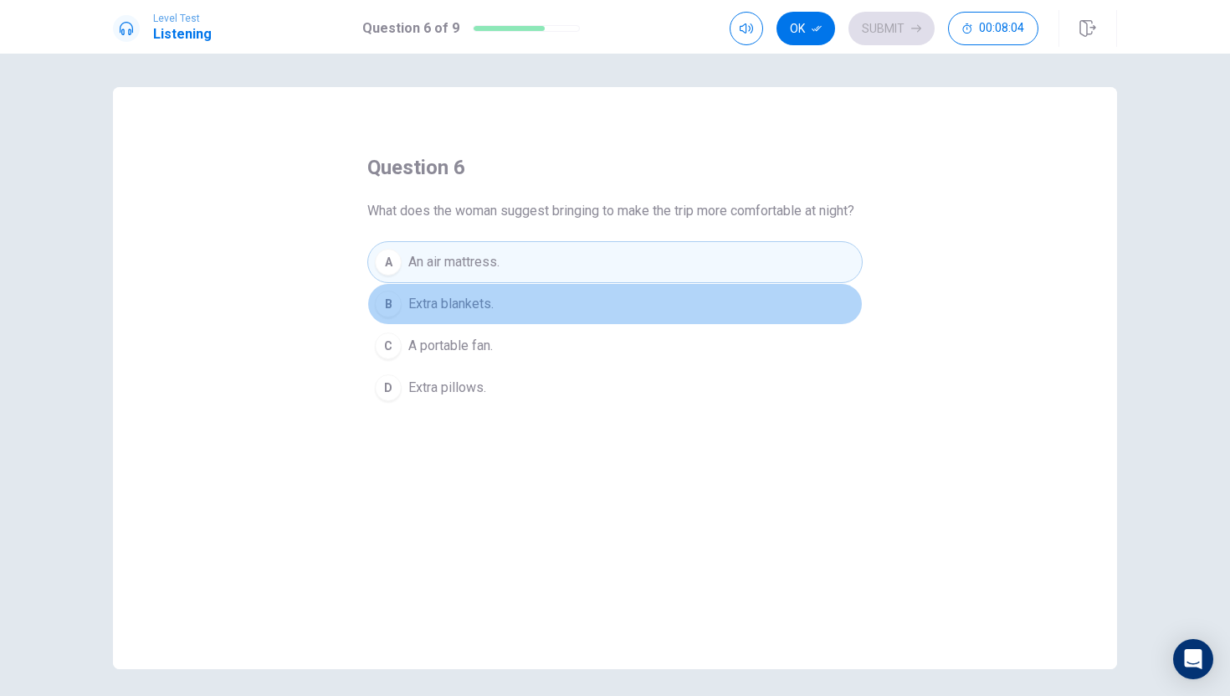
click at [711, 325] on button "B Extra blankets." at bounding box center [614, 304] width 495 height 42
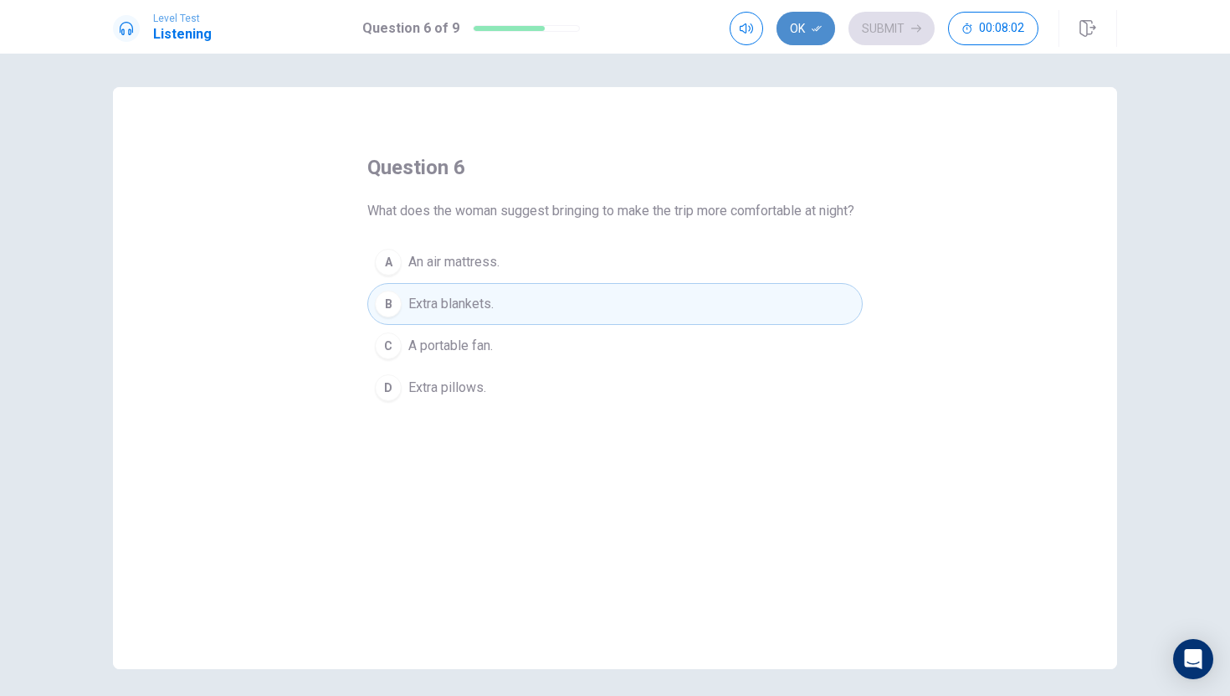
click at [792, 23] on button "Ok" at bounding box center [806, 28] width 59 height 33
click at [878, 38] on button "Submit" at bounding box center [892, 28] width 86 height 33
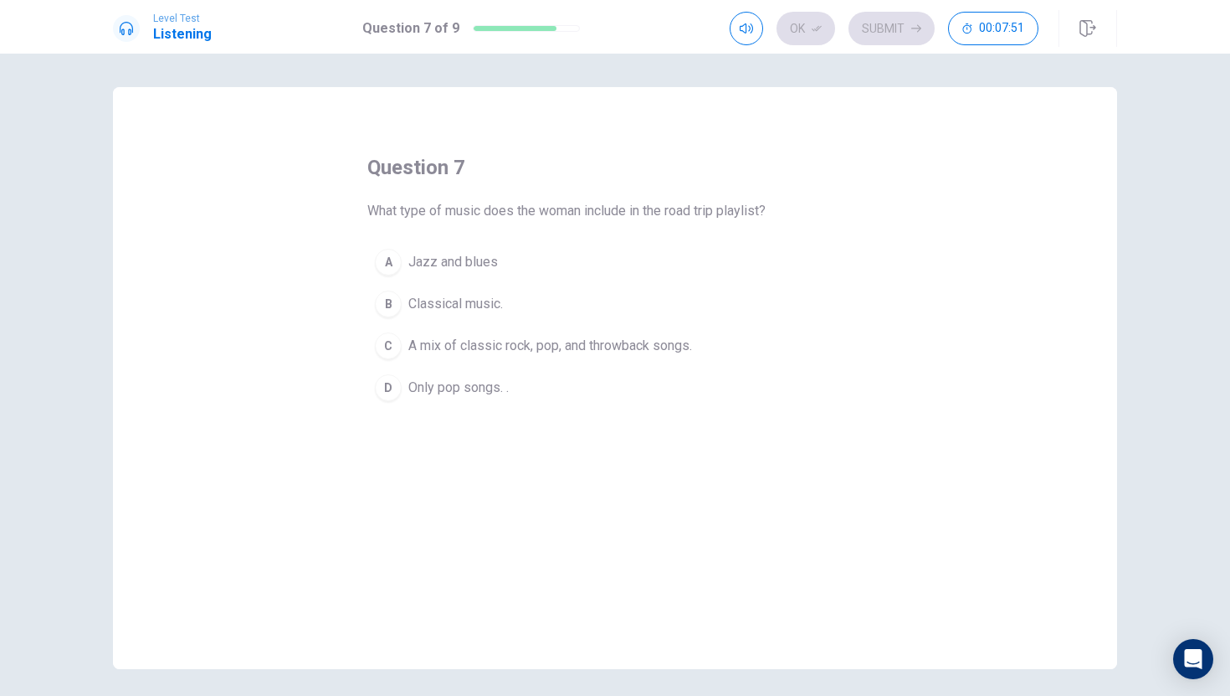
click at [385, 301] on div "B" at bounding box center [388, 303] width 27 height 27
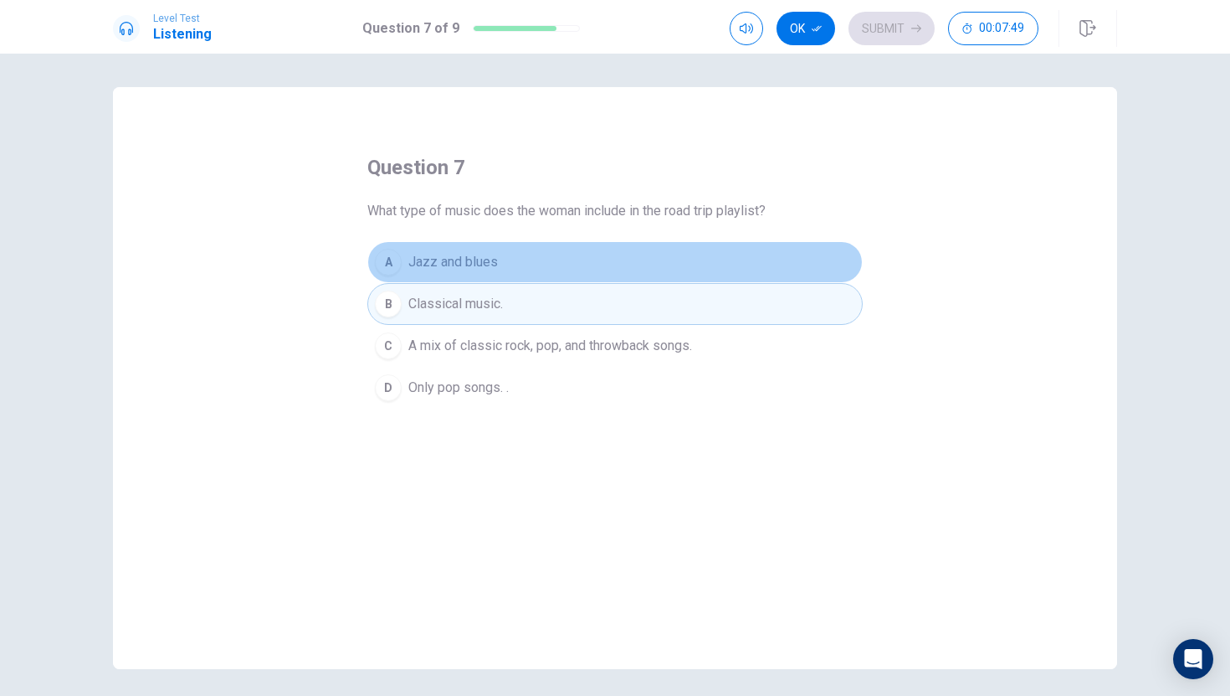
click at [394, 263] on div "A" at bounding box center [388, 262] width 27 height 27
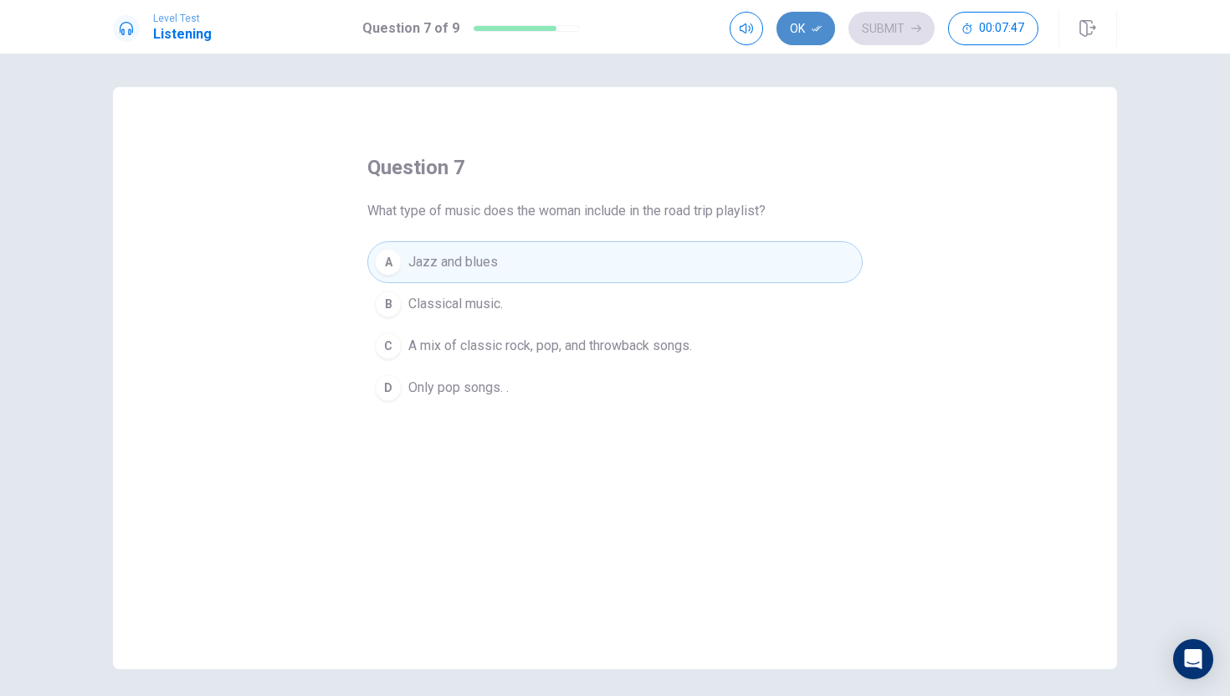
click at [805, 33] on button "Ok" at bounding box center [806, 28] width 59 height 33
click at [880, 22] on button "Submit" at bounding box center [892, 28] width 86 height 33
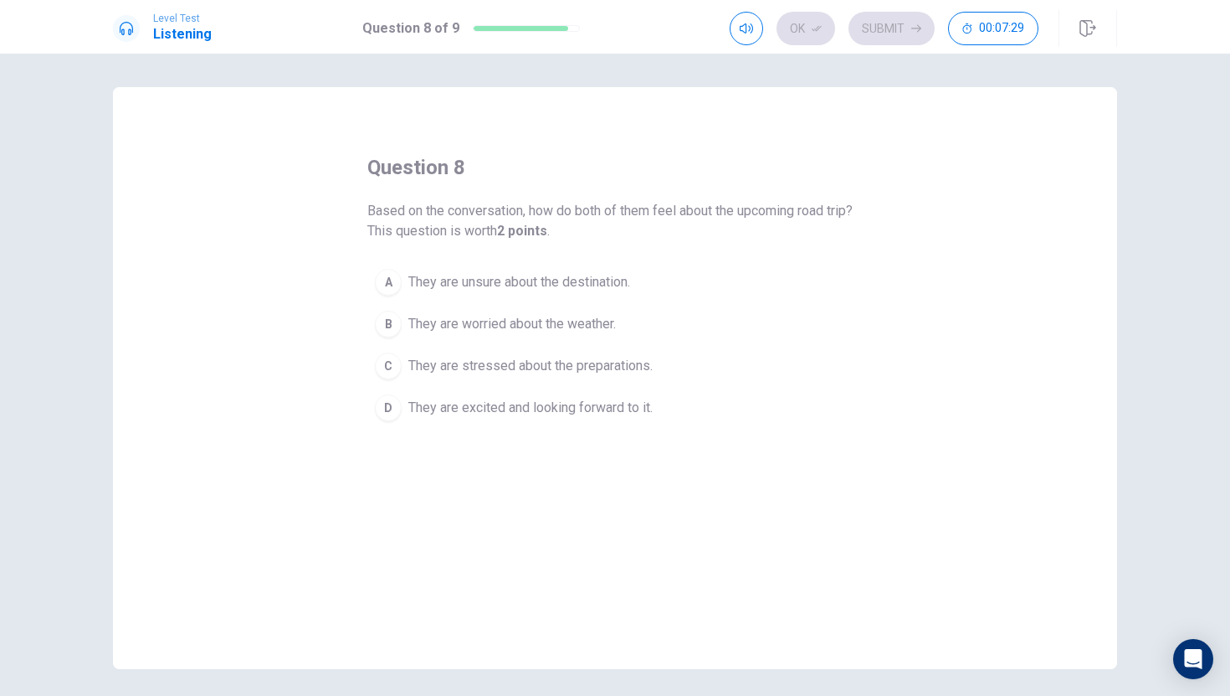
click at [549, 326] on span "They are worried about the weather." at bounding box center [512, 324] width 208 height 20
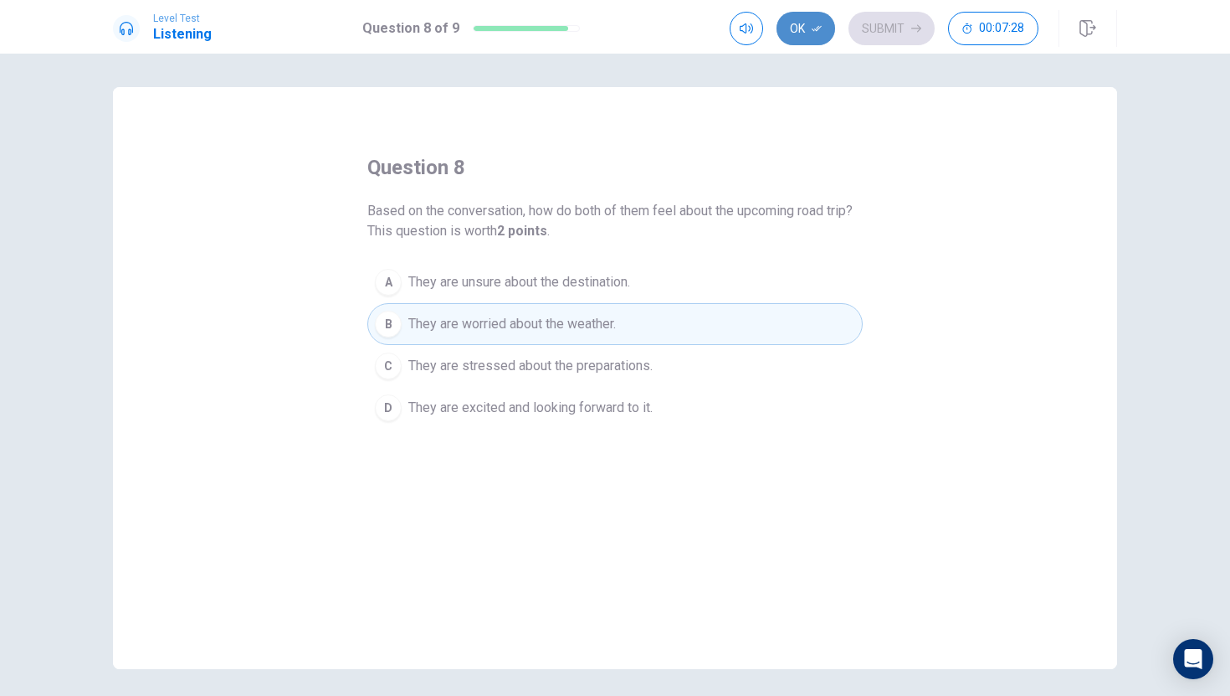
click at [798, 21] on button "Ok" at bounding box center [806, 28] width 59 height 33
click at [860, 23] on button "Submit" at bounding box center [892, 28] width 86 height 33
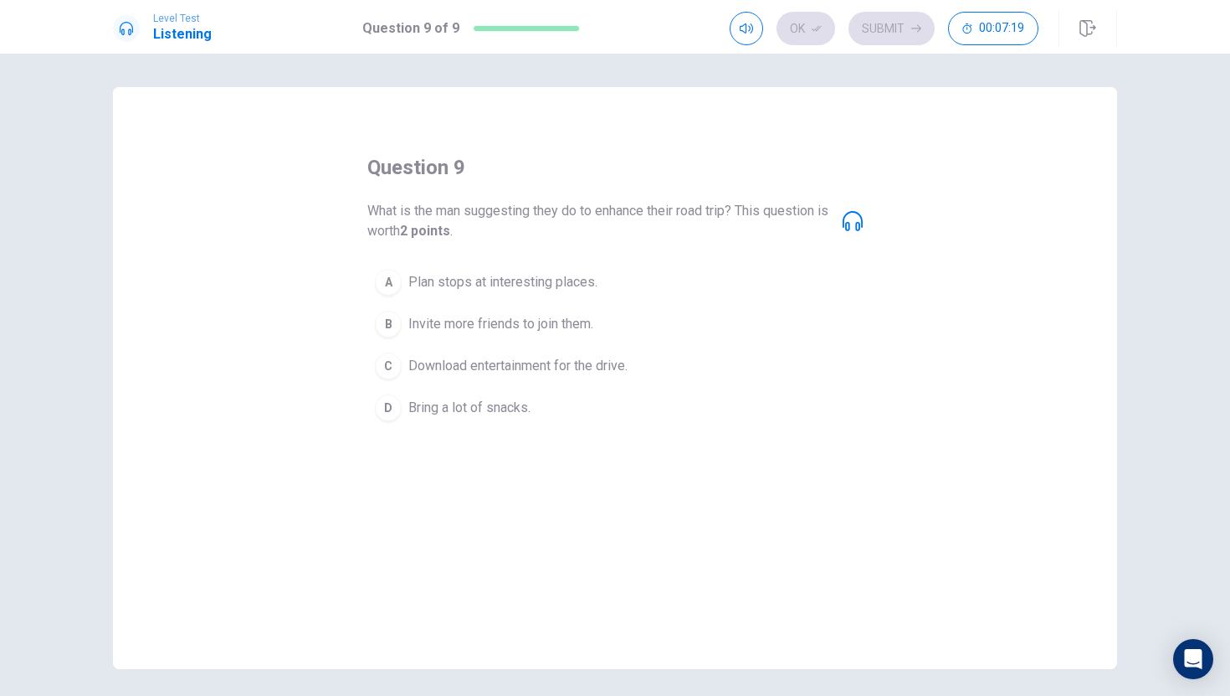
click at [450, 365] on span "Download entertainment for the drive." at bounding box center [517, 366] width 219 height 20
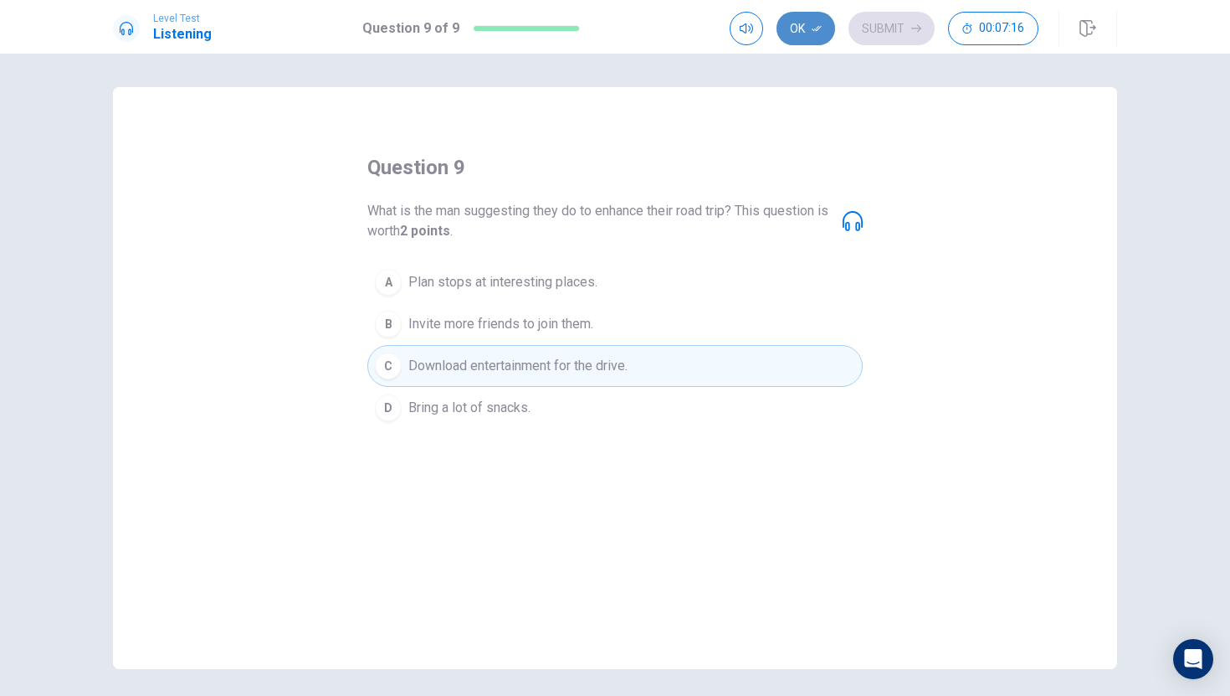
click at [809, 21] on button "Ok" at bounding box center [806, 28] width 59 height 33
click at [878, 39] on button "Submit" at bounding box center [892, 28] width 86 height 33
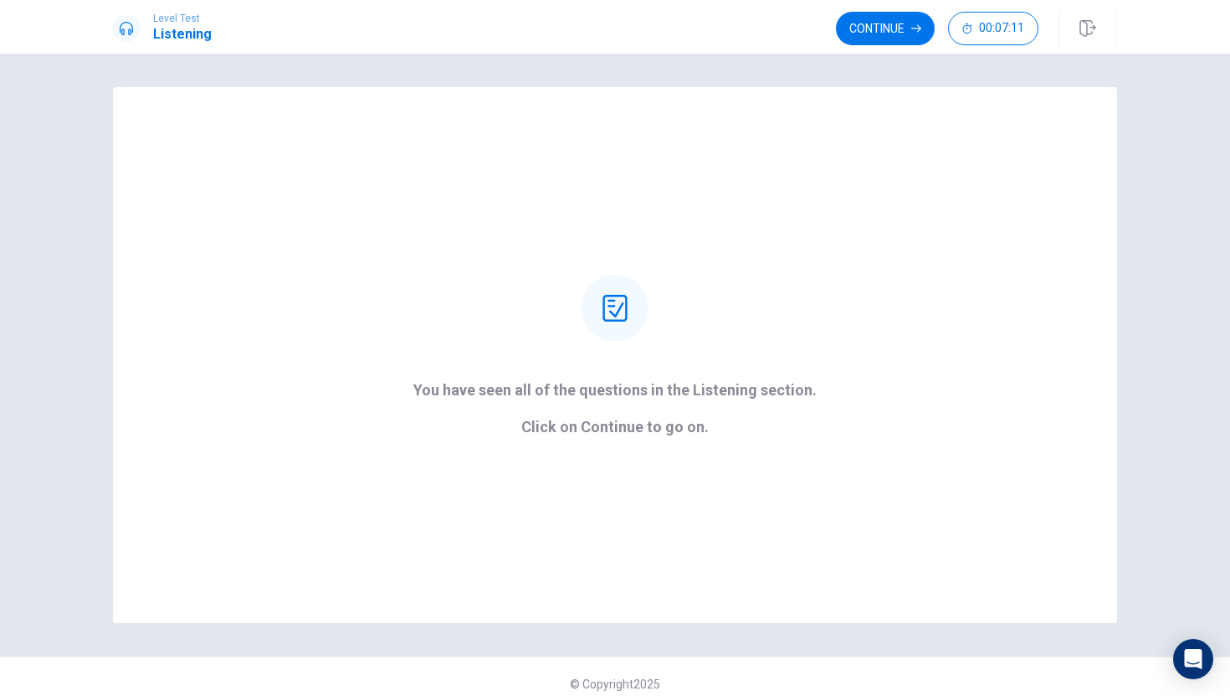
click at [872, 10] on div "Continue 00:07:11" at bounding box center [976, 28] width 281 height 37
click at [877, 21] on button "Continue" at bounding box center [885, 28] width 99 height 33
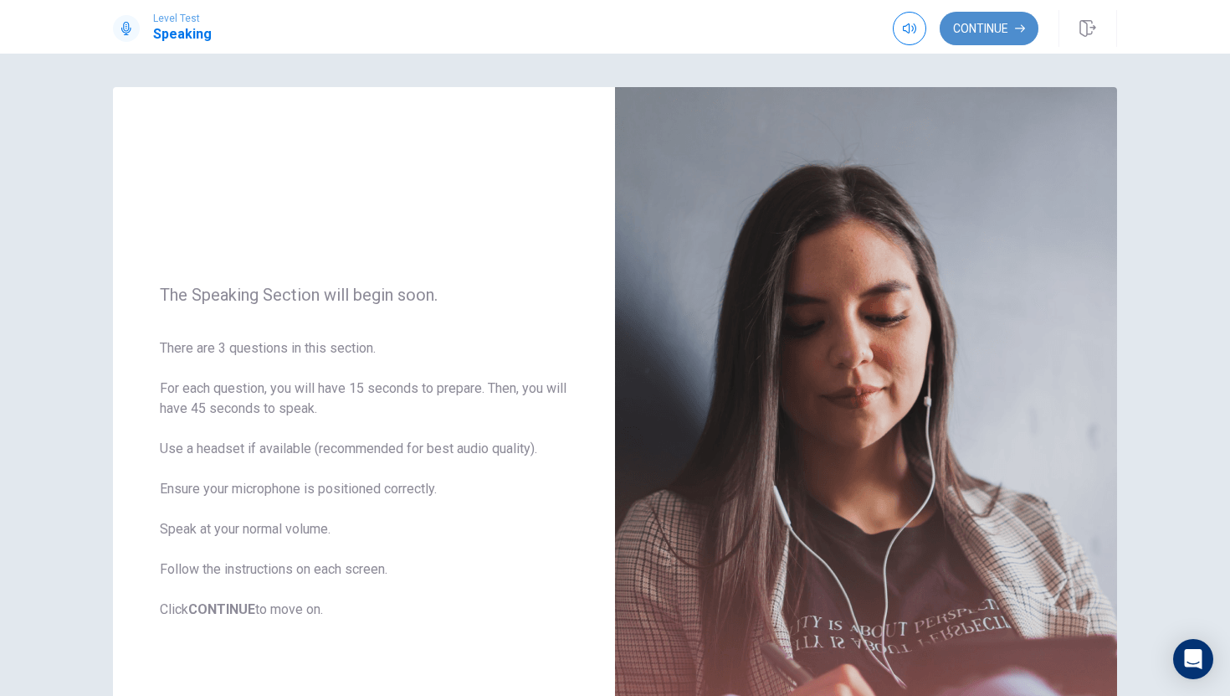
click at [983, 35] on button "Continue" at bounding box center [989, 28] width 99 height 33
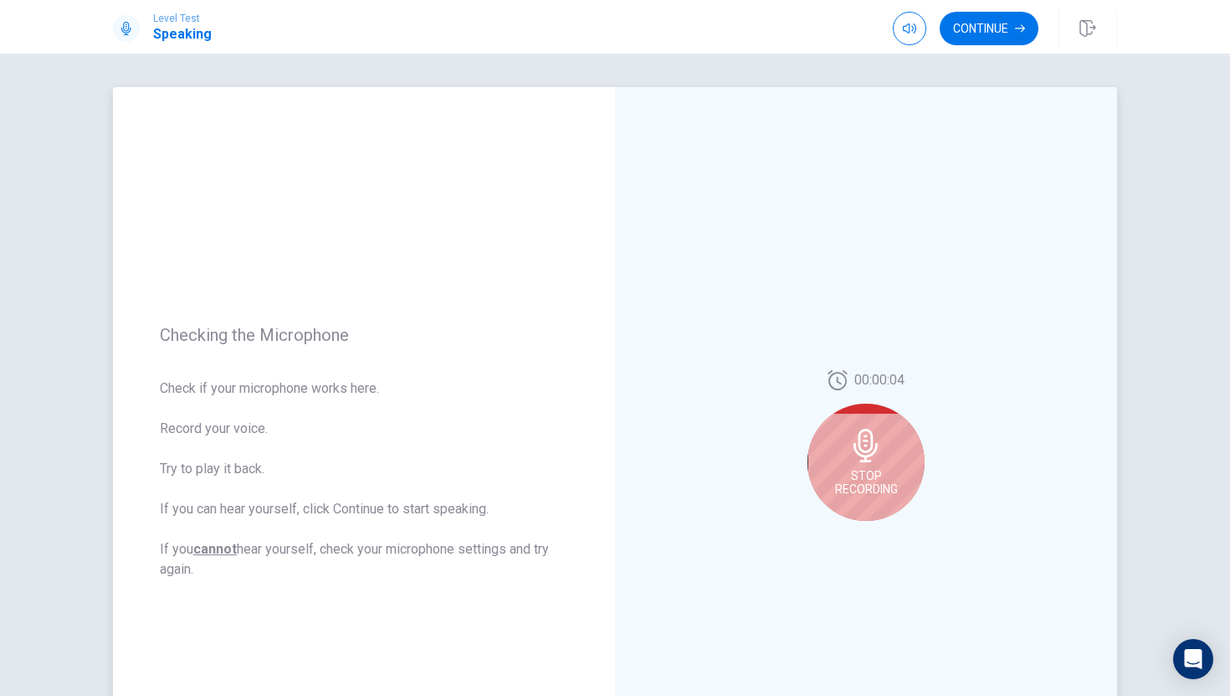
click at [853, 508] on div "Stop Recording" at bounding box center [866, 461] width 117 height 117
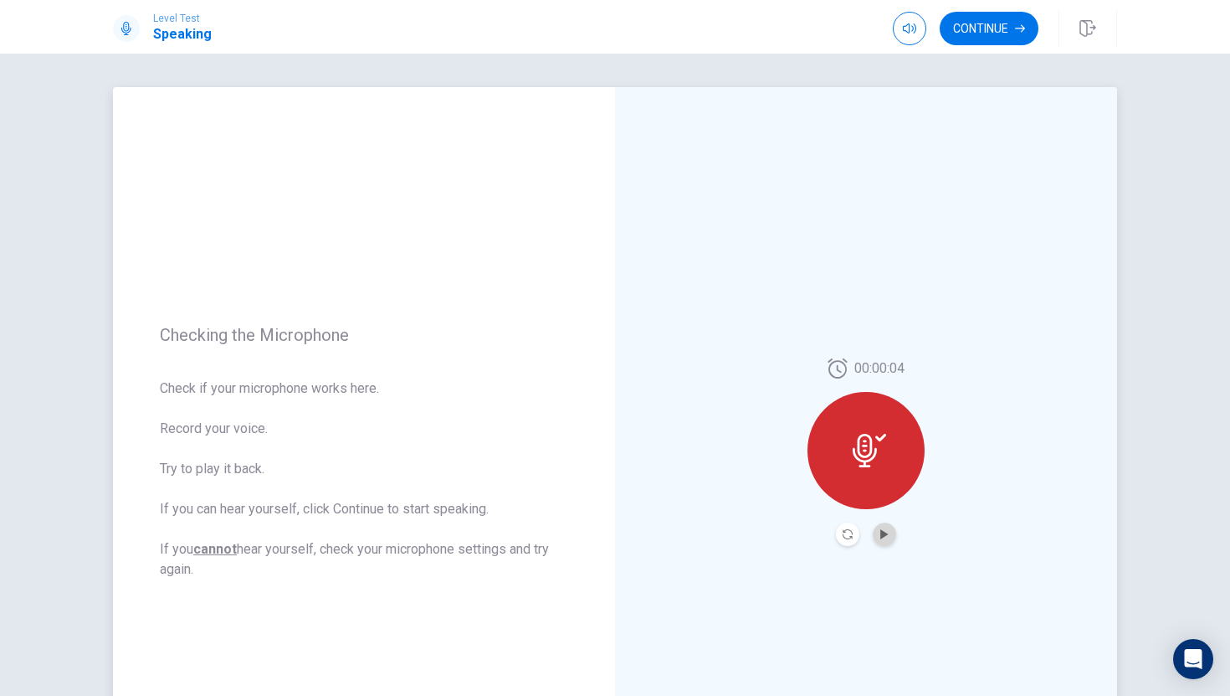
click at [882, 528] on button "Play Audio" at bounding box center [884, 533] width 23 height 23
click at [860, 468] on div at bounding box center [866, 450] width 117 height 117
click at [866, 448] on icon at bounding box center [869, 450] width 33 height 33
click at [976, 28] on button "Continue" at bounding box center [989, 28] width 99 height 33
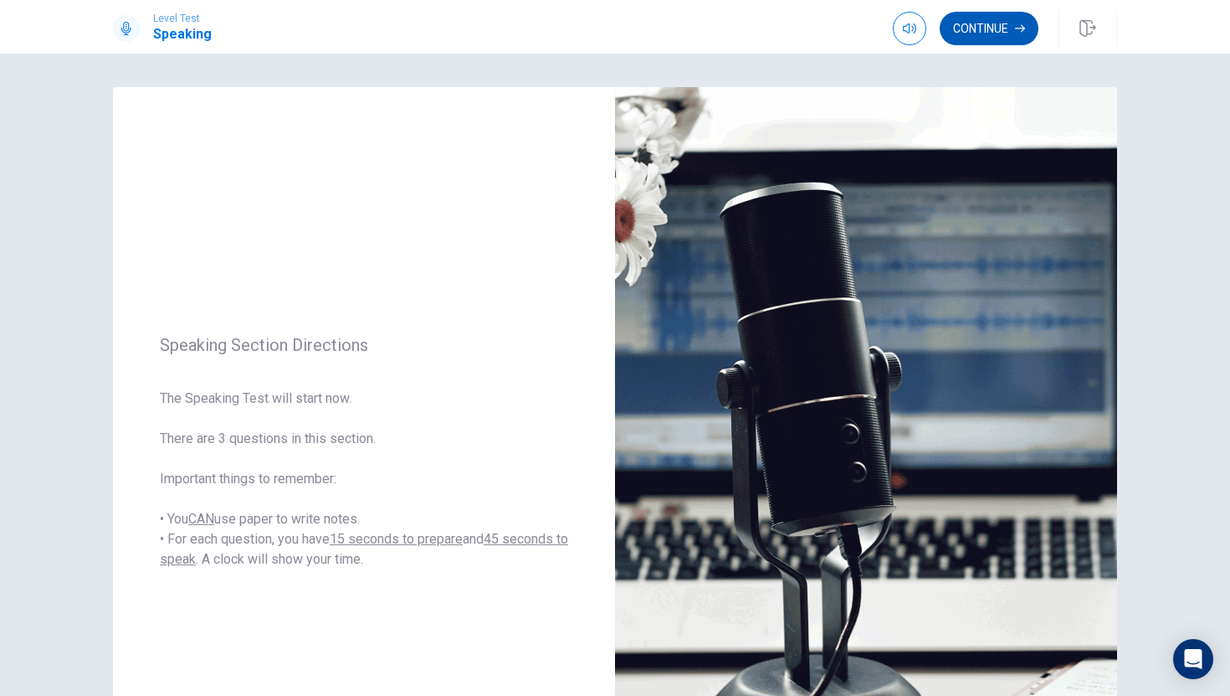
click at [980, 34] on button "Continue" at bounding box center [989, 28] width 99 height 33
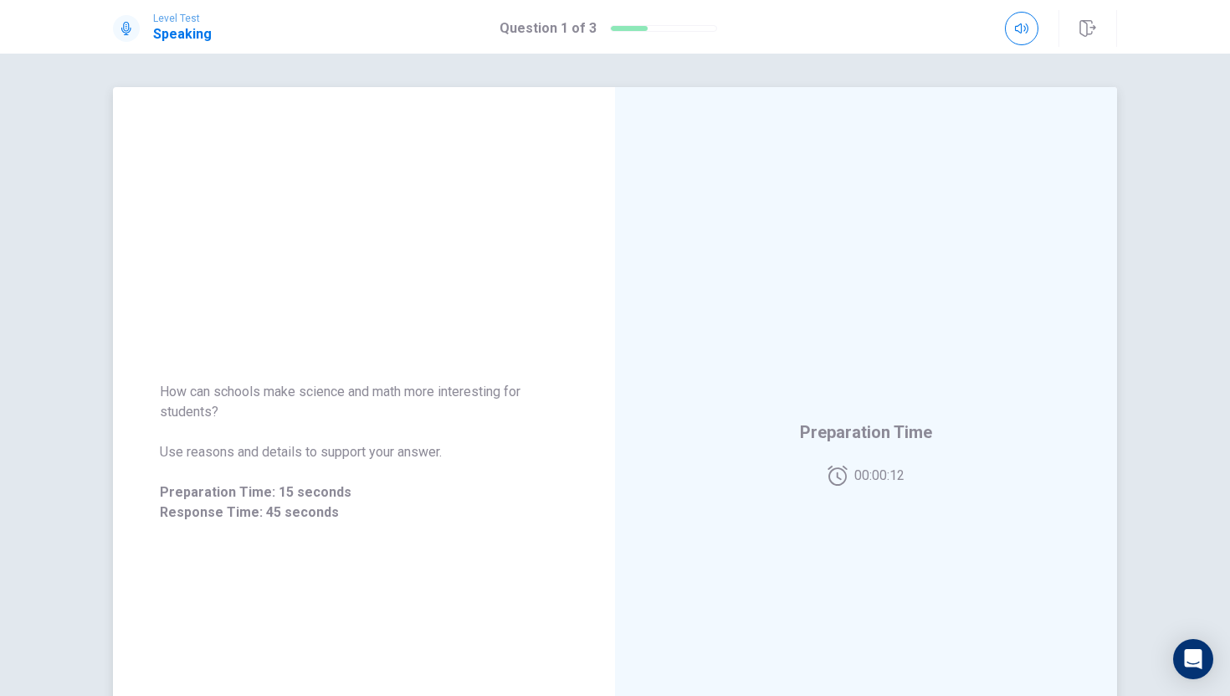
click at [790, 404] on div "Preparation Time 00:00:12" at bounding box center [866, 452] width 502 height 730
click at [649, 593] on div "Response Time" at bounding box center [866, 452] width 502 height 730
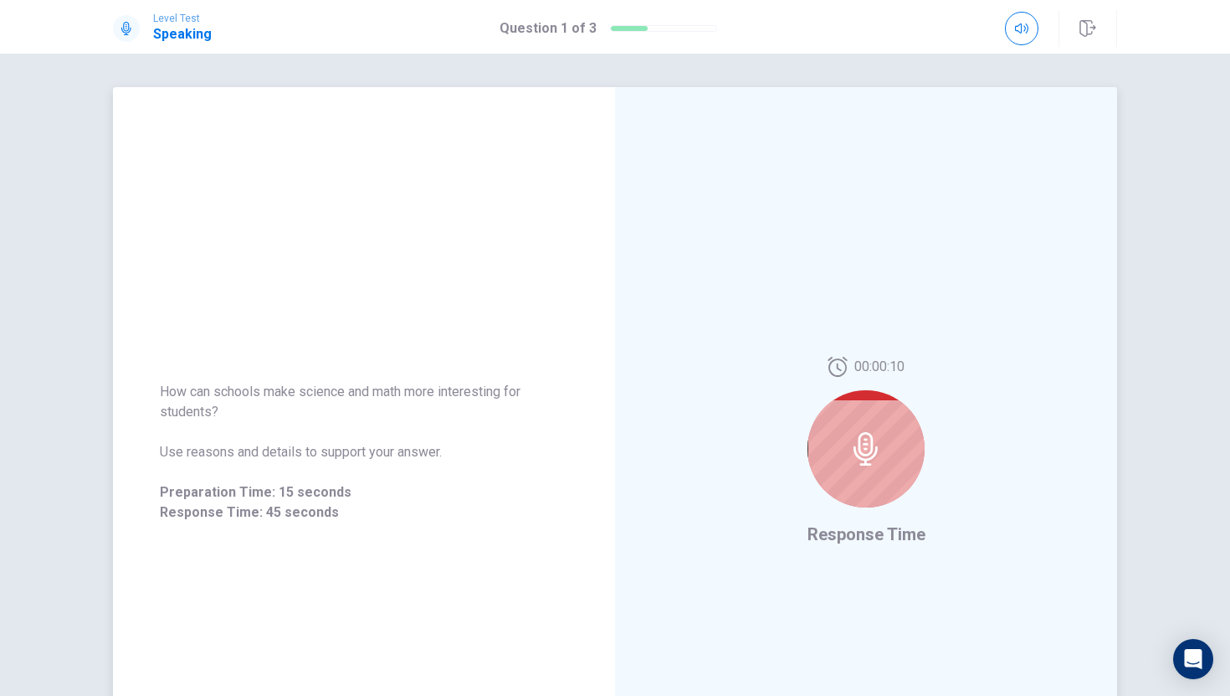
click at [863, 475] on div at bounding box center [866, 448] width 117 height 117
click at [868, 454] on icon at bounding box center [866, 448] width 24 height 33
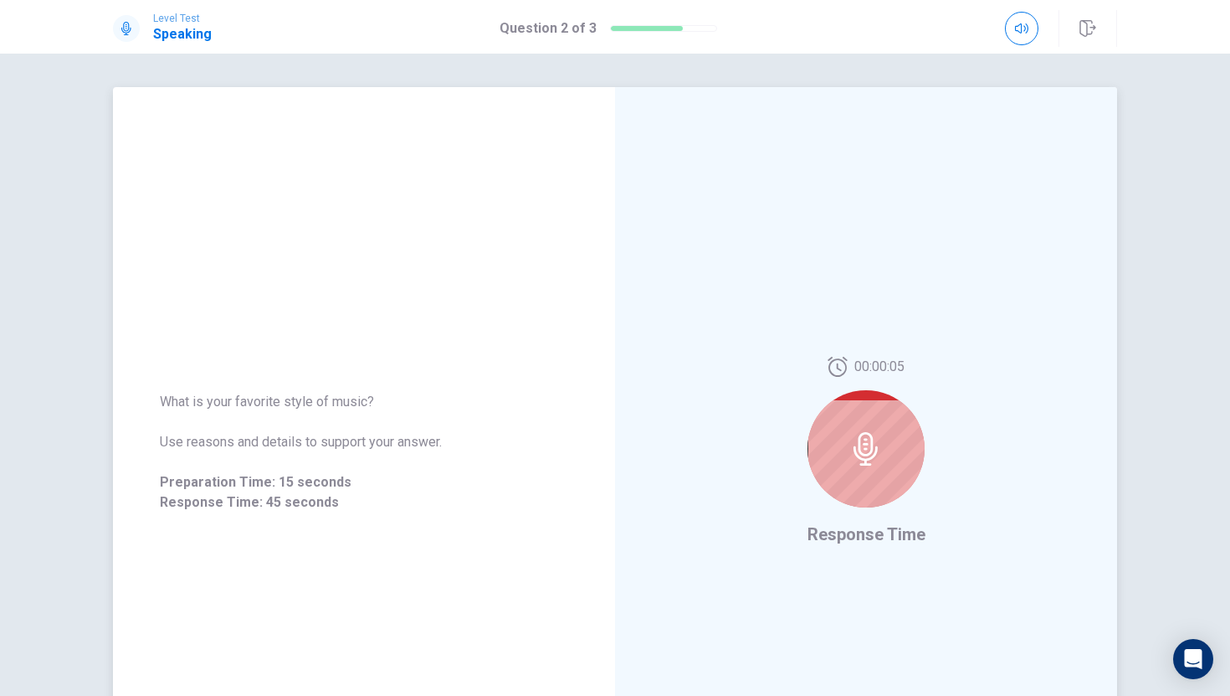
click at [855, 470] on div at bounding box center [866, 448] width 117 height 117
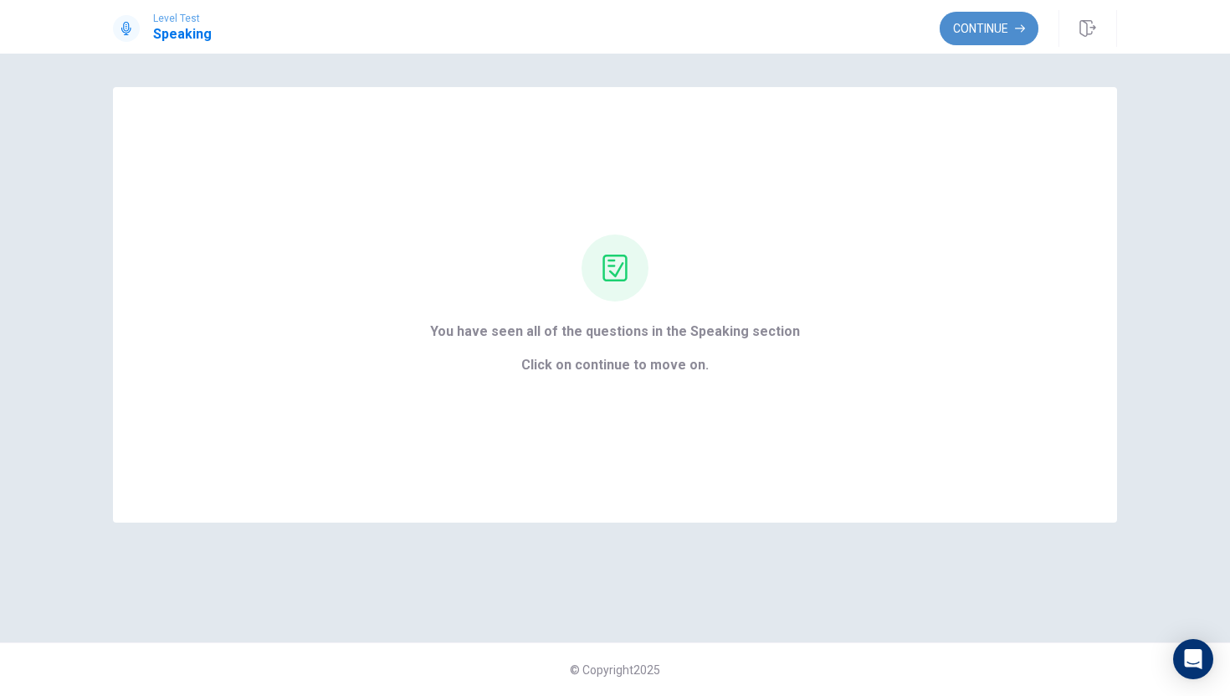
click at [995, 21] on button "Continue" at bounding box center [989, 28] width 99 height 33
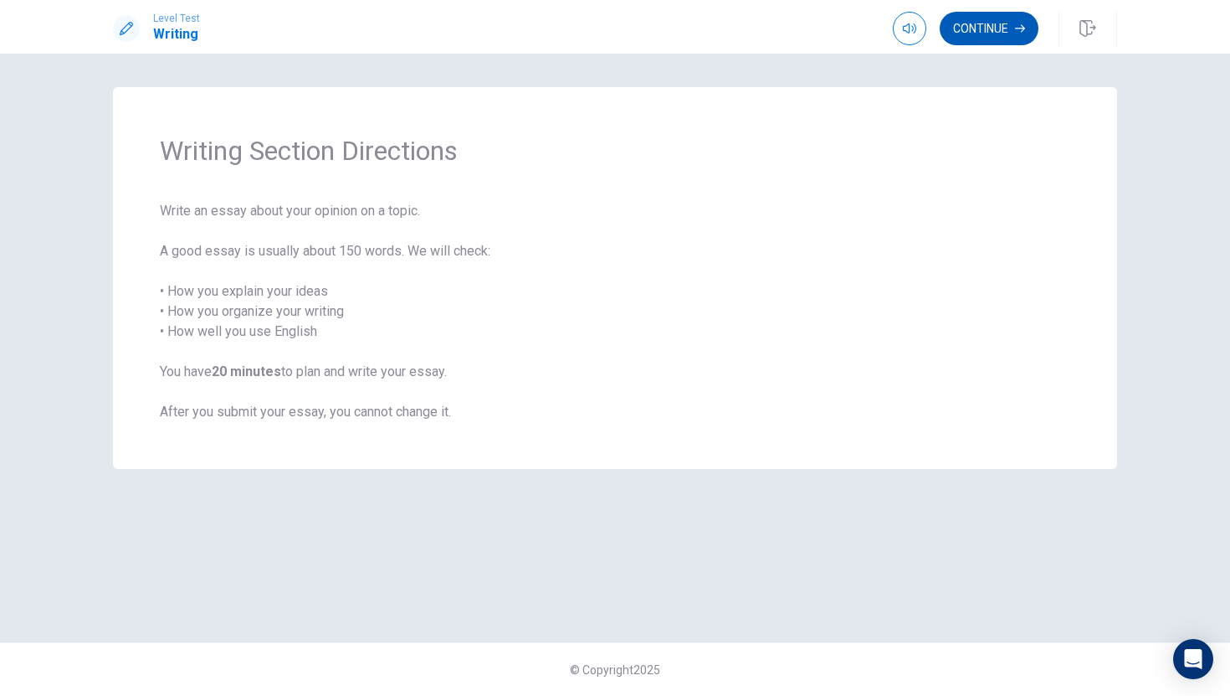
click at [994, 18] on button "Continue" at bounding box center [989, 28] width 99 height 33
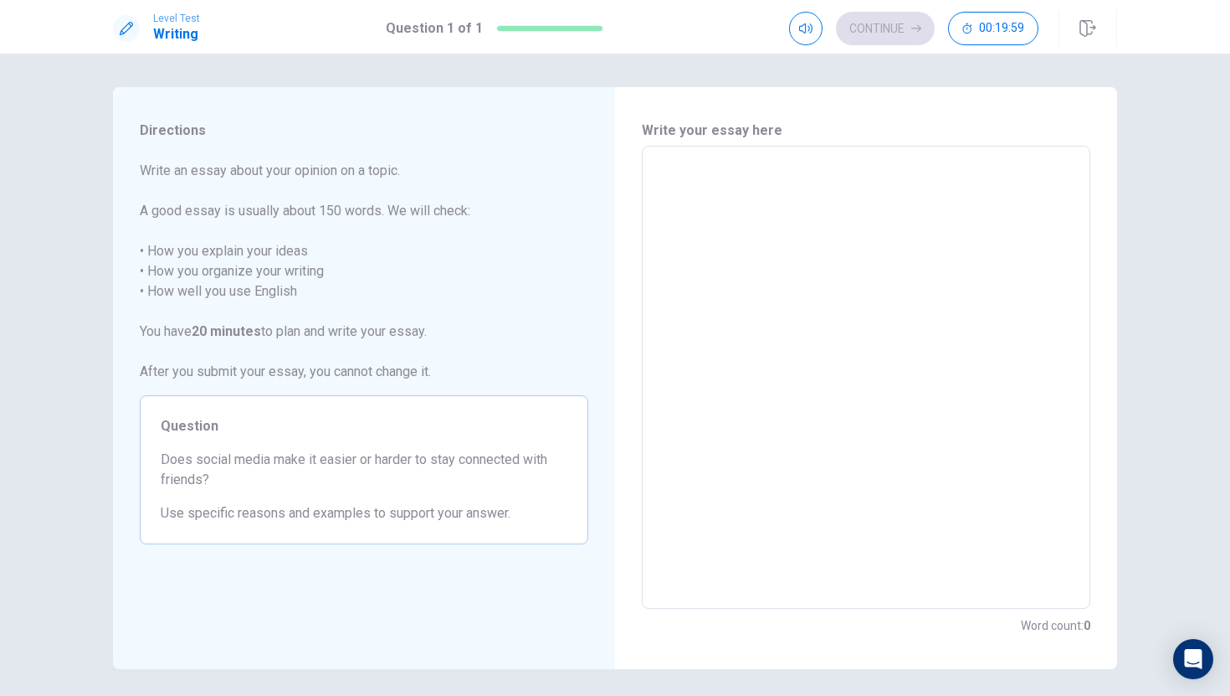
click at [787, 203] on textarea at bounding box center [866, 377] width 425 height 435
click at [742, 201] on textarea "To enrich screen reader interactions, please activate Accessibility in Grammarl…" at bounding box center [866, 377] width 425 height 435
click at [742, 209] on textarea "To enrich screen reader interactions, please activate Accessibility in Grammarl…" at bounding box center [866, 377] width 425 height 435
click at [315, 470] on span "Does social media make it easier or harder to stay connected with friends?" at bounding box center [364, 469] width 407 height 40
click at [331, 531] on div "Question Does social media make it easier or harder to stay connected with frie…" at bounding box center [364, 469] width 449 height 149
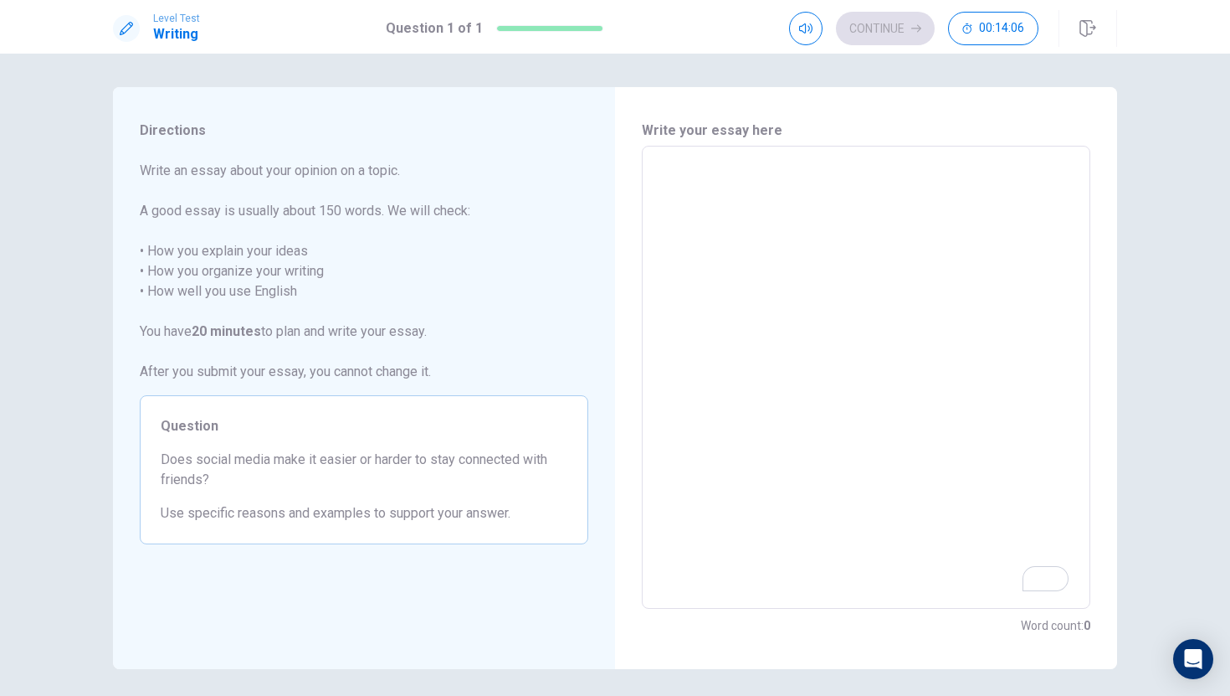
click at [789, 403] on textarea "To enrich screen reader interactions, please activate Accessibility in Grammarl…" at bounding box center [866, 377] width 425 height 435
type textarea "I"
type textarea "x"
type textarea "I"
type textarea "x"
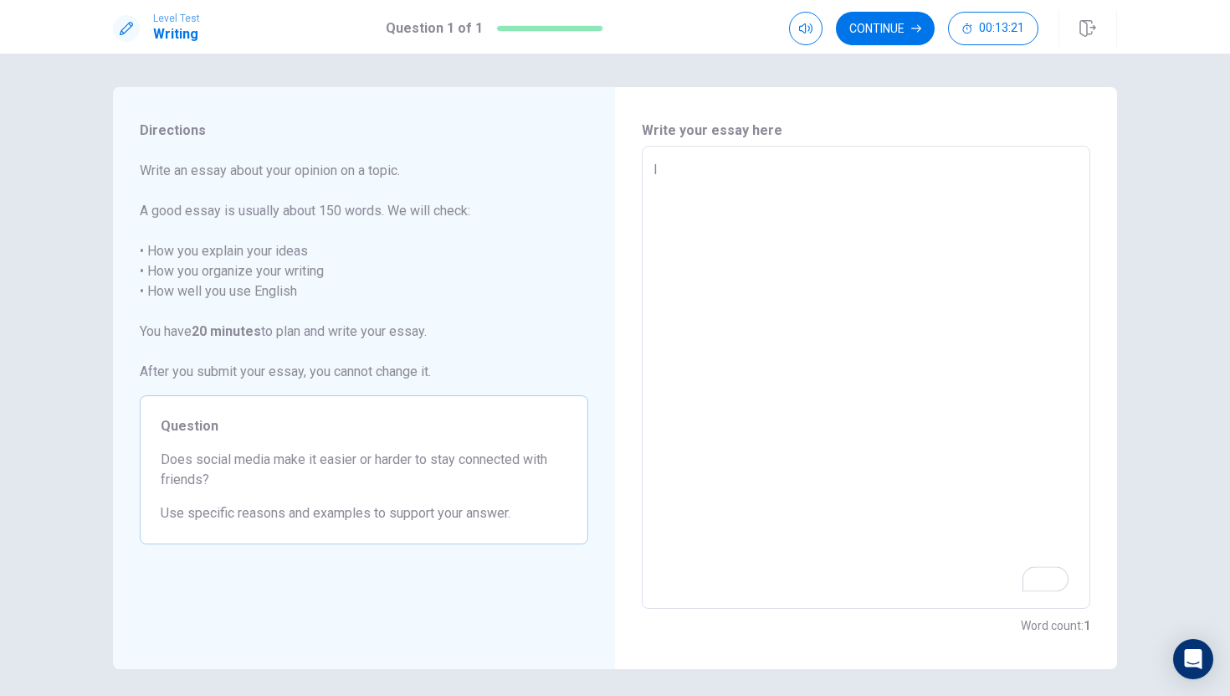
type textarea "I t"
type textarea "x"
type textarea "I th"
type textarea "x"
type textarea "I thi"
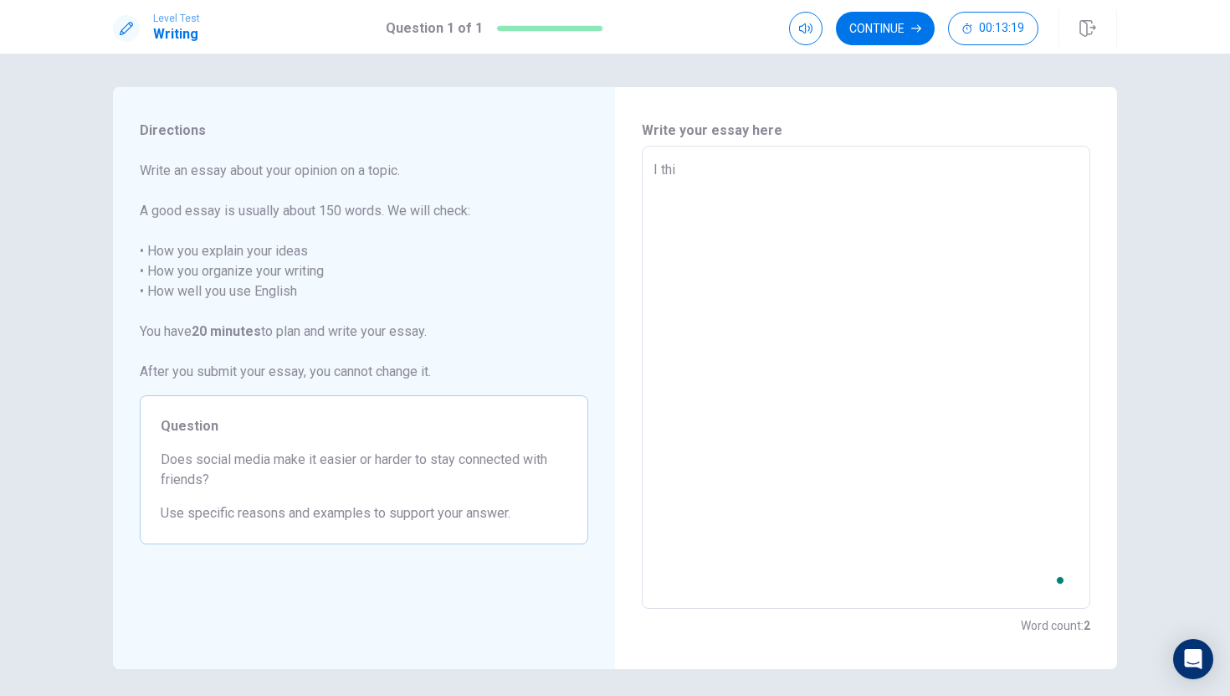
type textarea "x"
type textarea "I thin"
type textarea "x"
type textarea "I think"
type textarea "x"
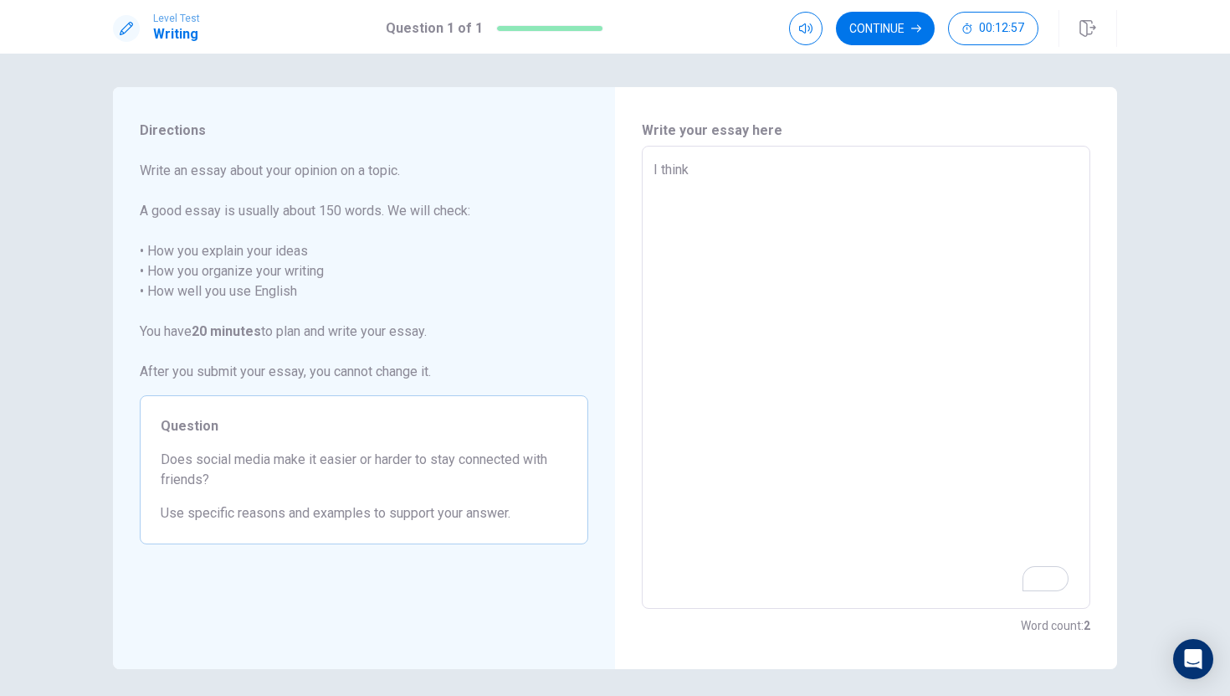
type textarea "I think"
type textarea "x"
type textarea "I think i"
type textarea "x"
type textarea "I think it"
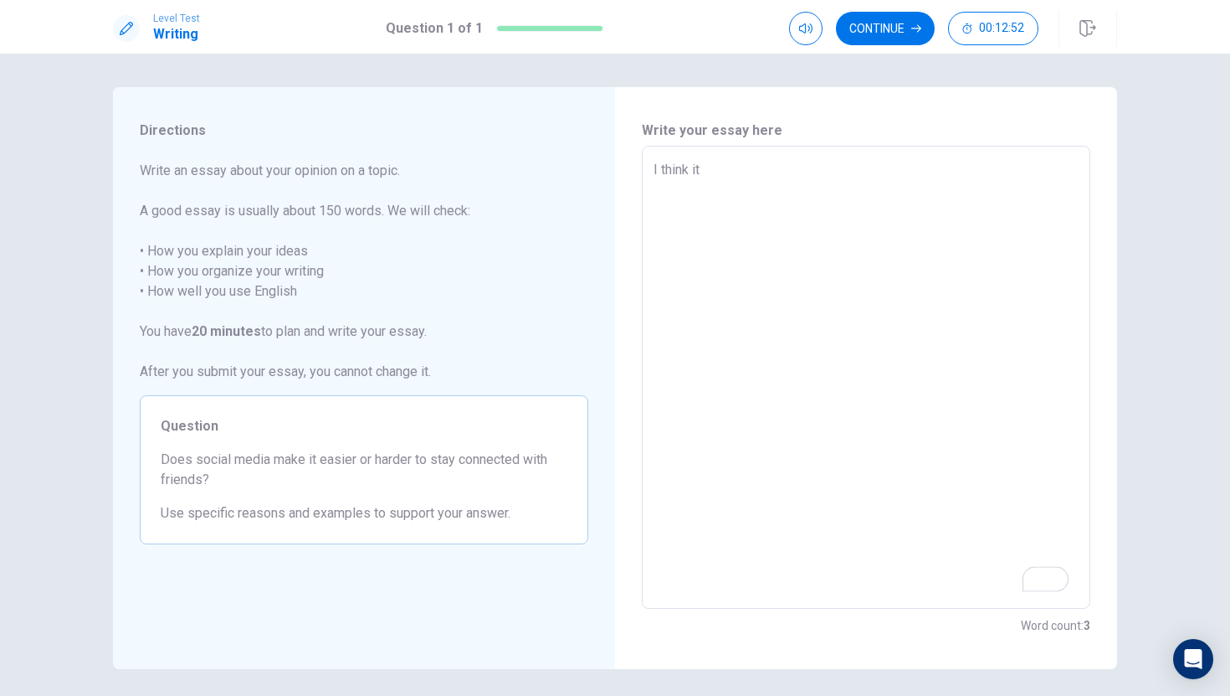
type textarea "x"
type textarea "I think it"
click at [647, 172] on div "I think it x ​" at bounding box center [866, 377] width 449 height 463
click at [651, 171] on div "I think it x ​" at bounding box center [866, 377] width 449 height 463
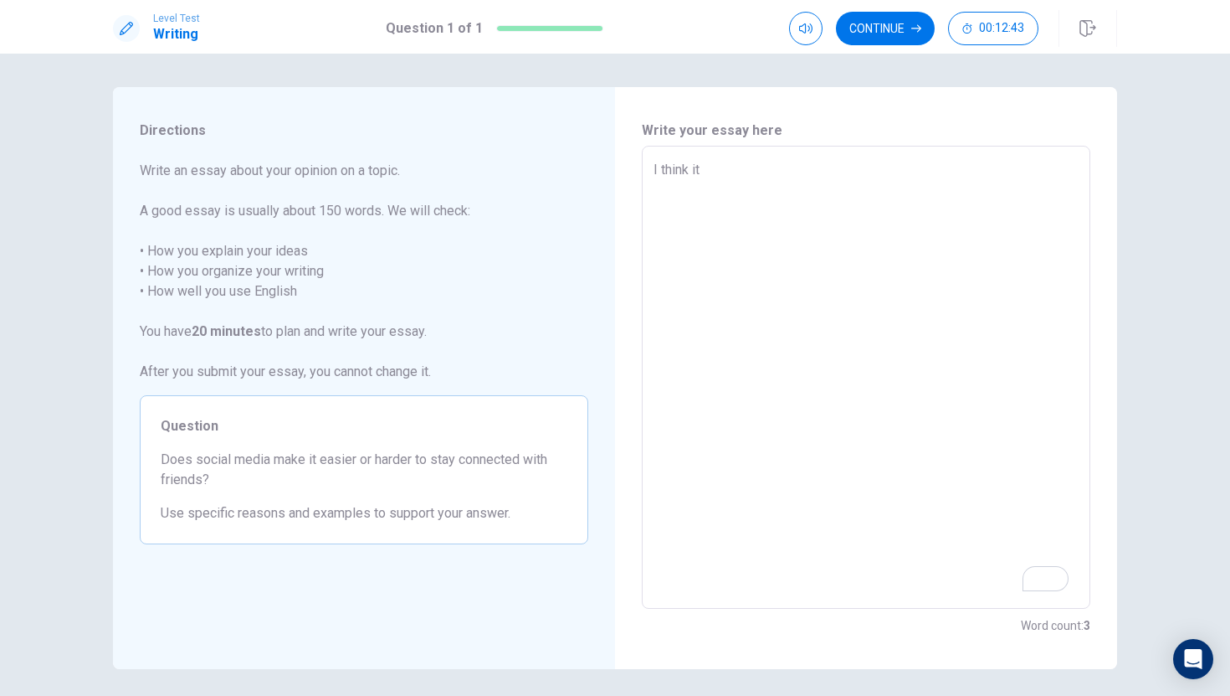
type textarea "x"
type textarea "I think itm"
type textarea "x"
type textarea "I think itma"
type textarea "x"
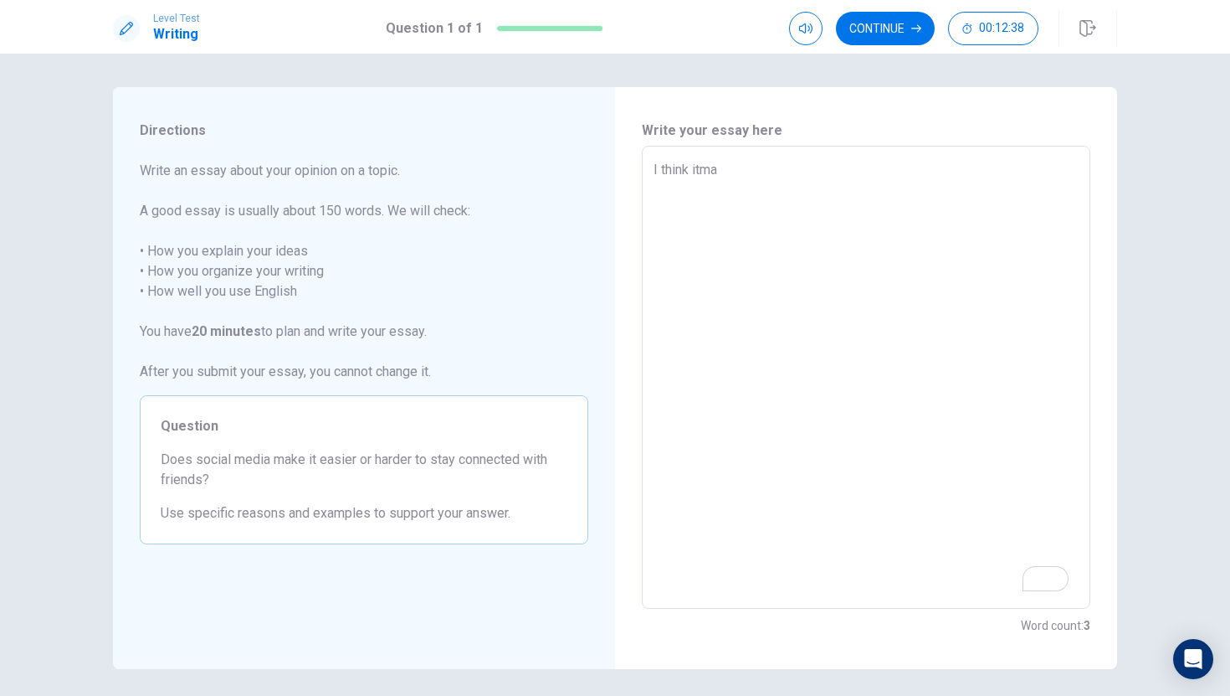
type textarea "I think itm"
type textarea "x"
type textarea "I think it"
type textarea "x"
type textarea "I think it"
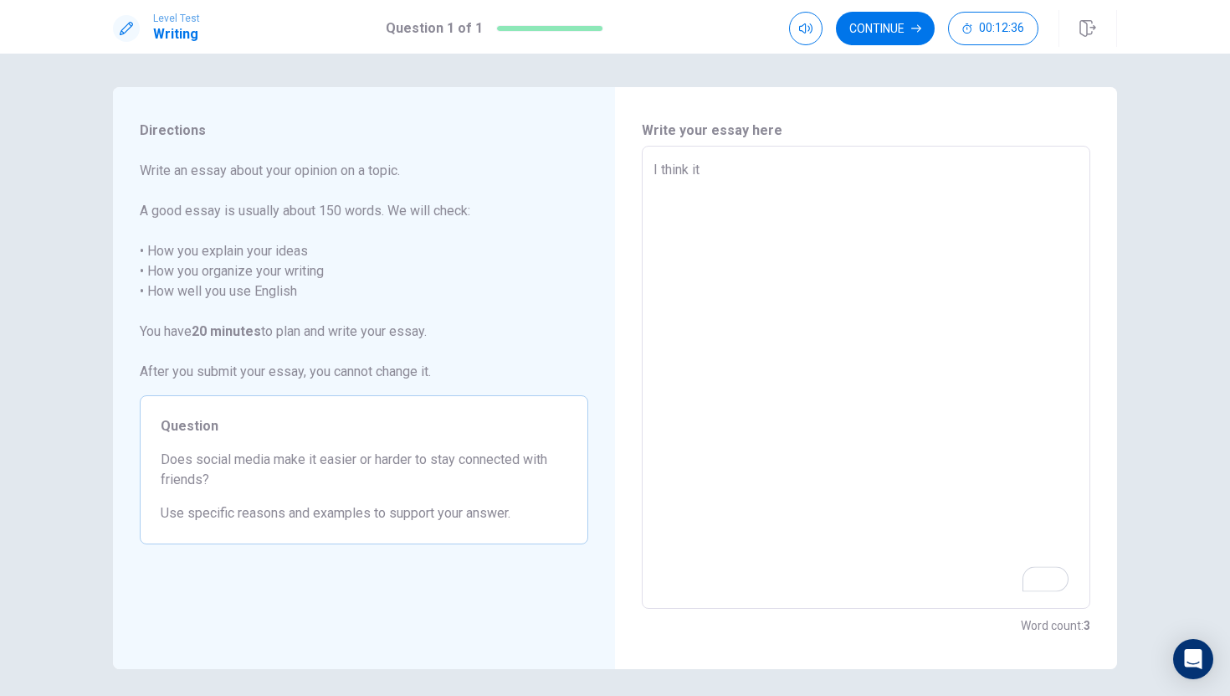
type textarea "x"
type textarea "I think it m"
type textarea "x"
type textarea "I think it ma"
type textarea "x"
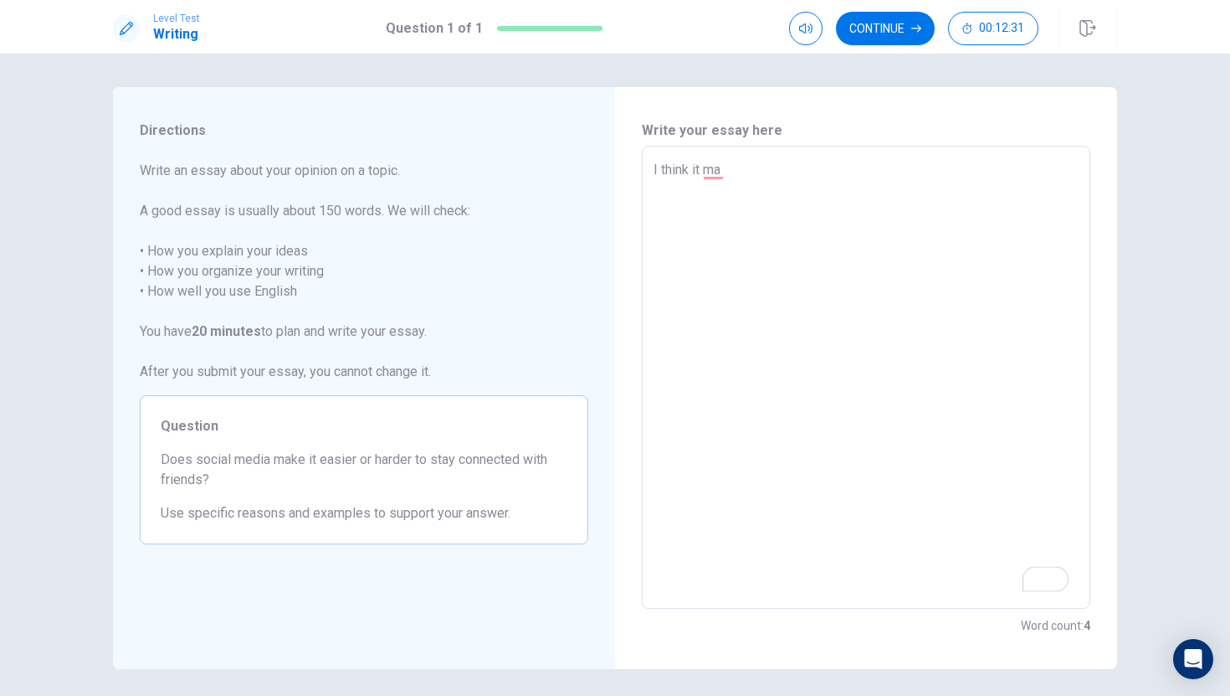
type textarea "I think it mak"
type textarea "x"
type textarea "I think it make"
type textarea "x"
type textarea "I think it makes"
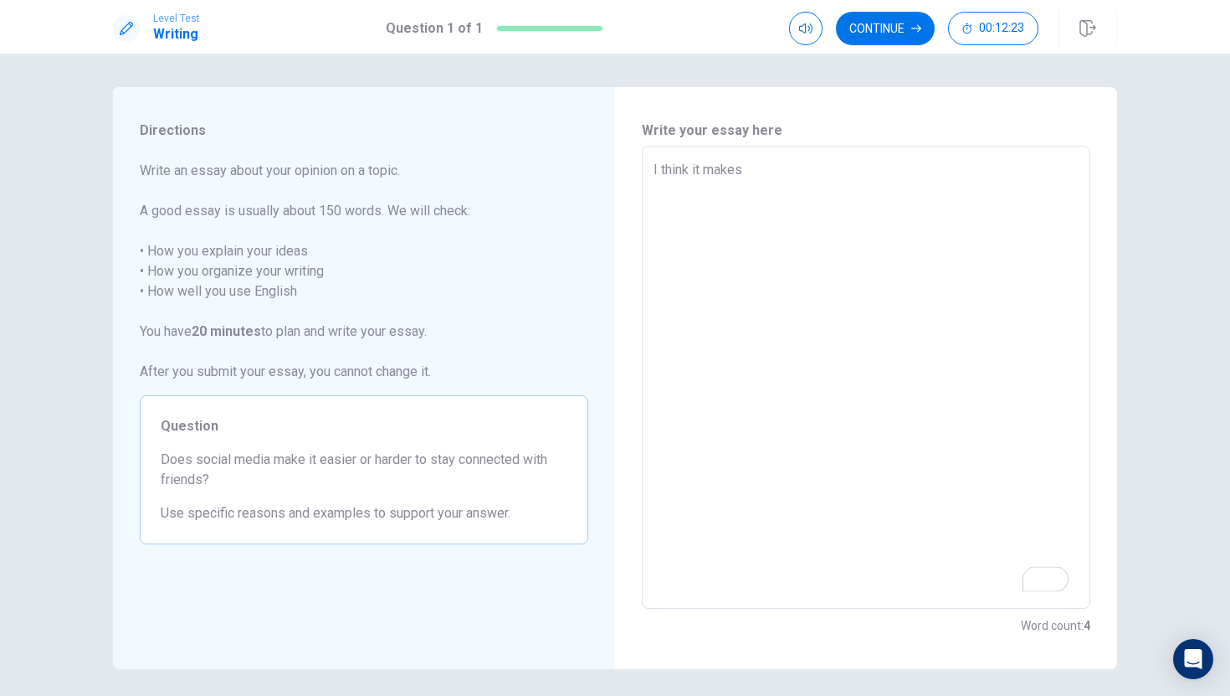
type textarea "x"
type textarea "I think it makes"
type textarea "x"
type textarea "I think it makes e"
type textarea "x"
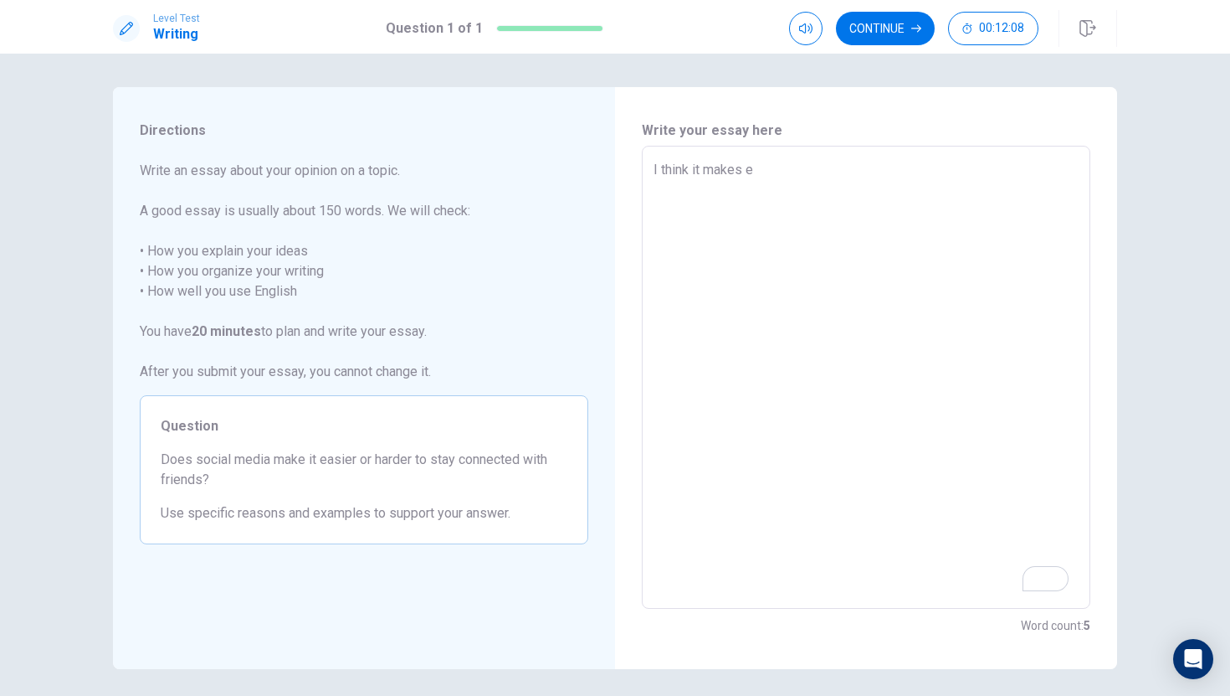
type textarea "I think it makes ea"
type textarea "x"
type textarea "I think it makes ear"
type textarea "x"
type textarea "I think it makes ears"
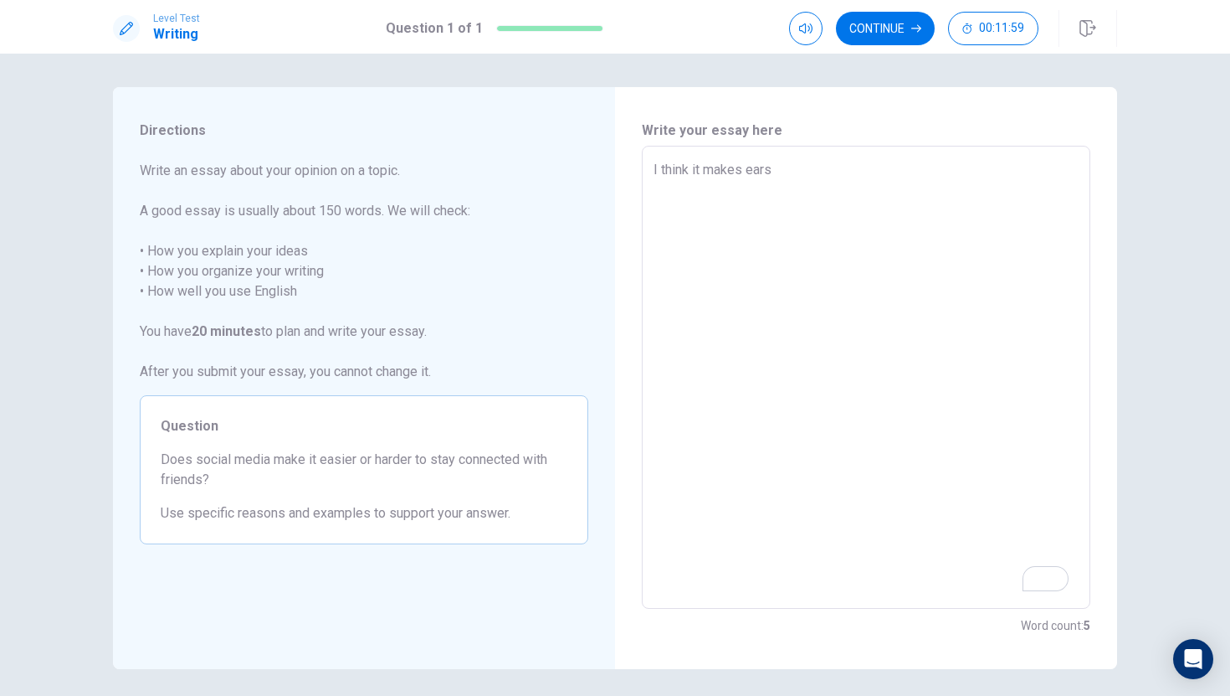
type textarea "x"
type textarea "I think it makes earsi"
type textarea "x"
type textarea "I think it makes [PERSON_NAME]"
type textarea "x"
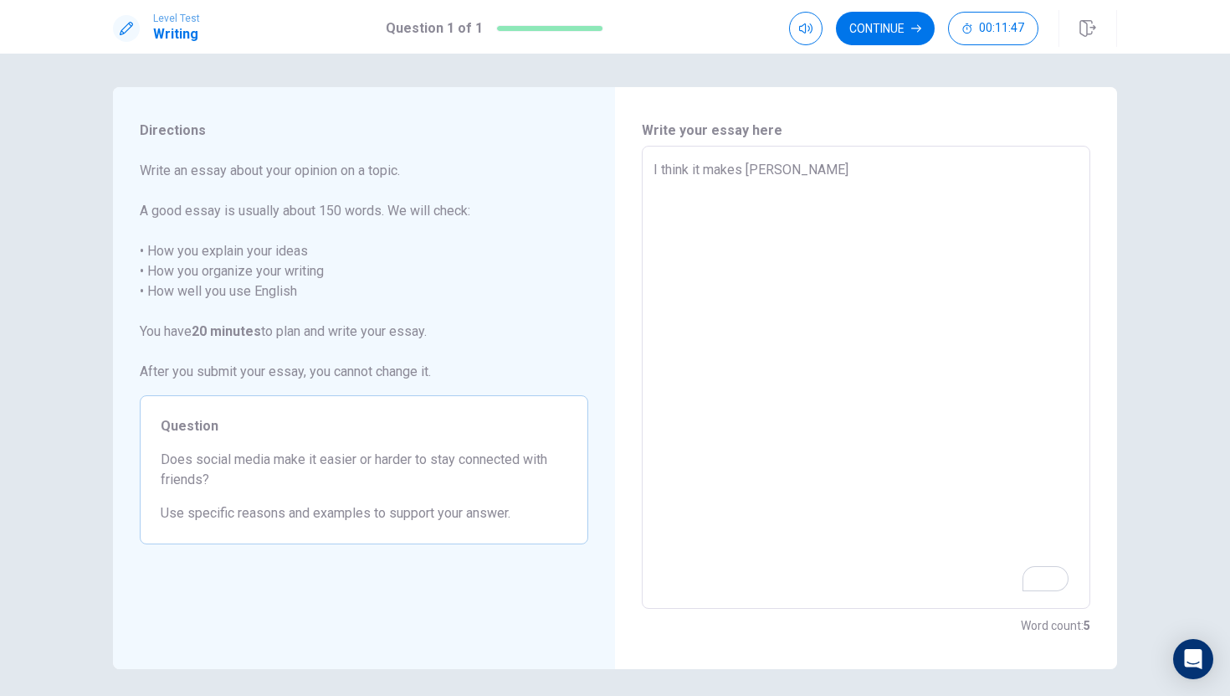
type textarea "I think it makes earsier"
type textarea "x"
type textarea "I think it makes earsier"
type textarea "x"
type textarea "I think it makes earsier t"
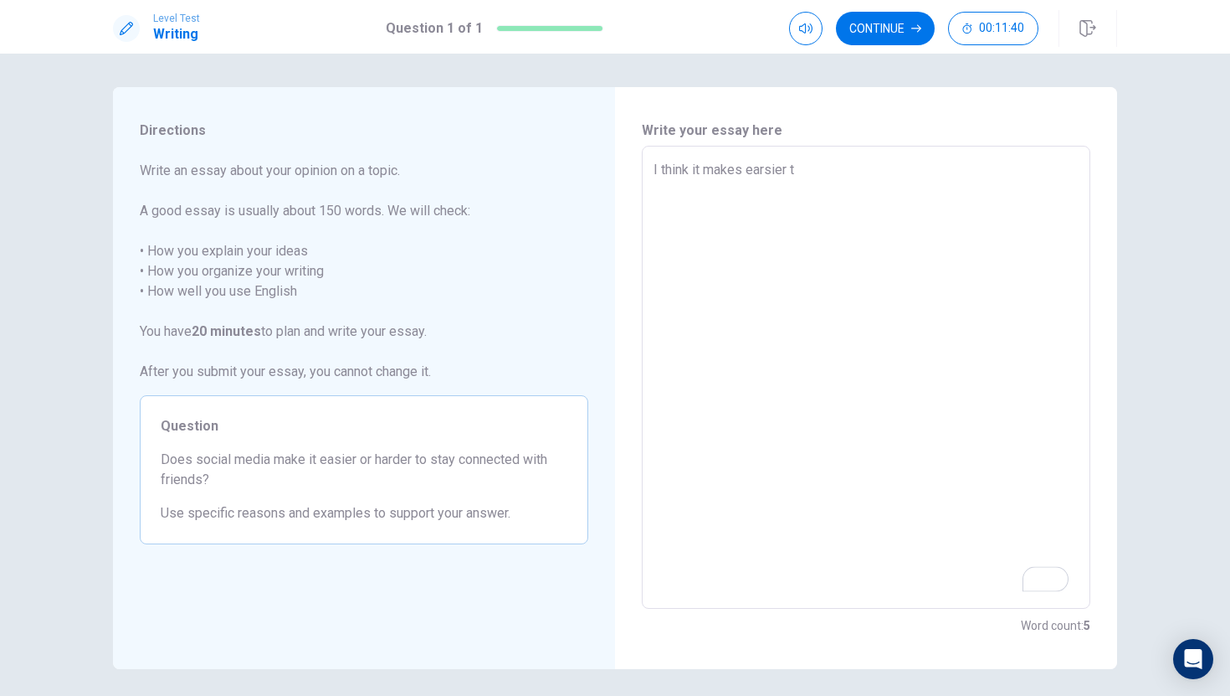
type textarea "x"
type textarea "I think it makes earsier to"
type textarea "x"
type textarea "I think it makes earsier to"
type textarea "x"
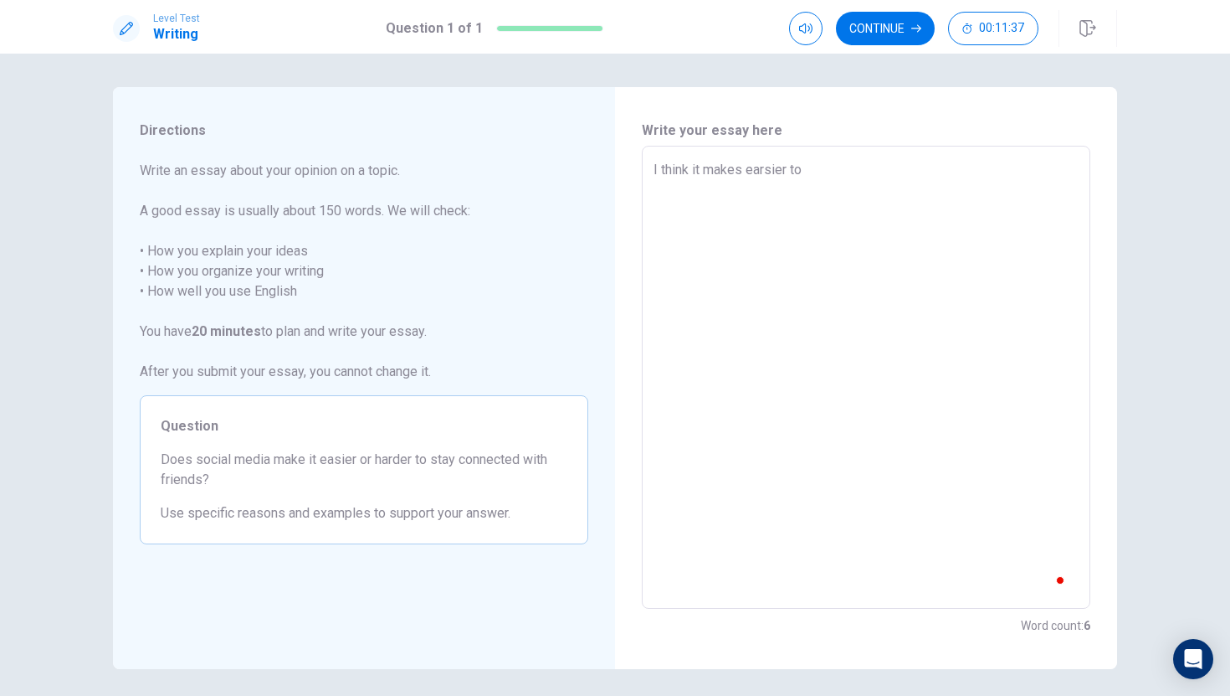
type textarea "I think it makes earsier to s"
type textarea "x"
type textarea "I think it makes earsier to st"
type textarea "x"
type textarea "I think it makes earsier to sta"
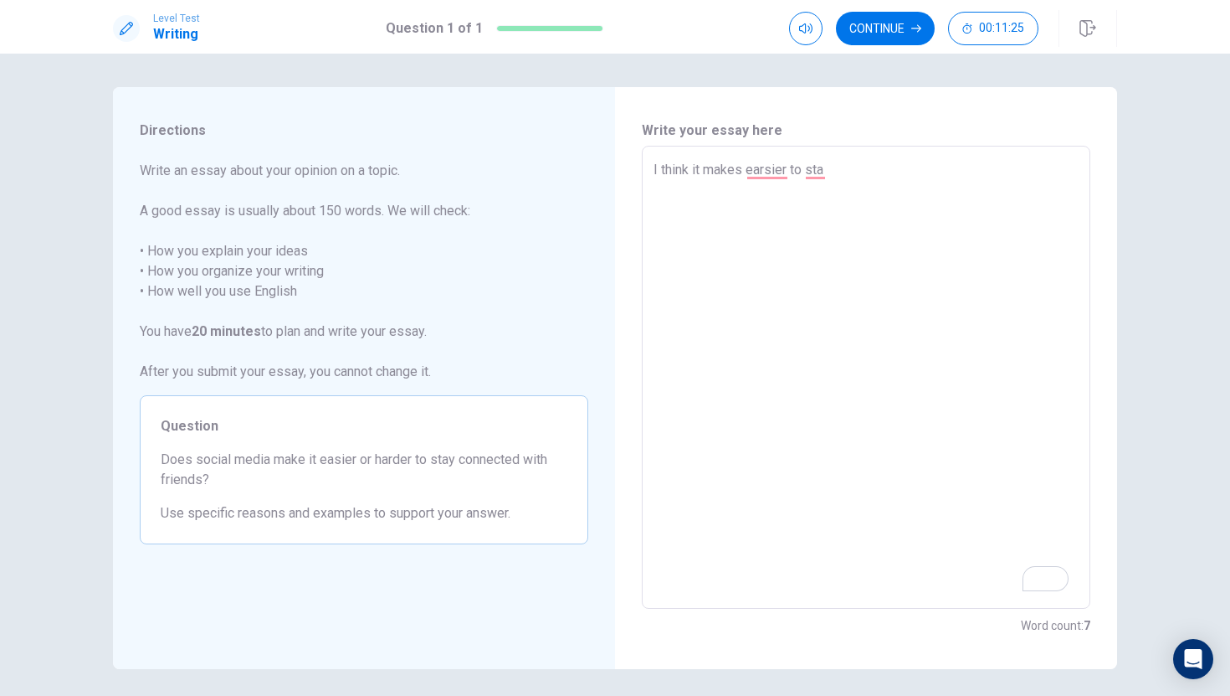
type textarea "x"
type textarea "I think it makes earsier to stay"
click at [776, 162] on textarea "I think it makes earsier to stay" at bounding box center [866, 377] width 425 height 435
type textarea "x"
type textarea "I think it makes earser to stay"
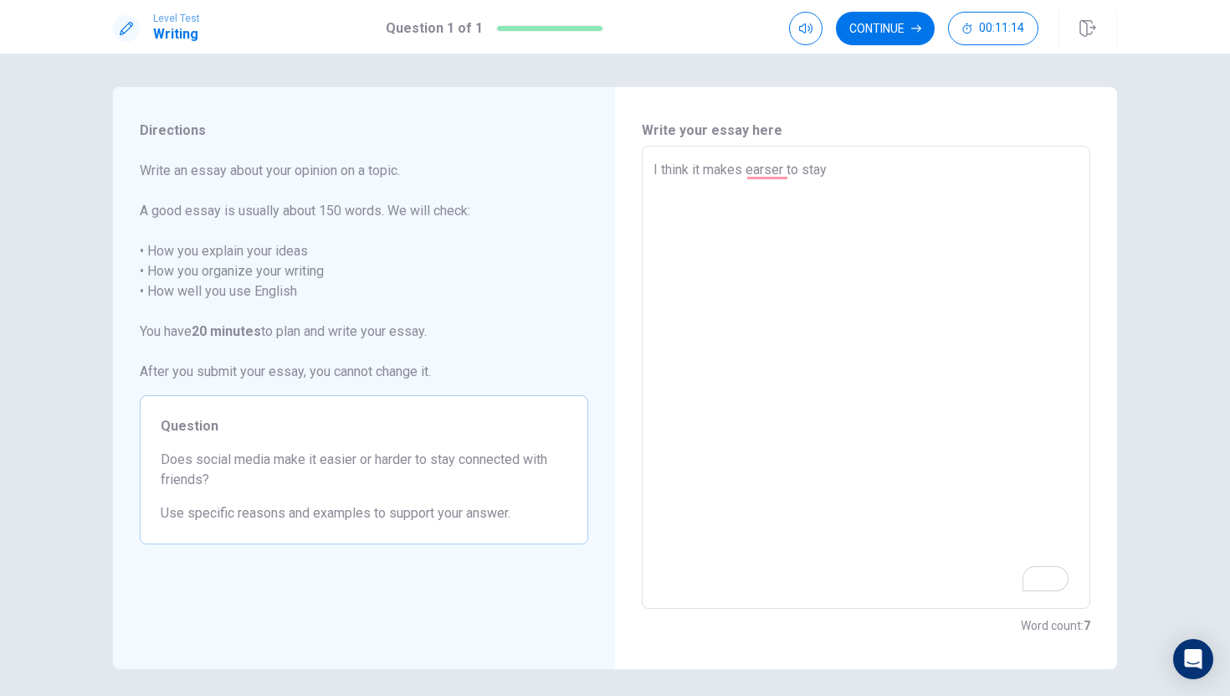
type textarea "x"
type textarea "I think it makes earer to stay"
type textarea "x"
type textarea "I think it makes eaer to stay"
type textarea "x"
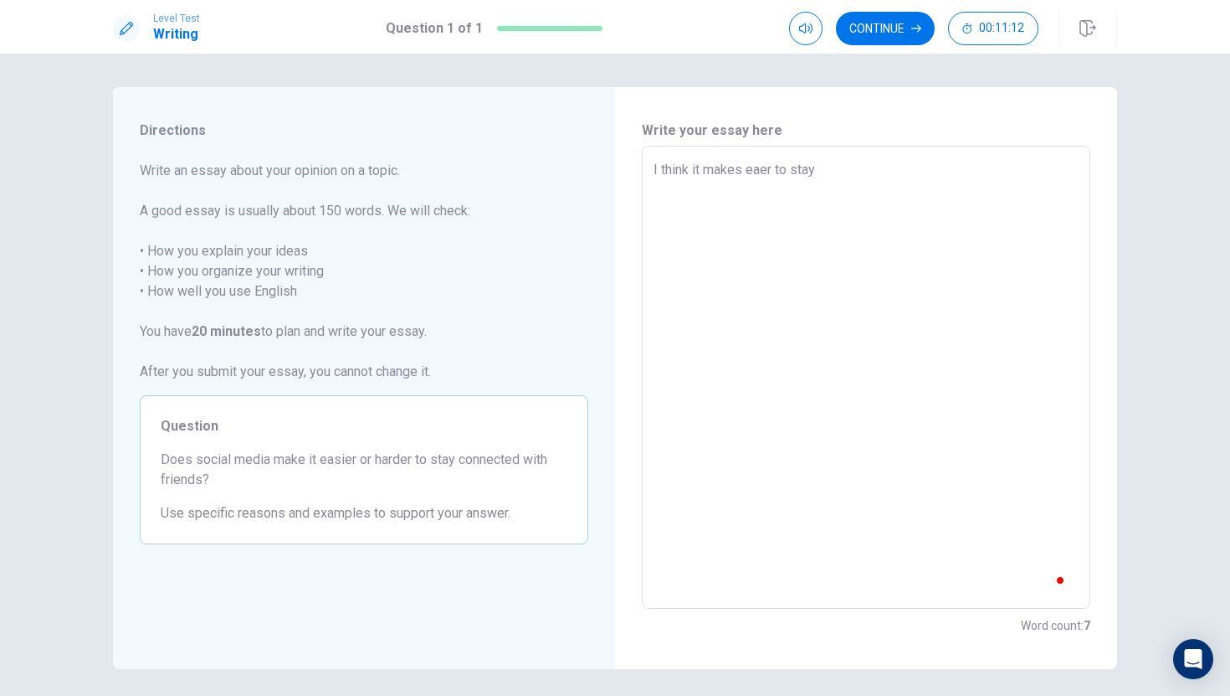
type textarea "I think it makes eer to stay"
type textarea "x"
type textarea "I think it makes eaer to stay"
type textarea "x"
type textarea "I think it makes easer to stay"
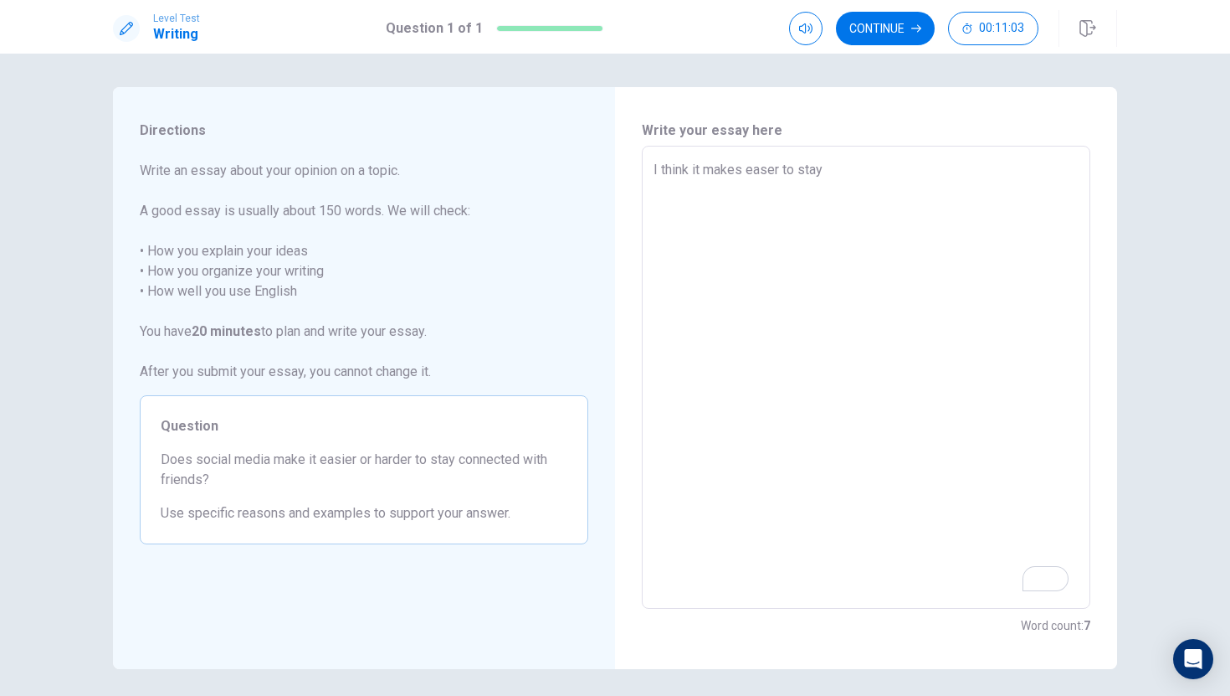
type textarea "x"
type textarea "I think it makes easier to stay"
click at [866, 182] on textarea "I think it makes easier to stay" at bounding box center [866, 377] width 425 height 435
type textarea "x"
type textarea "I think it makes easier to stay"
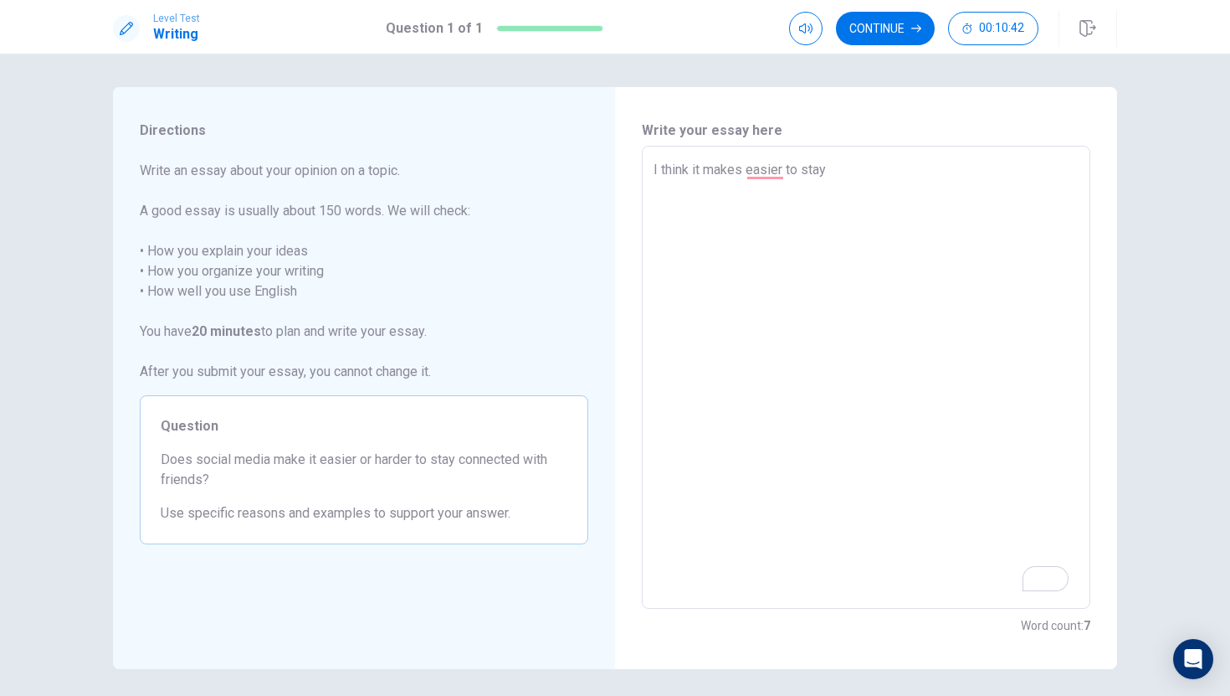
click at [975, 326] on textarea "I think it makes easier to stay" at bounding box center [866, 377] width 425 height 435
click at [743, 172] on textarea "I think it makes easier to stay" at bounding box center [866, 377] width 425 height 435
type textarea "x"
type textarea "I think it make easier to stay"
click at [865, 162] on textarea "I think it make easier to stay" at bounding box center [866, 377] width 425 height 435
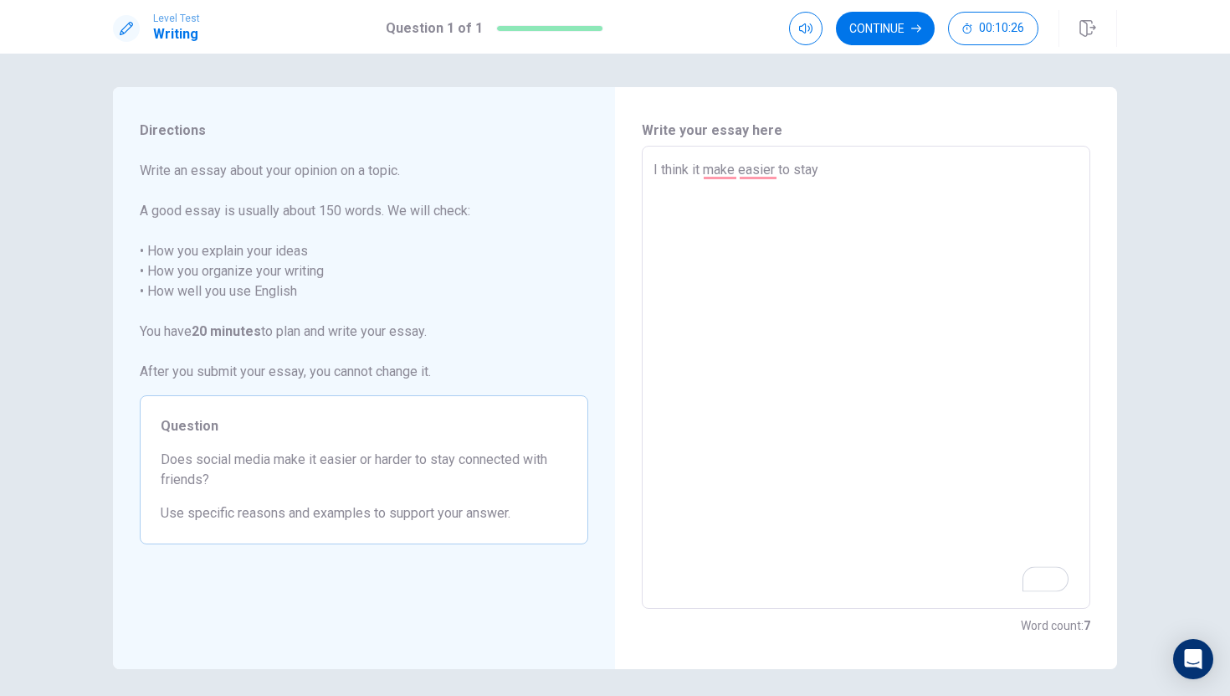
click at [739, 171] on textarea "I think it make easier to stay" at bounding box center [866, 377] width 425 height 435
type textarea "x"
type textarea "I think it make seasier to stay"
type textarea "x"
type textarea "I think it make easier to stay"
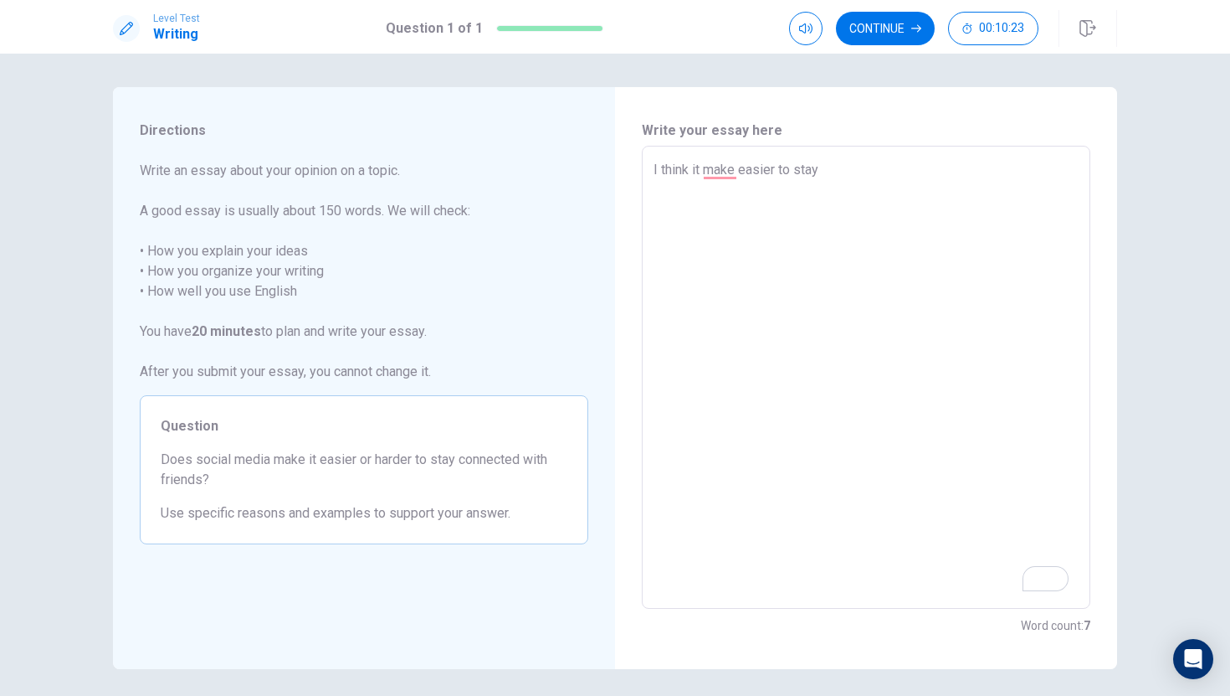
type textarea "x"
type textarea "I think it makeeasier to stay"
type textarea "x"
type textarea "I think it makeseasier to stay"
type textarea "x"
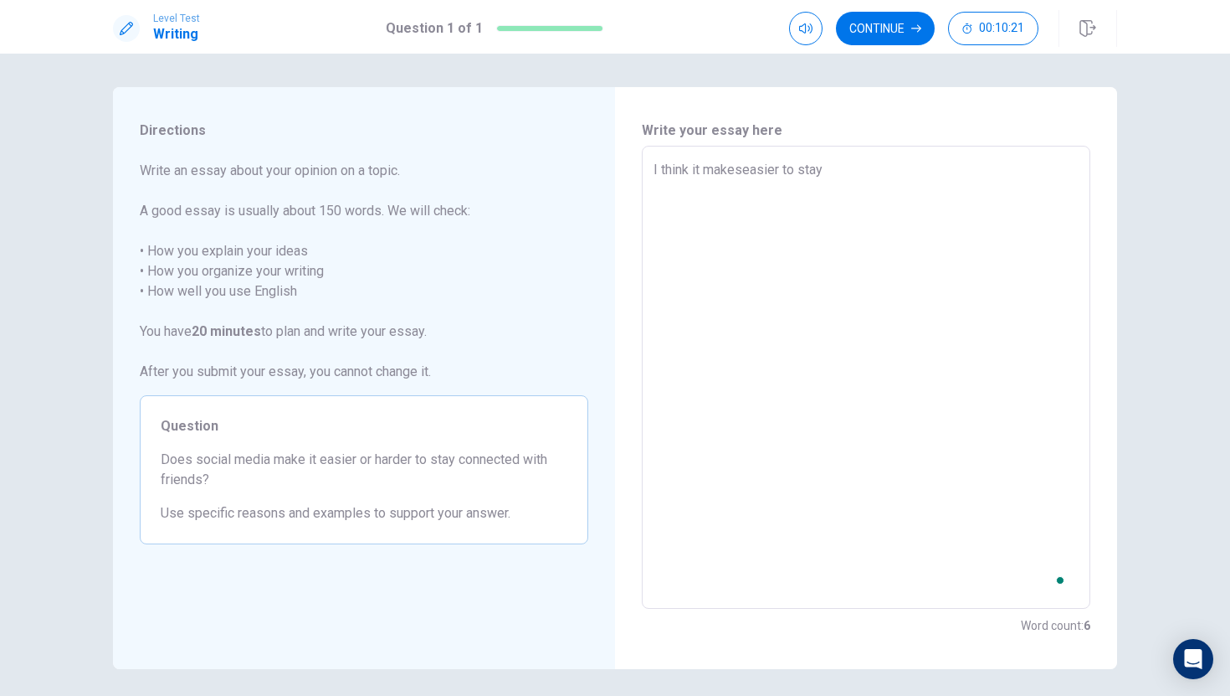
type textarea "I think it makes easier to stay"
click at [873, 174] on textarea "I think it makes easier to stay" at bounding box center [866, 377] width 425 height 435
type textarea "x"
type textarea "I think it makes easier to stay c"
type textarea "x"
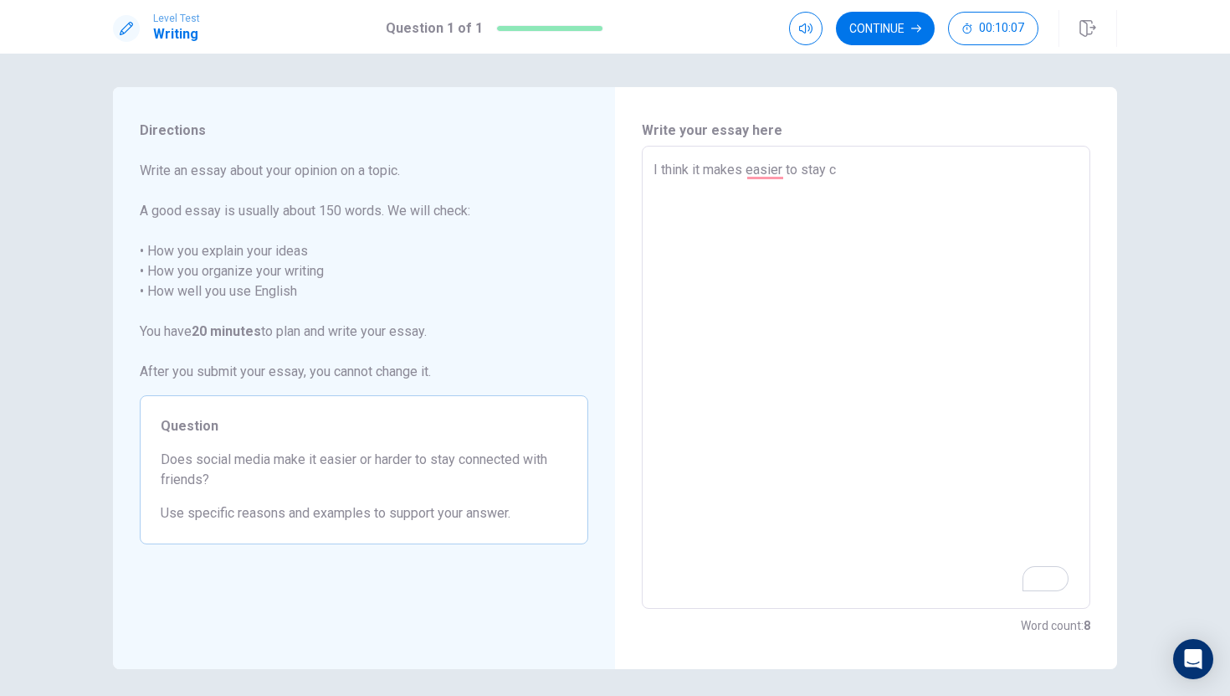
type textarea "I think it makes easier to stay co"
type textarea "x"
type textarea "I think it makes easier to stay con"
type textarea "x"
type textarea "I think it makes easier to stay conn"
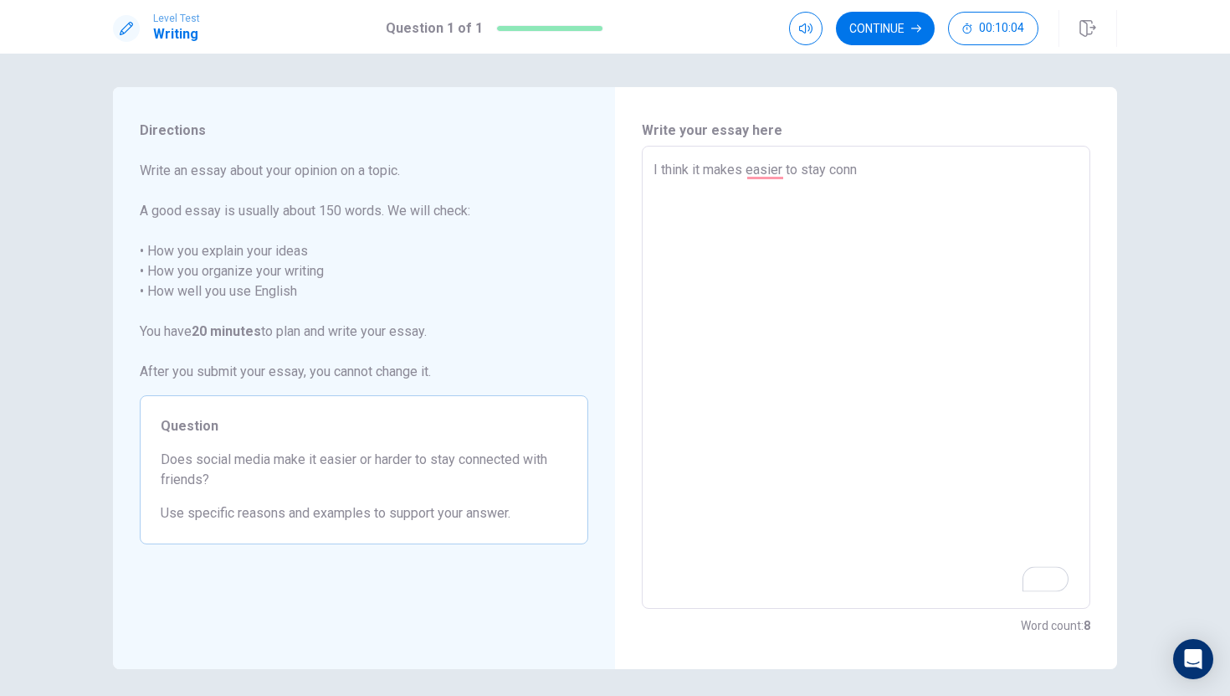
type textarea "x"
type textarea "I think it makes easier to stay conne"
type textarea "x"
type textarea "I think it makes easier to stay connec"
type textarea "x"
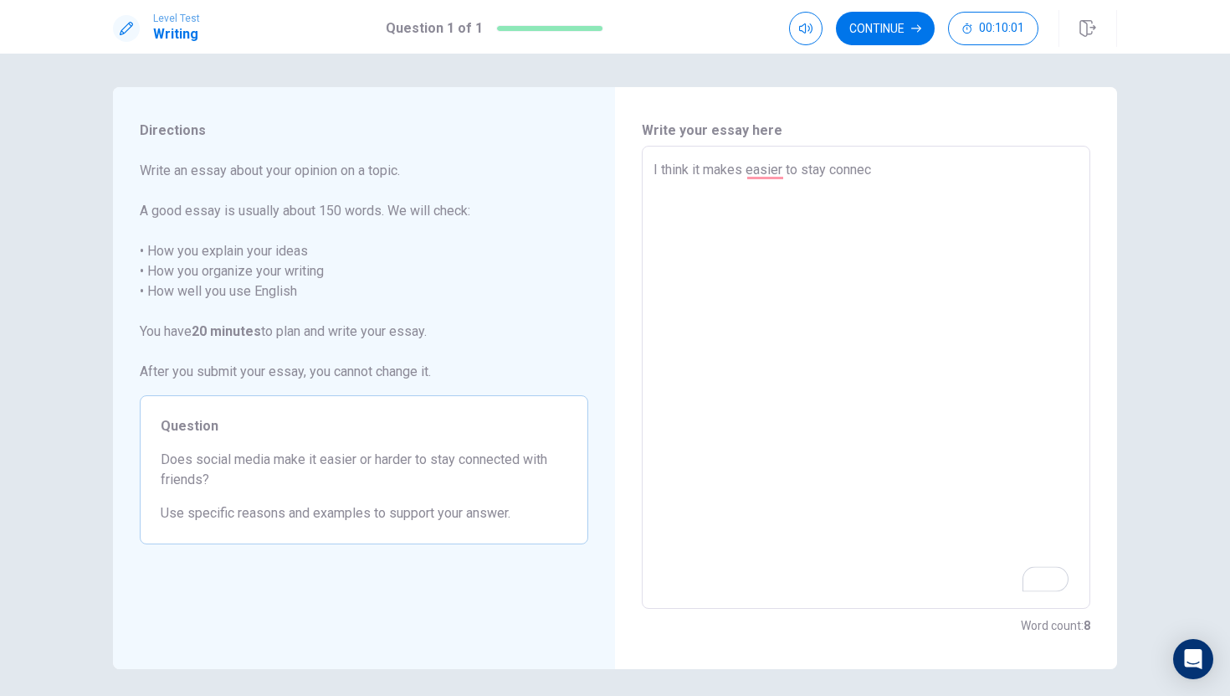
type textarea "I think it makes easier to stay connect"
type textarea "x"
type textarea "I think it makes easier to stay connecte"
type textarea "x"
type textarea "I think it makes easier to stay connected"
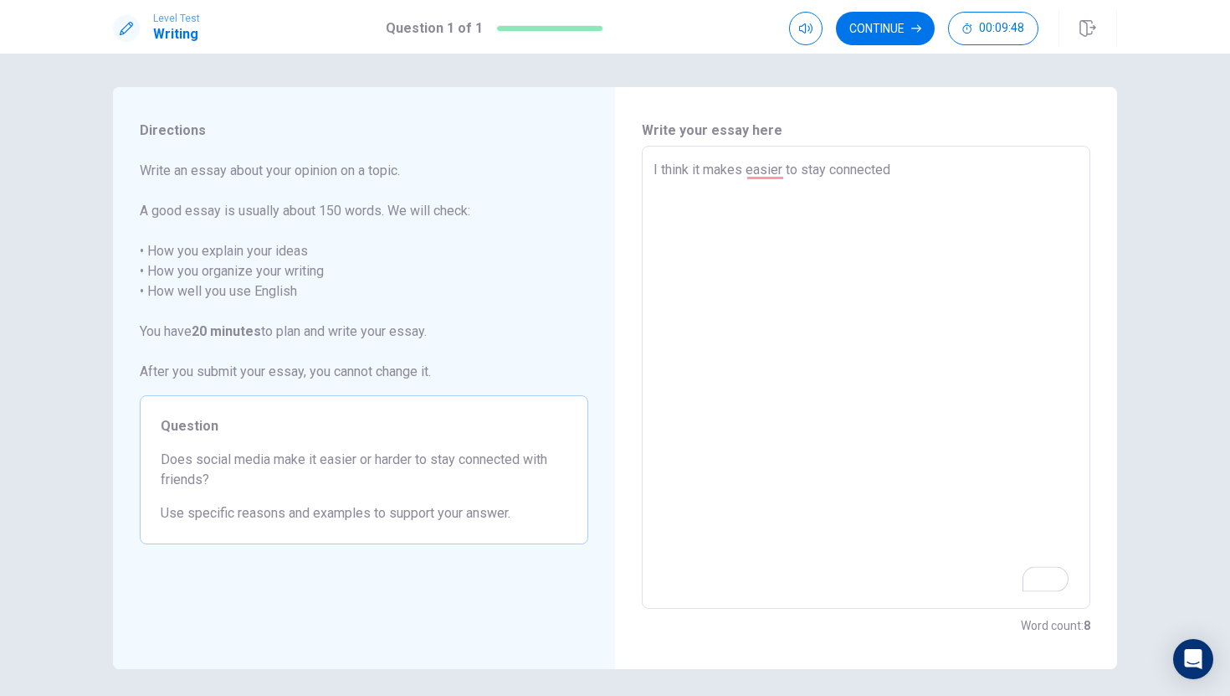
type textarea "x"
type textarea "I think it makes easier to stay connected"
type textarea "x"
type textarea "I think it makes easier to stay connected w"
type textarea "x"
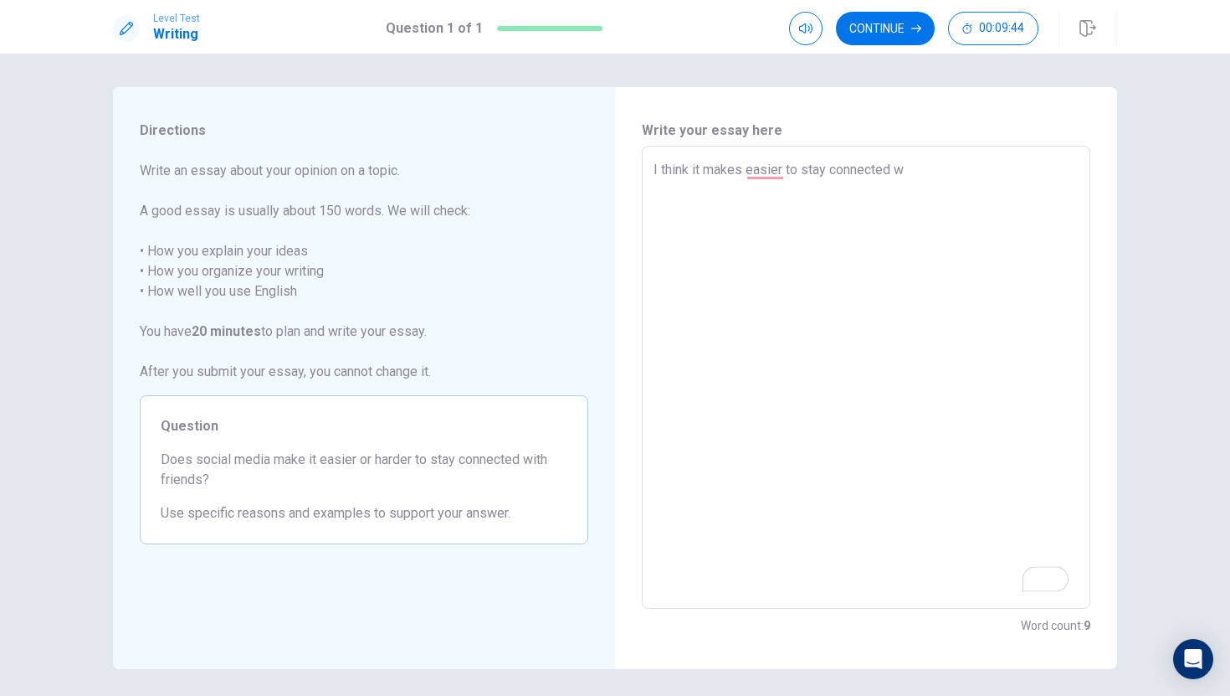
type textarea "I think it makes easier to stay connected wi"
type textarea "x"
type textarea "I think it makes easier to stay connected wit"
type textarea "x"
type textarea "I think it makes easier to stay connected with"
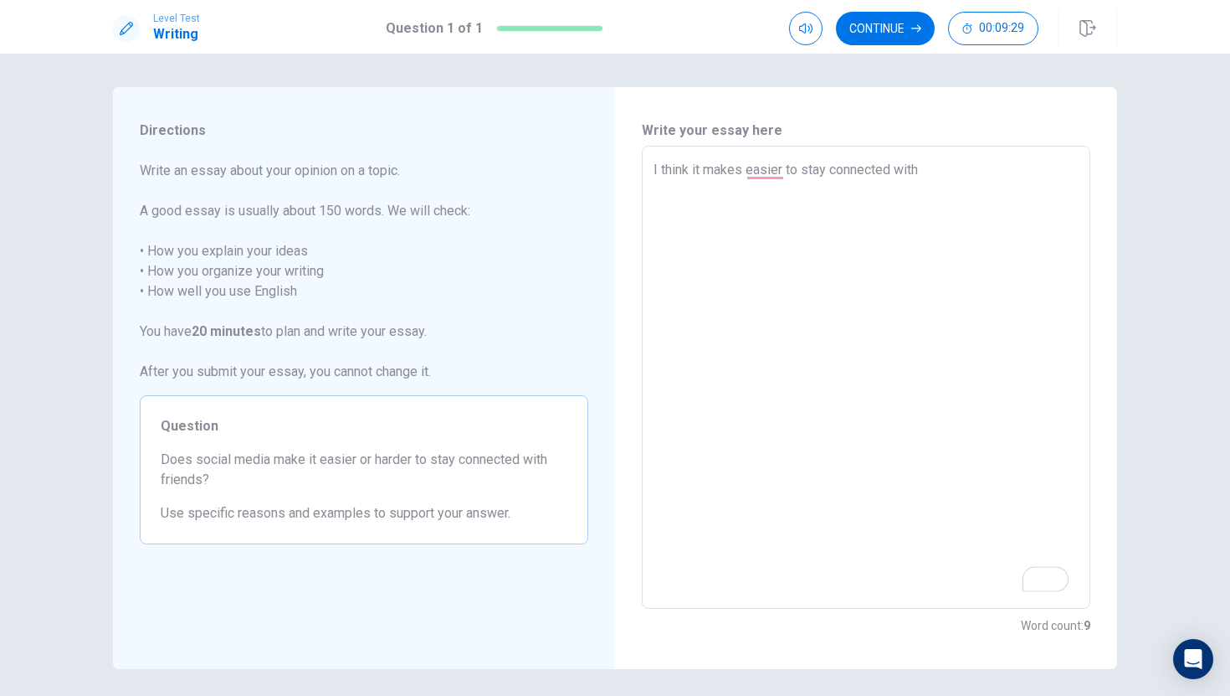
type textarea "x"
type textarea "I think it makes easier to stay connected with"
type textarea "x"
type textarea "I think it makes easier to stay connected with f"
type textarea "x"
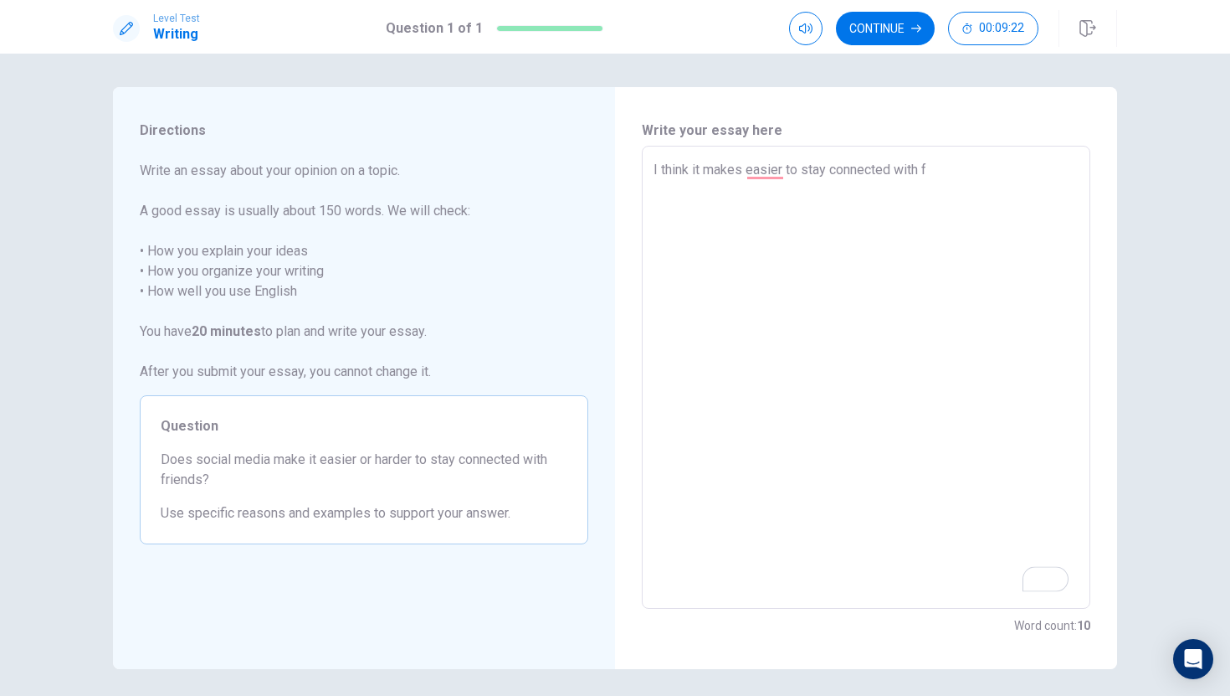
type textarea "I think it makes easier to stay connected with fr"
type textarea "x"
type textarea "I think it makes easier to stay connected with fri"
type textarea "x"
type textarea "I think it makes easier to stay connected with [PERSON_NAME]"
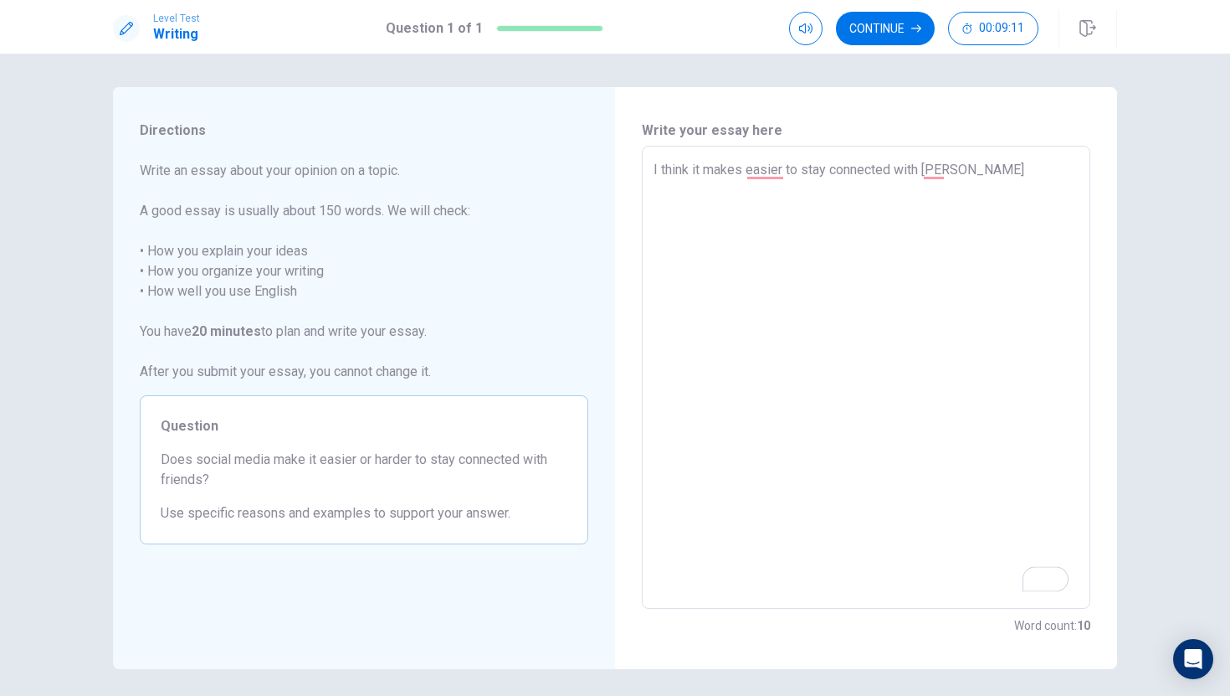
type textarea "x"
type textarea "I think it makes easier to stay connected with fri"
type textarea "x"
type textarea "I think it makes easier to stay connected with frie"
type textarea "x"
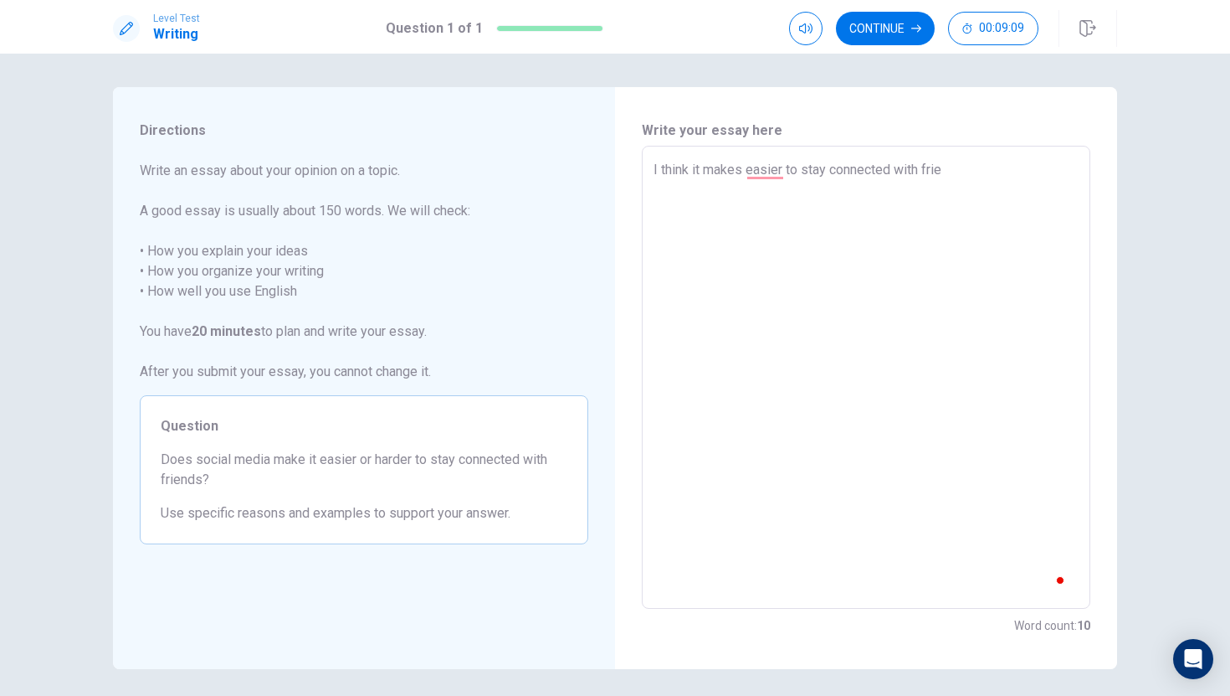
type textarea "I think it makes easier to stay connected with frien"
type textarea "x"
type textarea "I think it makes easier to stay connected with friend"
type textarea "x"
type textarea "I think it makes easier to stay connected with friends"
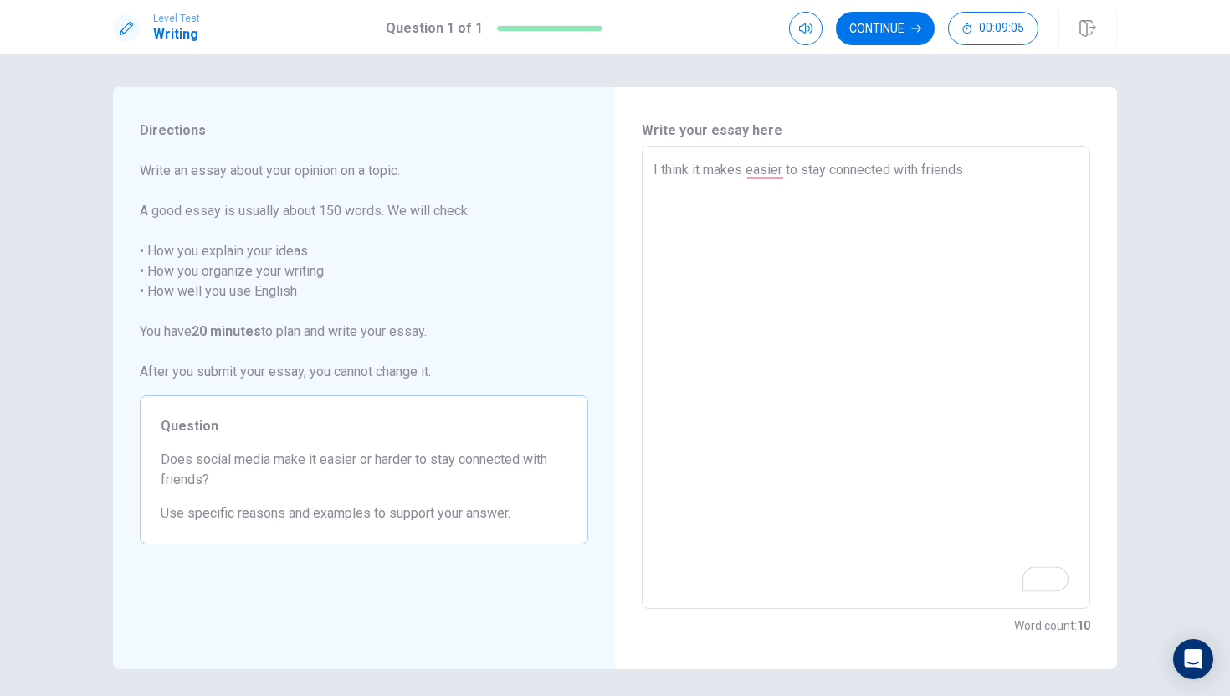
type textarea "x"
type textarea "I think it makes easier to stay connected with friends"
type textarea "x"
type textarea "I think it makes easier to stay connected with friends b"
type textarea "x"
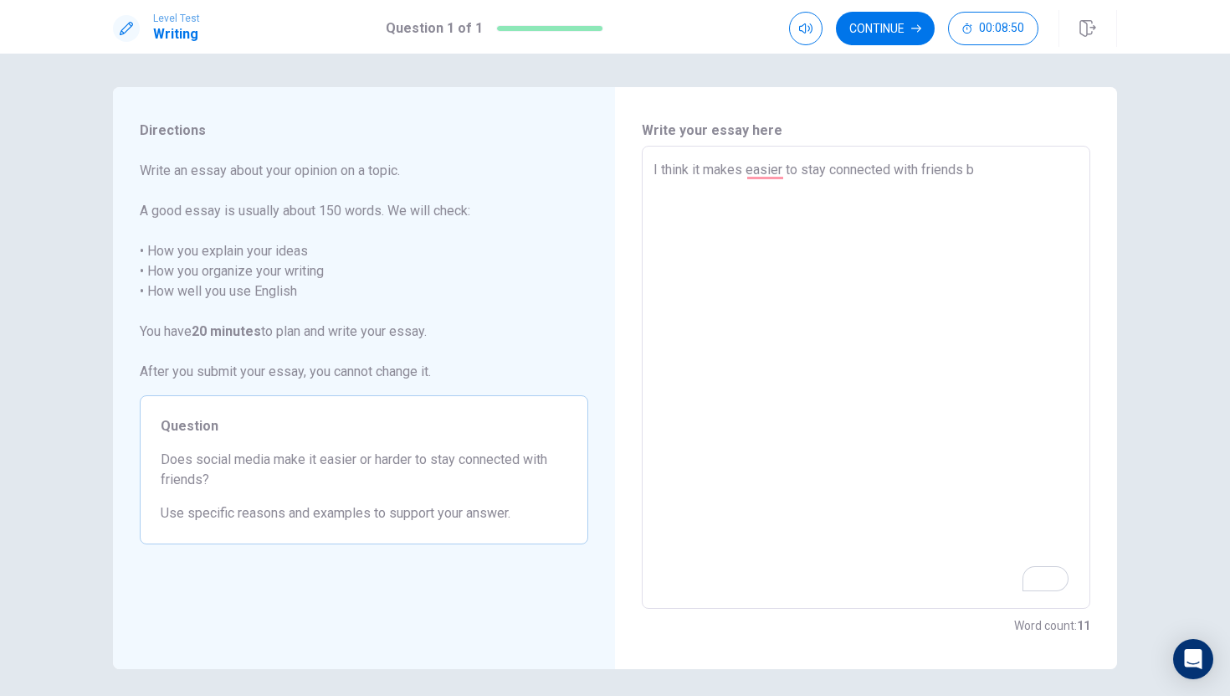
type textarea "I think it makes easier to stay connected with friends be"
type textarea "x"
type textarea "I think it makes easier to stay connected with friends [PERSON_NAME]"
type textarea "x"
type textarea "I think it makes easier to stay connected with friends [PERSON_NAME]"
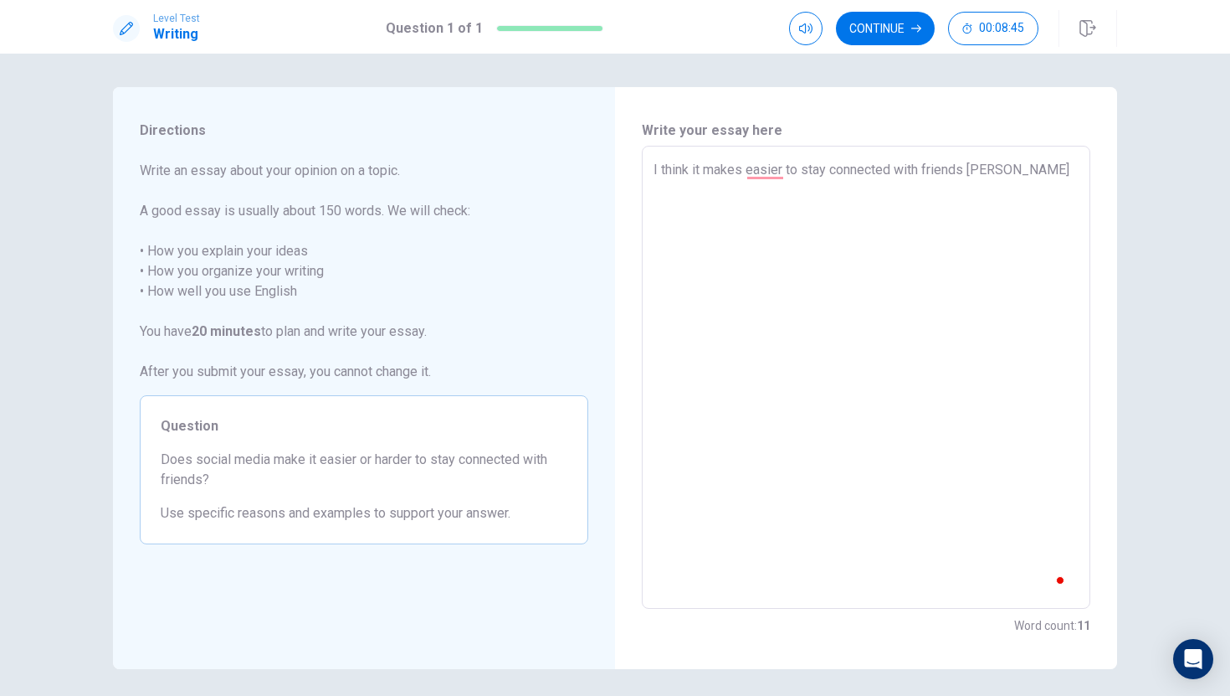
type textarea "x"
type textarea "I think it makes easier to stay connected with friends becau"
type textarea "x"
type textarea "I think it makes easier to stay connected with friends [PERSON_NAME]"
type textarea "x"
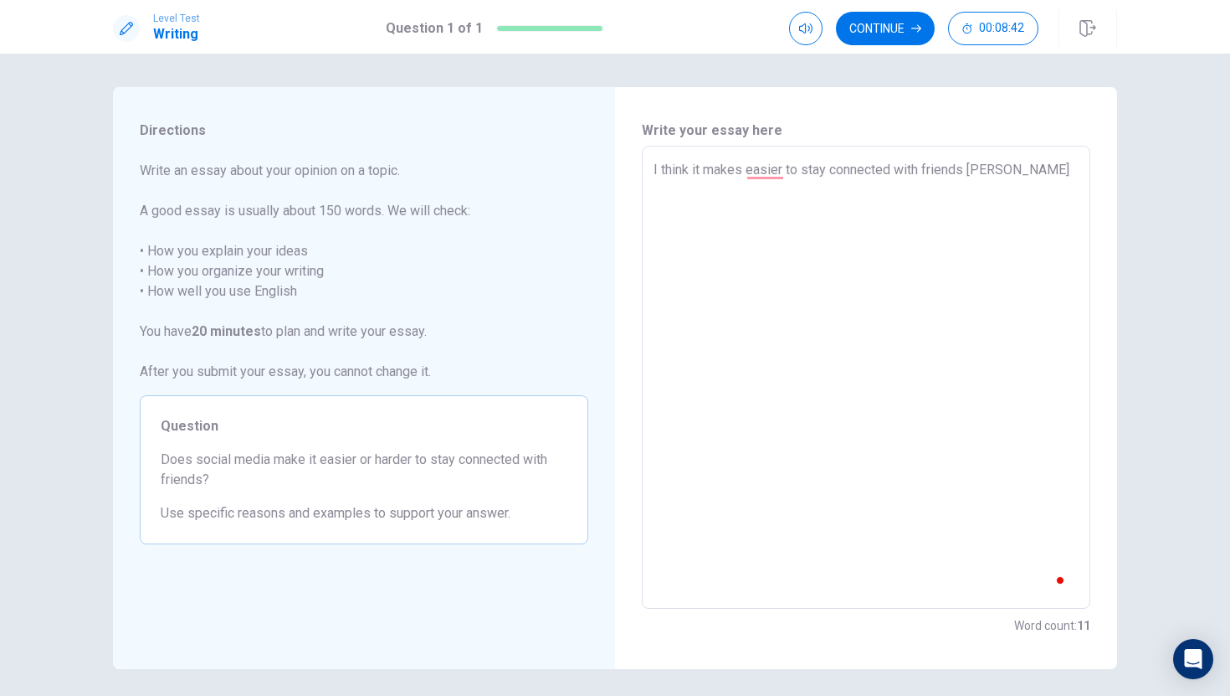
type textarea "I think it makes easier to stay connected with friends because"
type textarea "x"
type textarea "I think it makes easier to stay connected with friends becausew"
type textarea "x"
type textarea "I think it makes easier to stay connected with friends because"
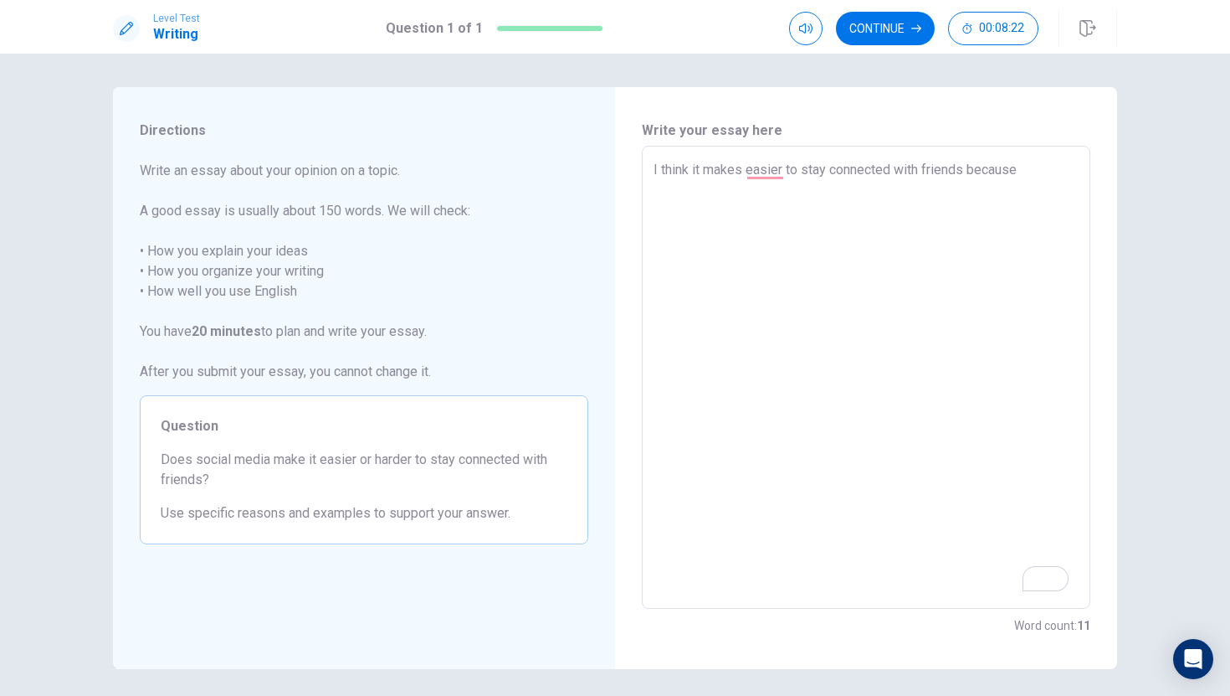
type textarea "x"
type textarea "I think it makes easier to stay connected with friends because"
type textarea "x"
type textarea "I think it makes easier to stay connected with friends because w"
type textarea "x"
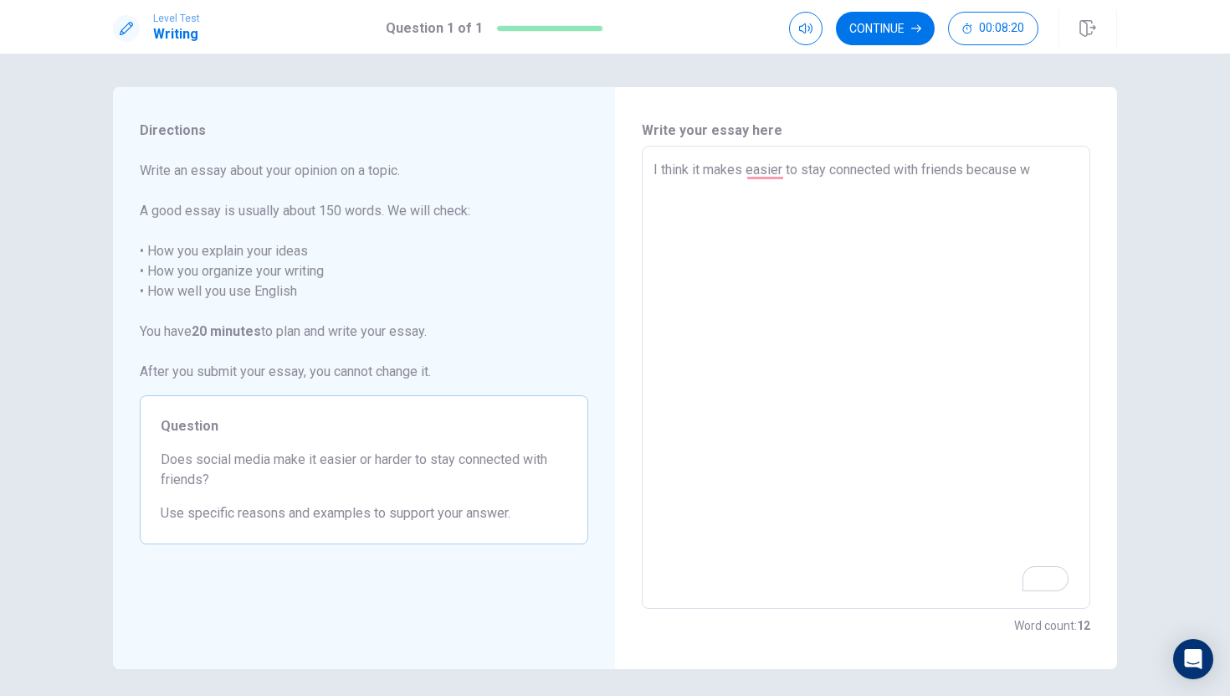
type textarea "I think it makes easier to stay connected with friends because we"
type textarea "x"
type textarea "I think it makes easier to stay connected with friends because we"
type textarea "x"
type textarea "I think it makes easier to stay connected with friends because we c"
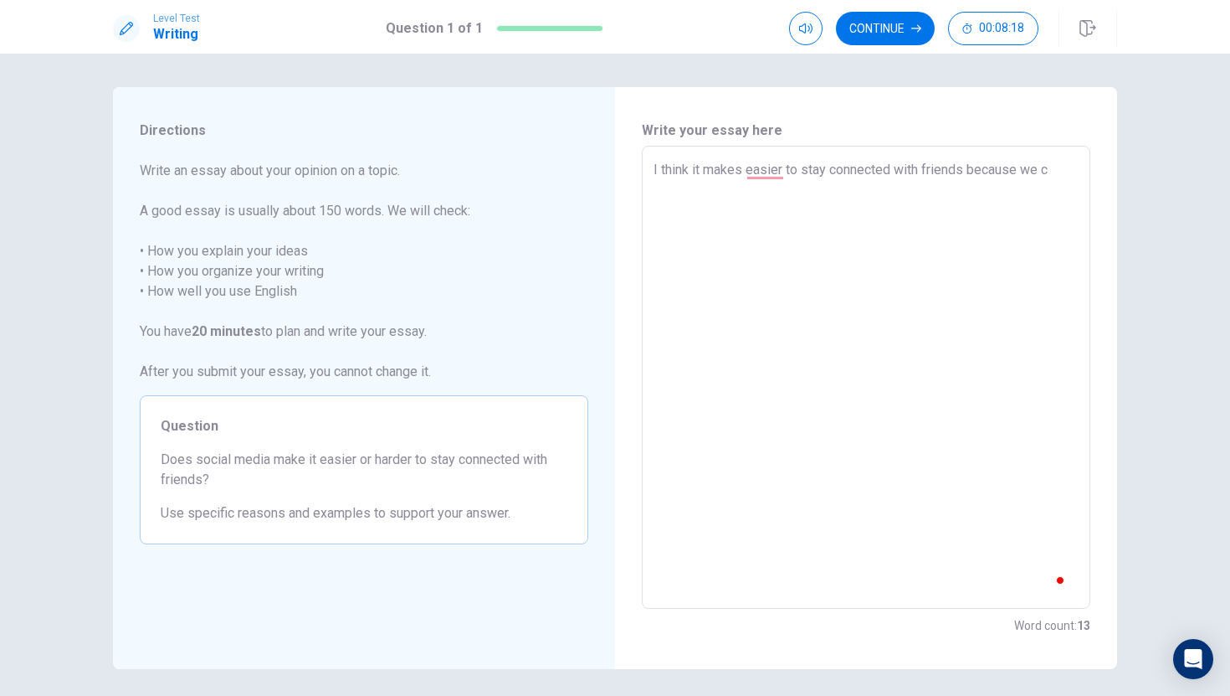
type textarea "x"
type textarea "I think it makes easier to stay connected with friends because we ca"
type textarea "x"
type textarea "I think it makes easier to stay connected with friends because we can"
type textarea "x"
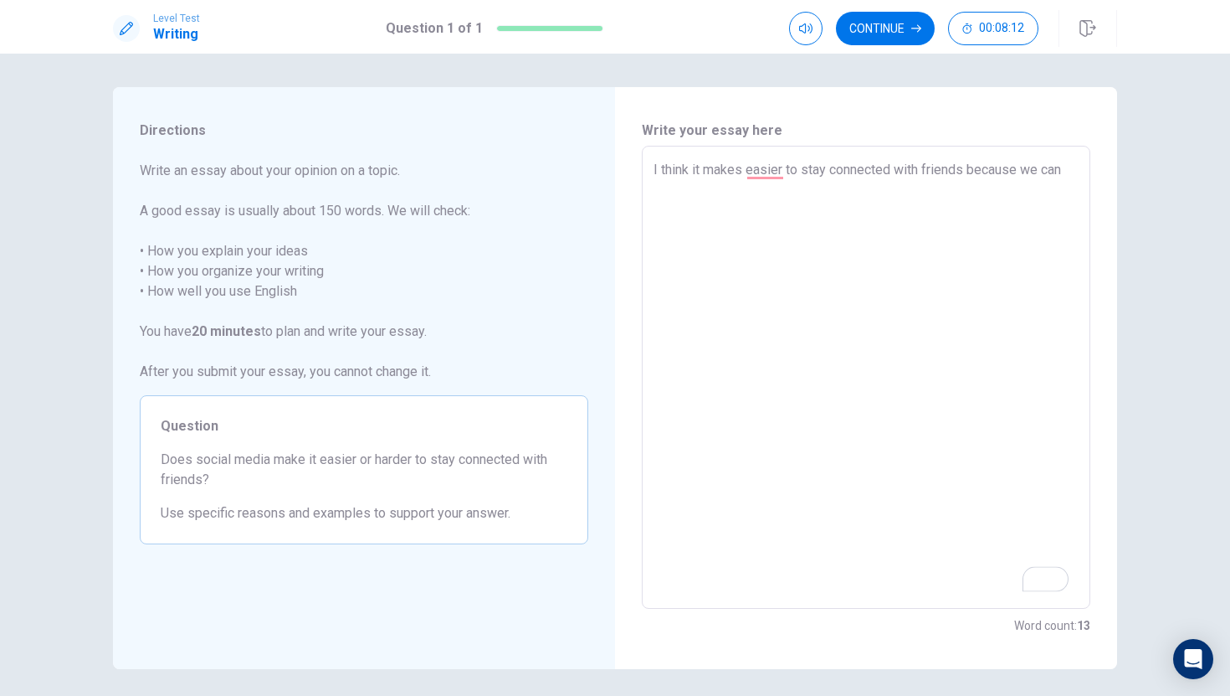
type textarea "I think it makes easier to stay connected with friends because we can"
type textarea "x"
type textarea "I think it makes easier to stay connected with friends because we can u"
type textarea "x"
type textarea "I think it makes easier to stay connected with friends because we can us"
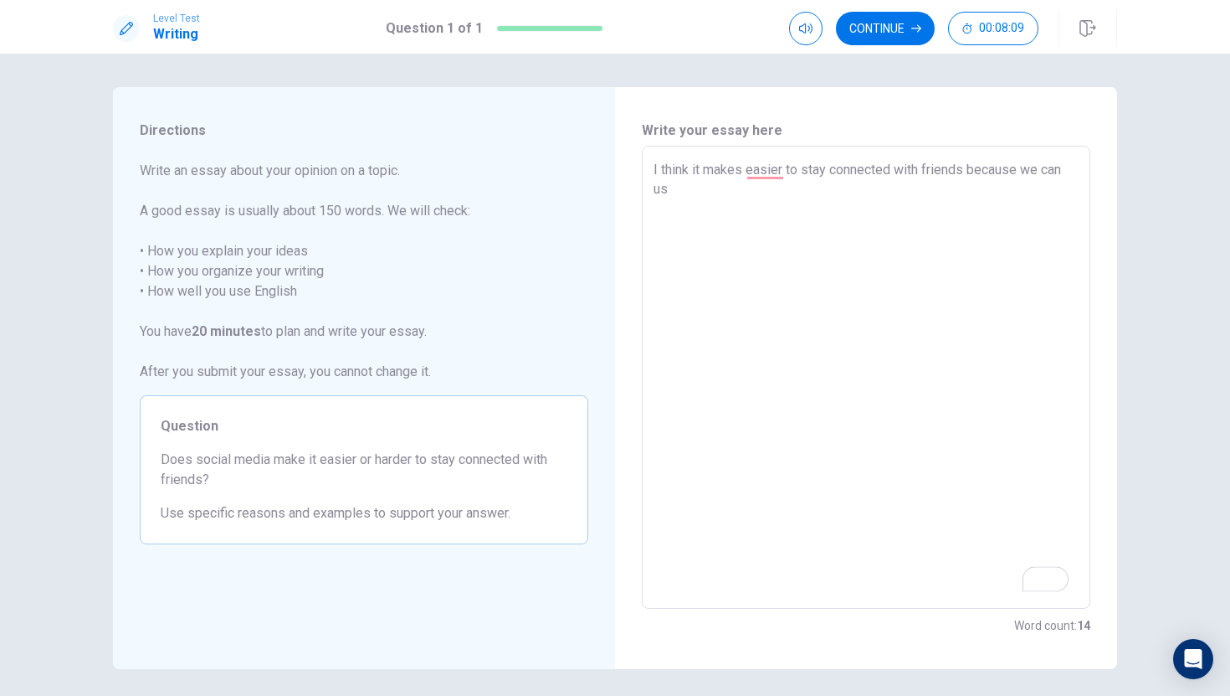
type textarea "x"
type textarea "I think it makes easier to stay connected with friends because we can use"
type textarea "x"
type textarea "I think it makes easier to stay connected with friends because we can use"
type textarea "x"
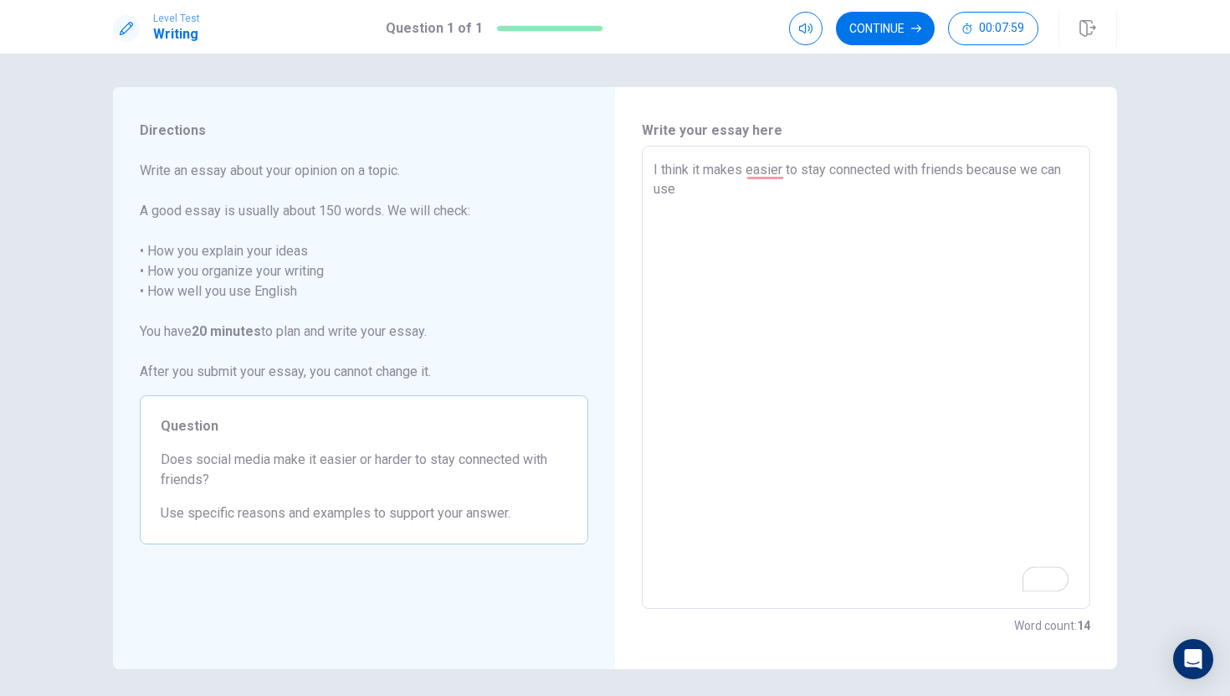
type textarea "I think it makes easier to stay connected with friends because we can use t"
type textarea "x"
type textarea "I think it makes easier to stay connected with friends because we can use th"
type textarea "x"
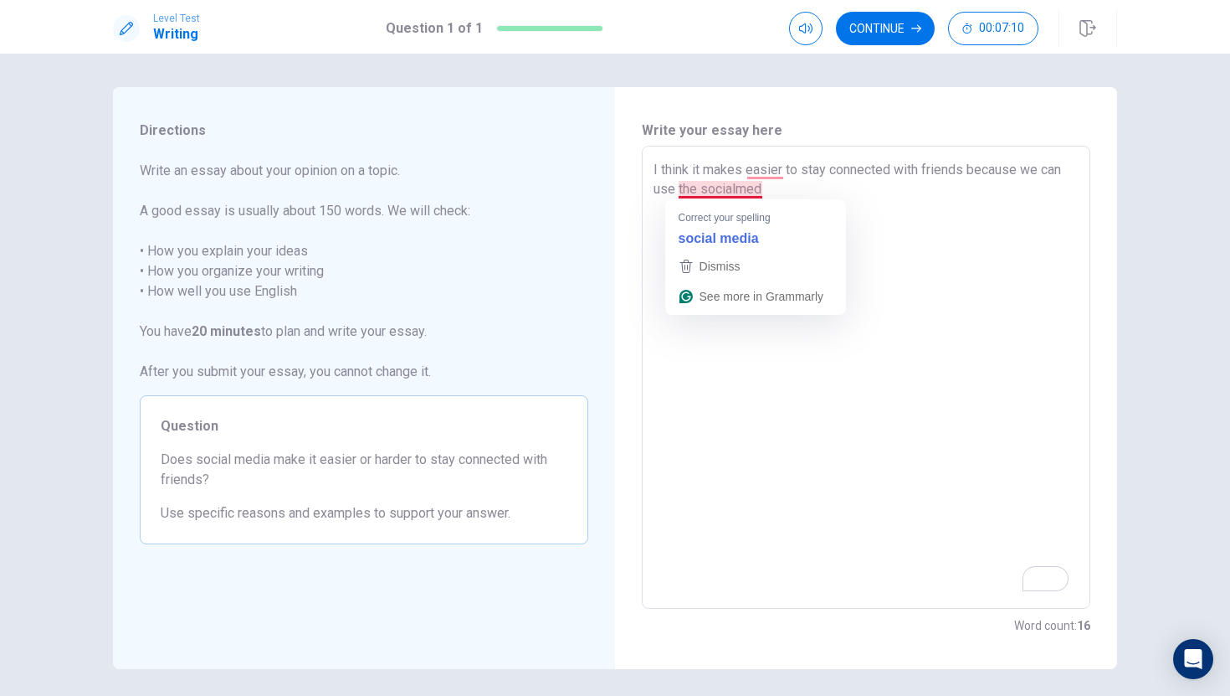
click at [737, 189] on textarea "I think it makes easier to stay connected with friends because we can use the s…" at bounding box center [866, 377] width 425 height 435
click at [697, 188] on textarea "I think it makes easier to stay connected with friends because we can use the s…" at bounding box center [866, 377] width 425 height 435
click at [699, 190] on textarea "I think it makes easier to stay connected with friends because we can use the s…" at bounding box center [866, 377] width 425 height 435
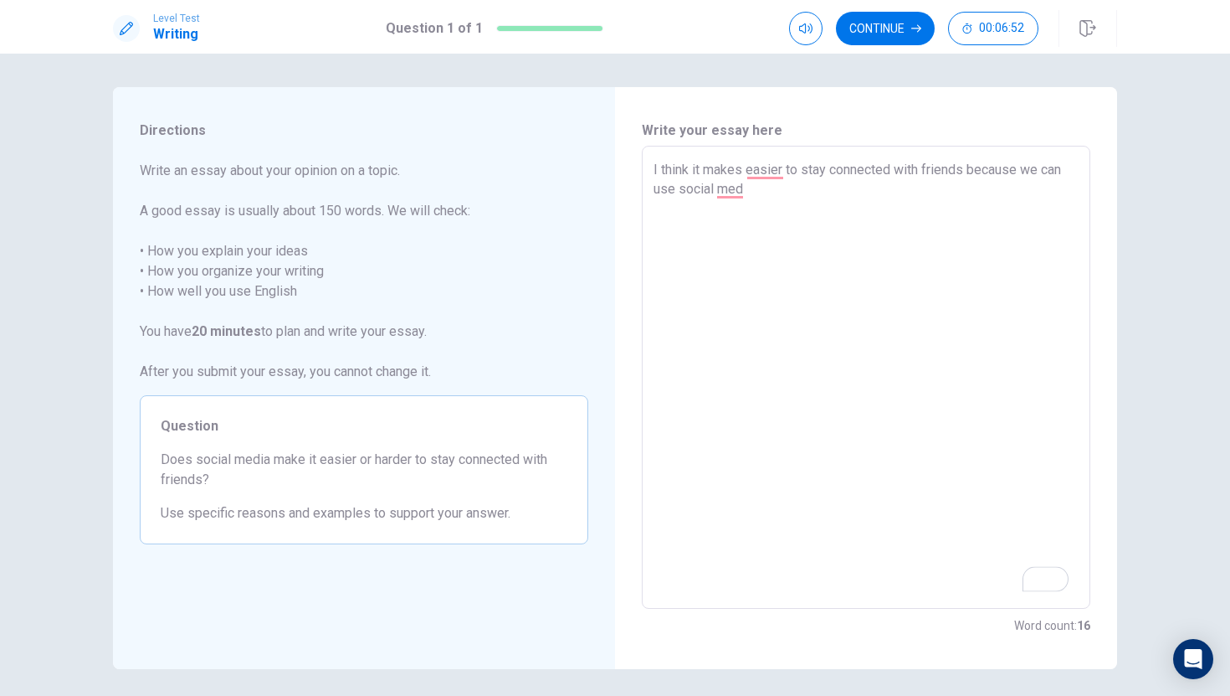
click at [754, 187] on textarea "I think it makes easier to stay connected with friends because we can use socia…" at bounding box center [866, 377] width 425 height 435
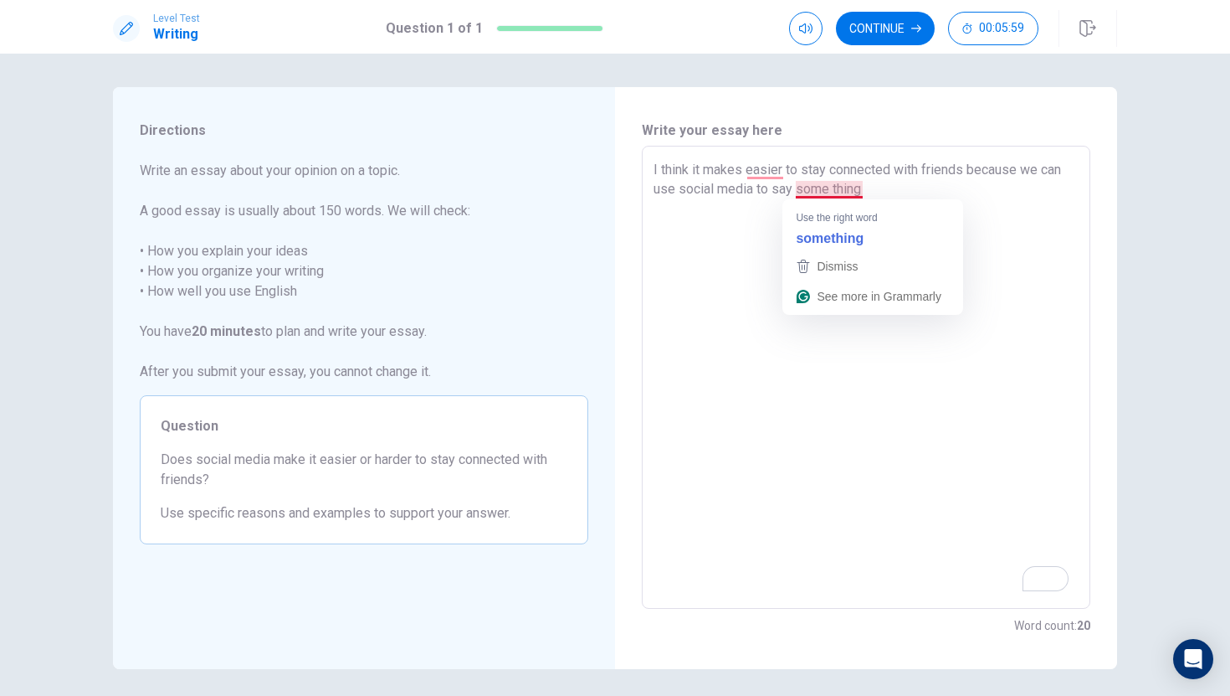
click at [833, 188] on textarea "I think it makes easier to stay connected with friends because we can use socia…" at bounding box center [866, 377] width 425 height 435
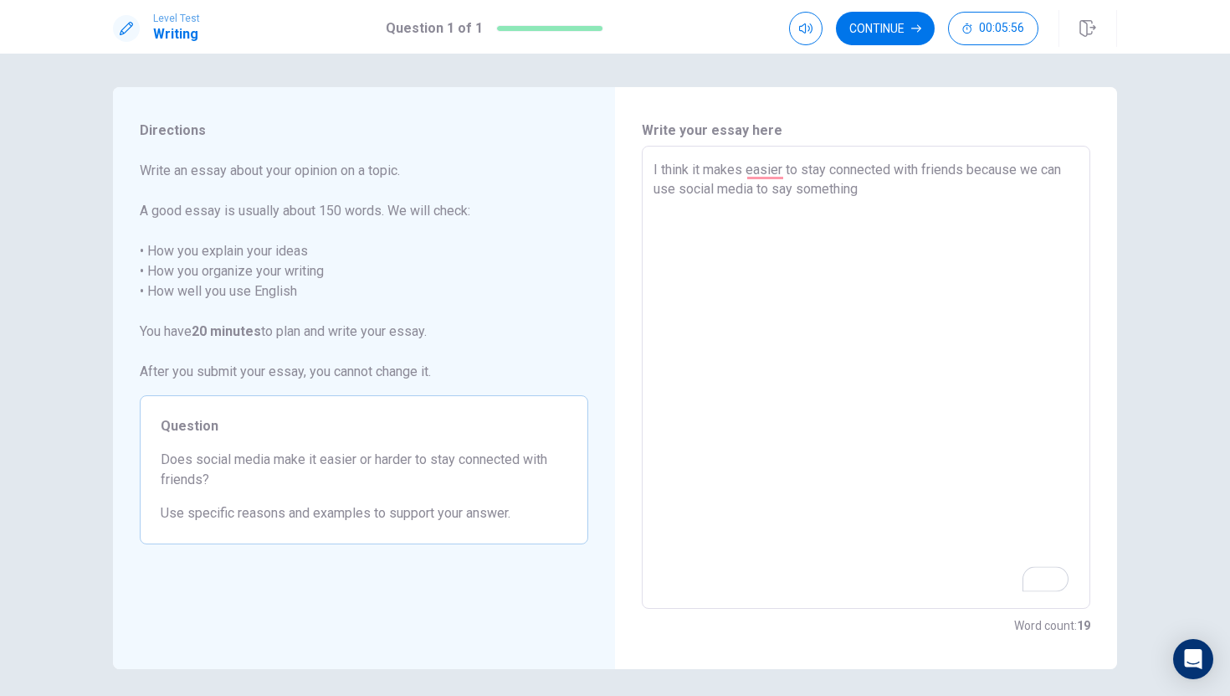
click at [896, 198] on textarea "I think it makes easier to stay connected with friends because we can use socia…" at bounding box center [866, 377] width 425 height 435
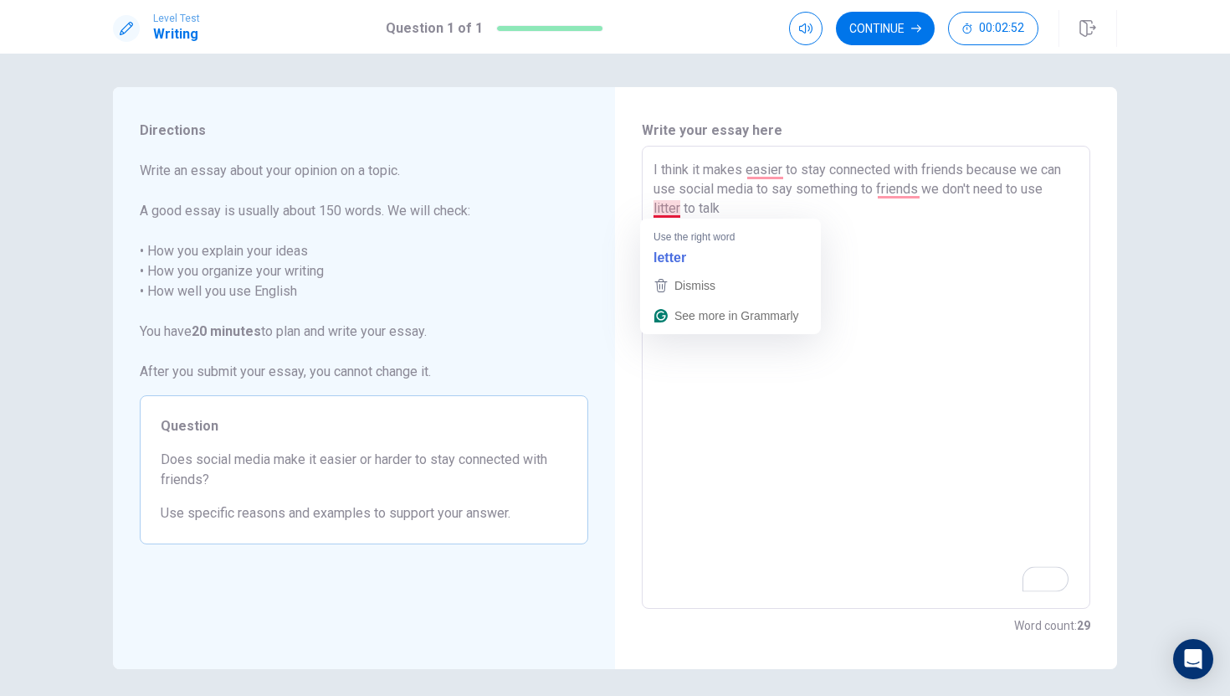
click at [665, 206] on textarea "I think it makes easier to stay connected with friends because we can use socia…" at bounding box center [866, 377] width 425 height 435
click at [663, 208] on textarea "I think it makes easier to stay connected with friends because we can use socia…" at bounding box center [866, 377] width 425 height 435
click at [661, 210] on textarea "I think it makes easier to stay connected with friends because we can use socia…" at bounding box center [866, 377] width 425 height 435
click at [742, 208] on textarea "I think it makes easier to stay connected with friends because we can use socia…" at bounding box center [866, 377] width 425 height 435
click at [685, 211] on textarea "I think it makes easier to stay connected with friends because we can use socia…" at bounding box center [866, 377] width 425 height 435
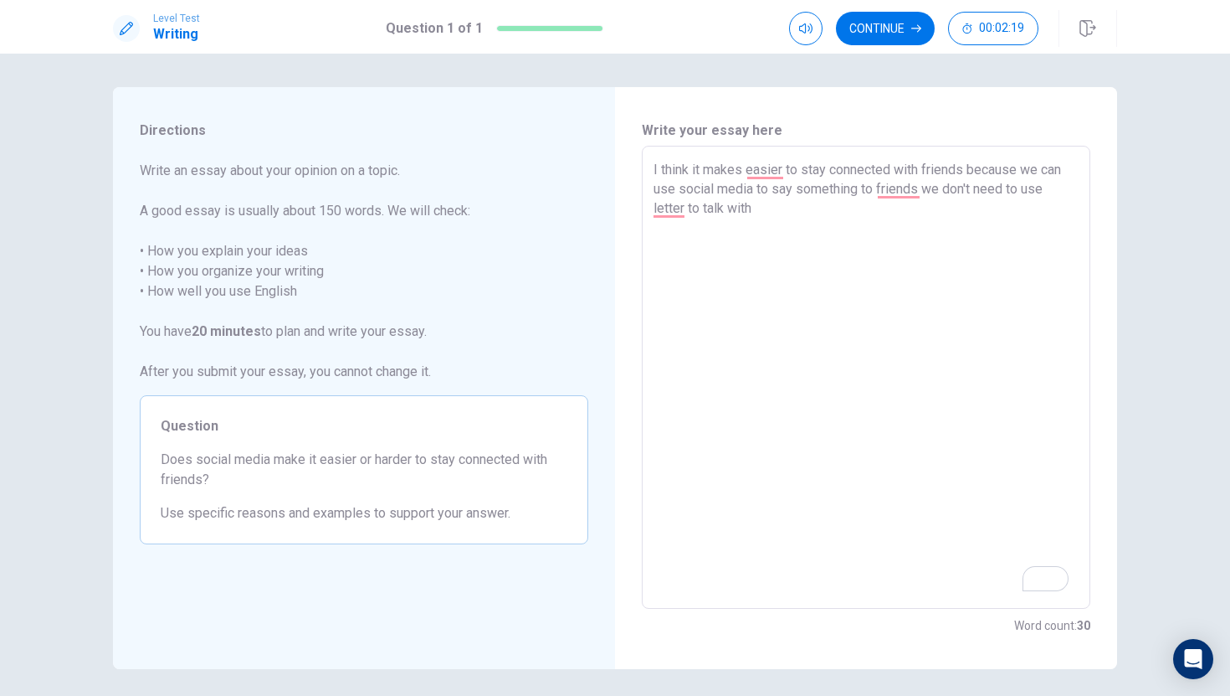
click at [778, 211] on textarea "I think it makes easier to stay connected with friends because we can use socia…" at bounding box center [866, 377] width 425 height 435
click at [923, 187] on textarea "I think it makes easier to stay connected with friends because we can use socia…" at bounding box center [866, 377] width 425 height 435
click at [818, 208] on textarea "I think it makes easier to stay connected with friends because we can use socia…" at bounding box center [866, 377] width 425 height 435
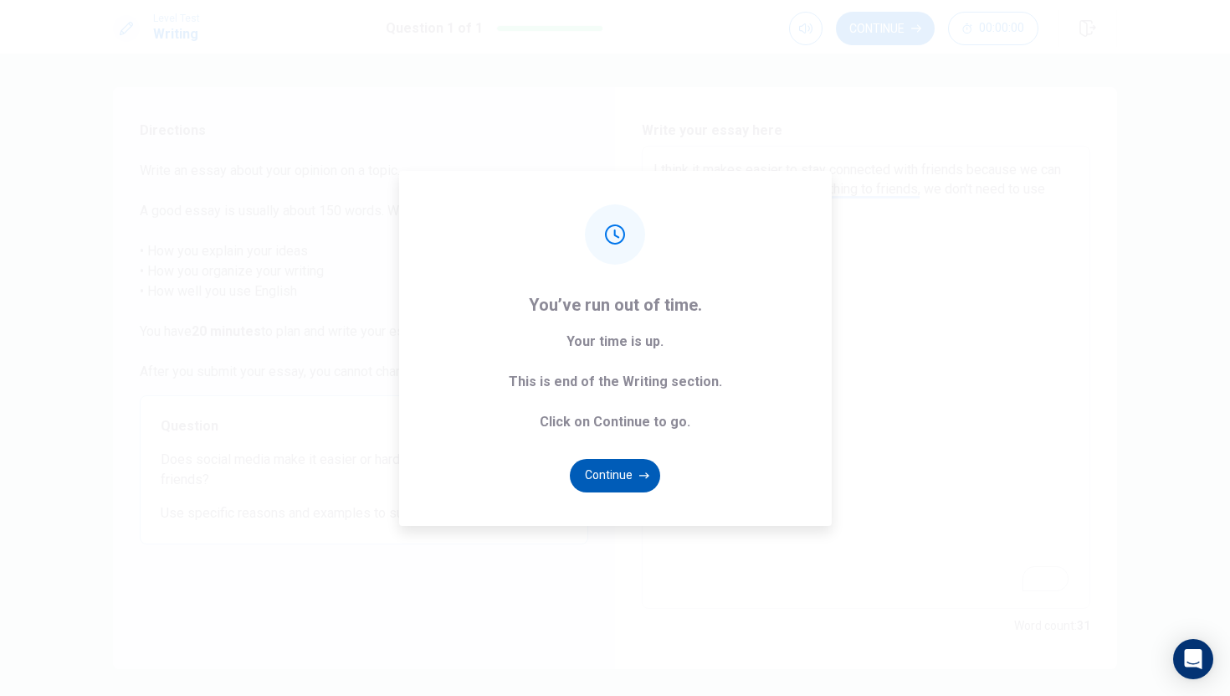
type textarea "I think it makes easier to stay connected with friends because we can use socia…"
click at [619, 475] on button "Continue" at bounding box center [615, 475] width 90 height 33
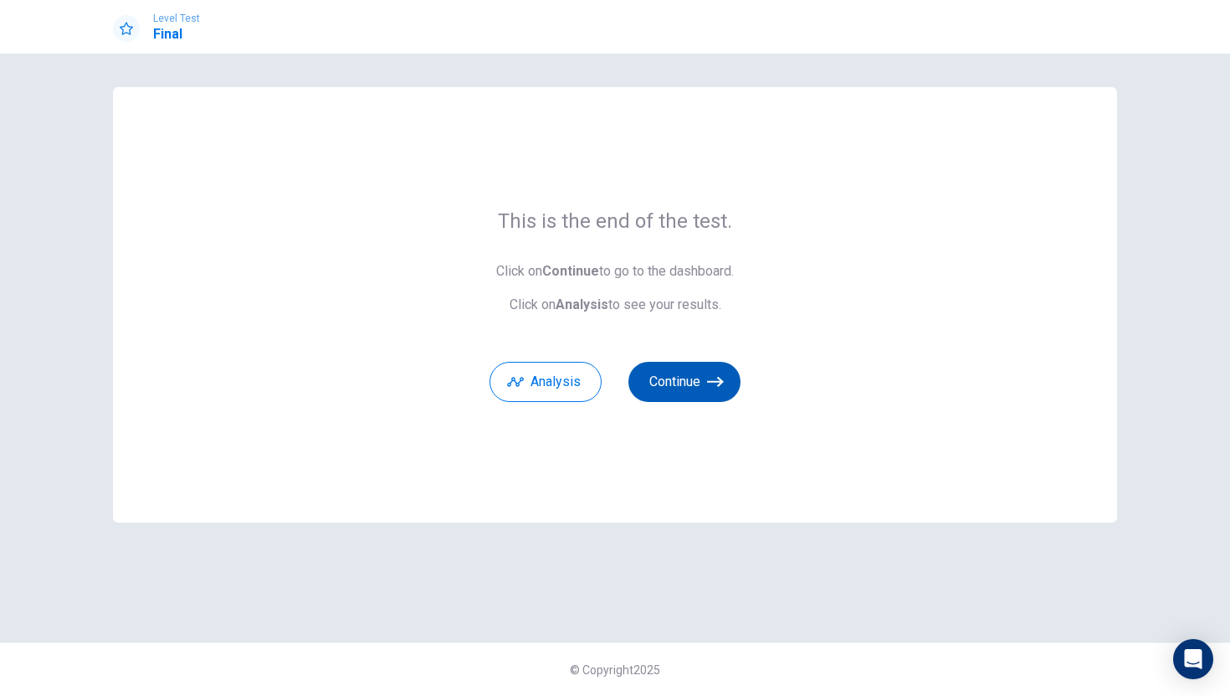
click at [676, 377] on button "Continue" at bounding box center [685, 382] width 112 height 40
